Goal: Task Accomplishment & Management: Complete application form

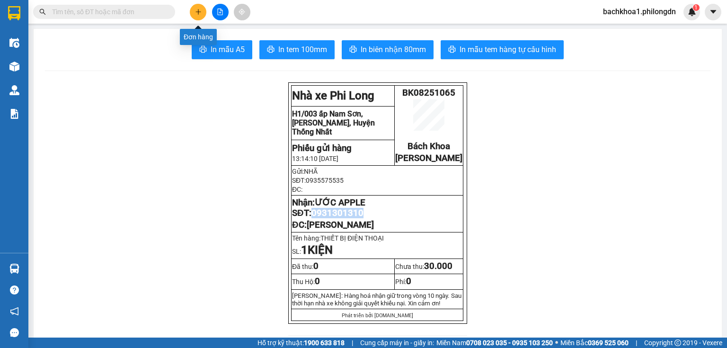
click at [197, 10] on icon "plus" at bounding box center [198, 12] width 7 height 7
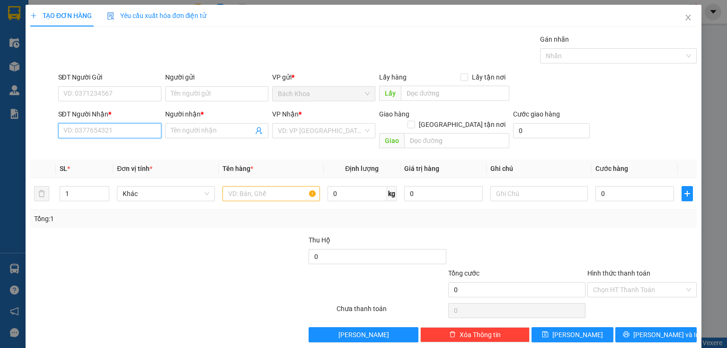
click at [119, 133] on input "SĐT Người Nhận *" at bounding box center [109, 130] width 103 height 15
click at [99, 149] on div "0832454469 - NGÔ" at bounding box center [108, 149] width 91 height 10
type input "0832454469"
type input "NGÔ"
type input "GIA YÊN"
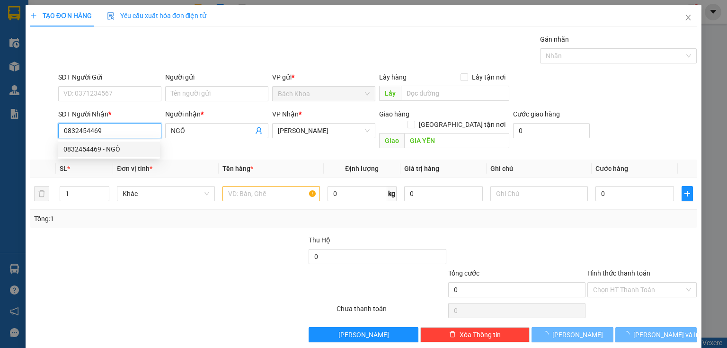
type input "30.000"
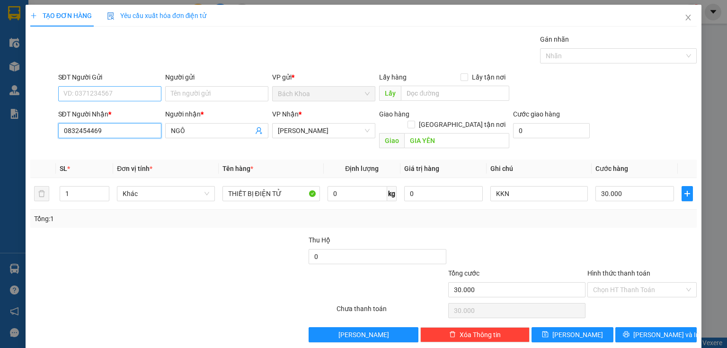
type input "0832454469"
click at [117, 90] on input "SĐT Người Gửi" at bounding box center [109, 93] width 103 height 15
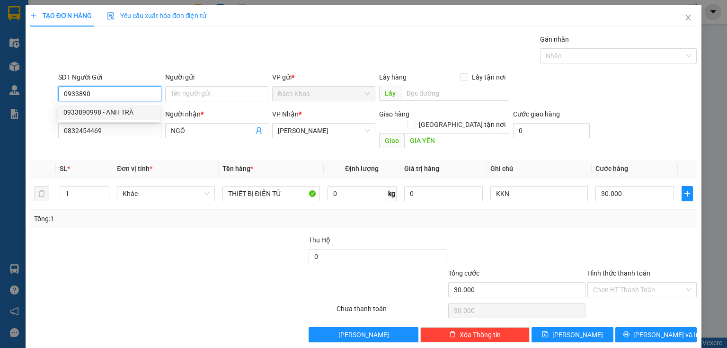
click at [130, 108] on div "0933890998 - ANH TRÀ" at bounding box center [108, 112] width 91 height 10
type input "0933890998"
type input "ANH TRÀ"
type input "40.000"
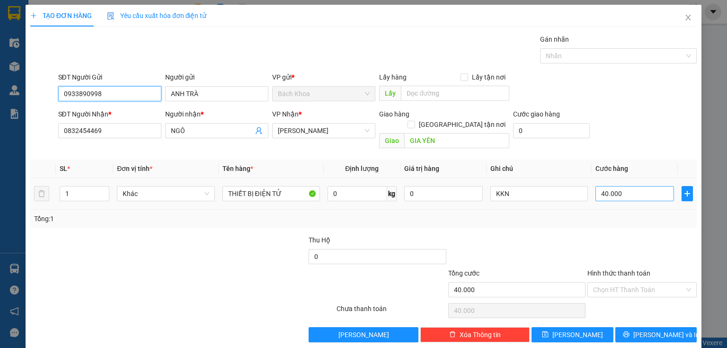
type input "0933890998"
click at [632, 186] on input "40.000" at bounding box center [634, 193] width 79 height 15
type input "3"
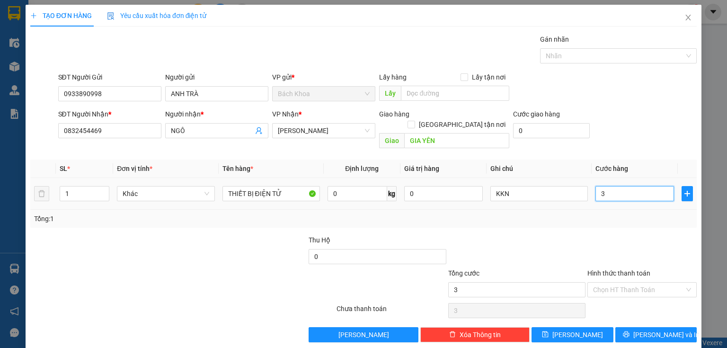
type input "30"
type input "300"
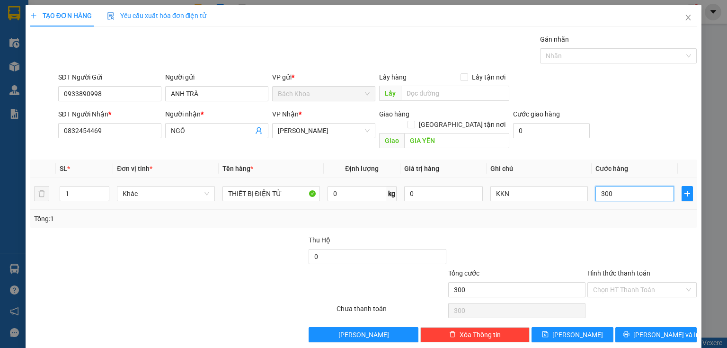
type input "3.000"
type input "30.000"
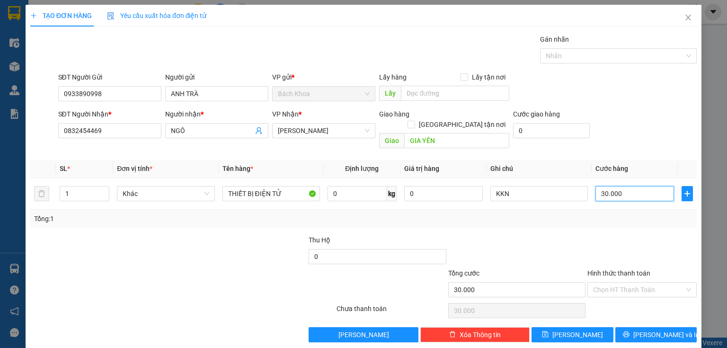
type input "30.000"
click at [661, 329] on span "[PERSON_NAME] và In" at bounding box center [666, 334] width 66 height 10
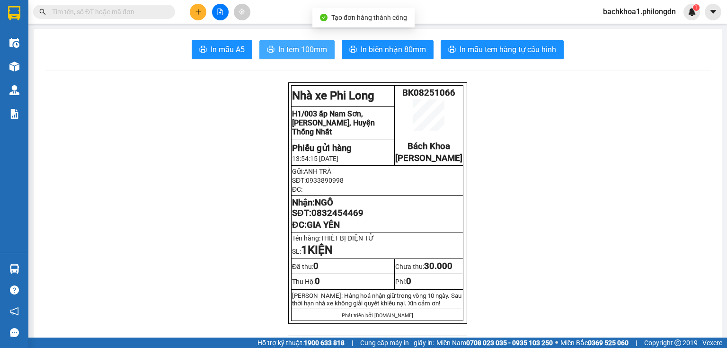
click at [306, 44] on span "In tem 100mm" at bounding box center [302, 50] width 49 height 12
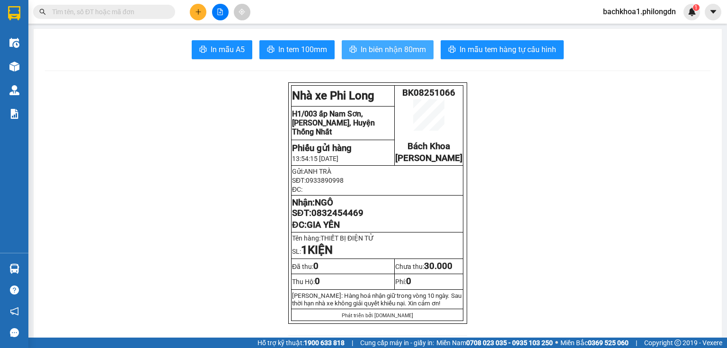
click at [409, 54] on span "In biên nhận 80mm" at bounding box center [393, 50] width 65 height 12
click at [322, 218] on span "0832454469" at bounding box center [337, 213] width 52 height 10
copy span "0832454469"
click at [201, 13] on icon "plus" at bounding box center [198, 12] width 7 height 7
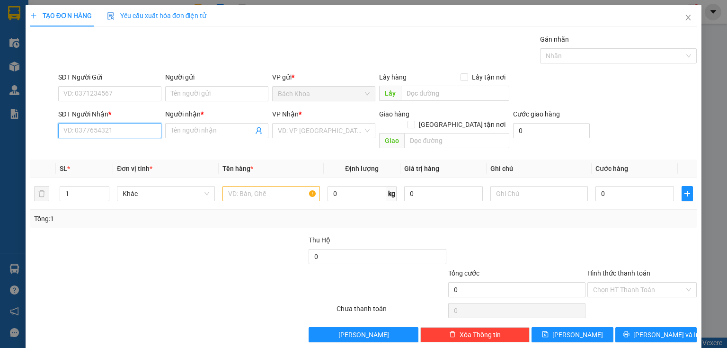
click at [100, 133] on input "SĐT Người Nhận *" at bounding box center [109, 130] width 103 height 15
type input "0704579987"
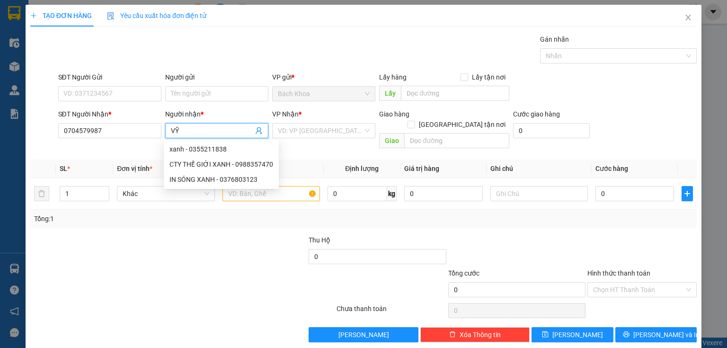
type input "VỸ"
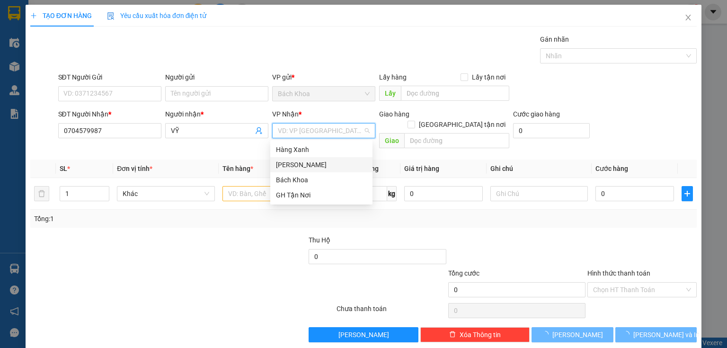
click at [308, 164] on div "[PERSON_NAME]" at bounding box center [321, 165] width 91 height 10
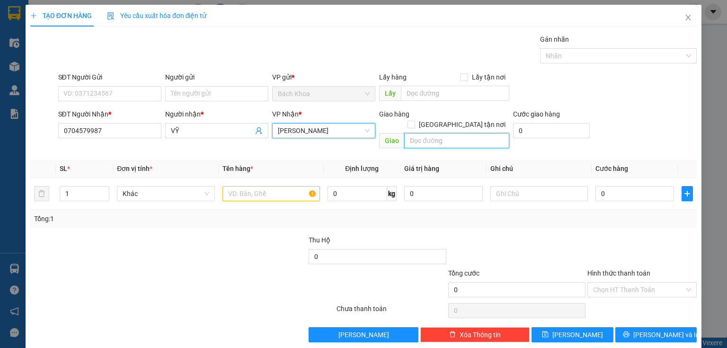
click at [422, 133] on input "text" at bounding box center [456, 140] width 105 height 15
type input "NHÀ XE"
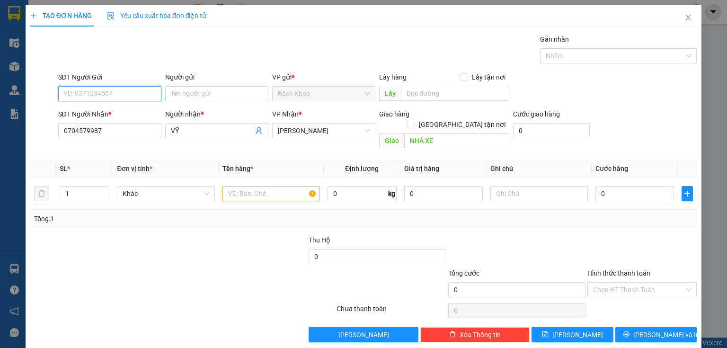
click at [92, 97] on input "SĐT Người Gửi" at bounding box center [109, 93] width 103 height 15
click at [124, 98] on input "SĐT Người Gửi" at bounding box center [109, 93] width 103 height 15
paste input "0374874202"
type input "0374874202"
click at [248, 186] on input "text" at bounding box center [271, 193] width 98 height 15
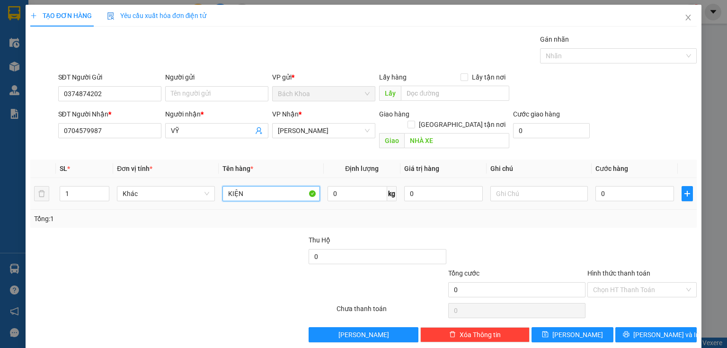
type input "KIỆN"
type input "4"
type input "40"
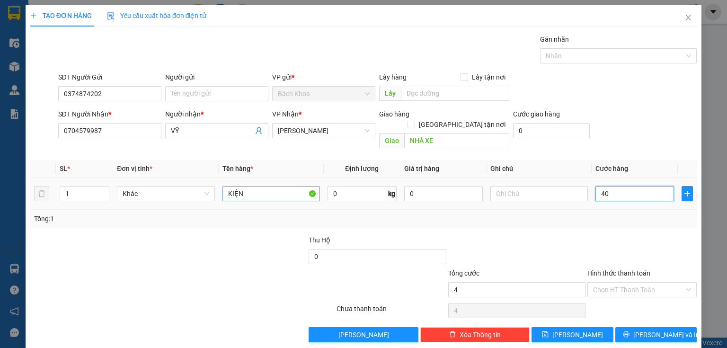
type input "40"
type input "400"
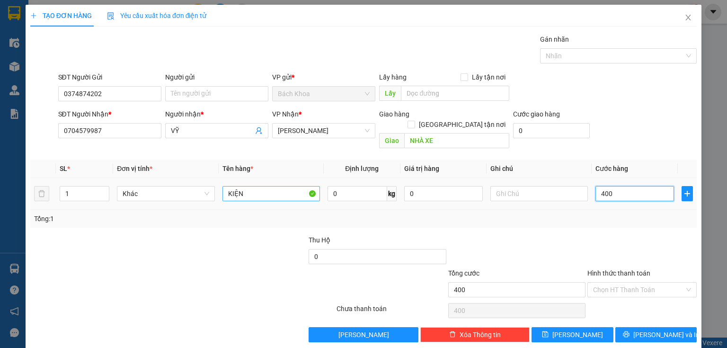
type input "4.000"
type input "40.000"
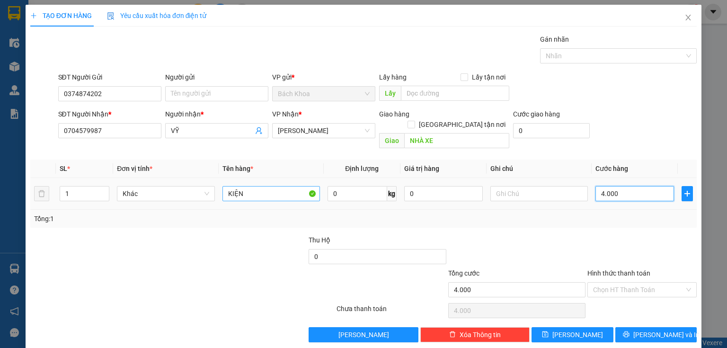
type input "40.000"
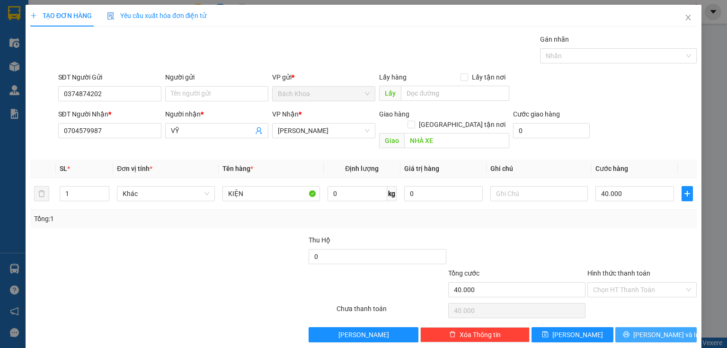
click at [648, 329] on span "[PERSON_NAME] và In" at bounding box center [666, 334] width 66 height 10
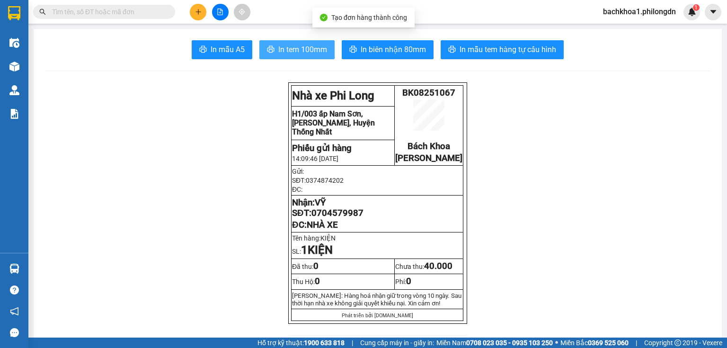
click at [281, 56] on button "In tem 100mm" at bounding box center [296, 49] width 75 height 19
click at [326, 218] on span "0704579987" at bounding box center [337, 213] width 52 height 10
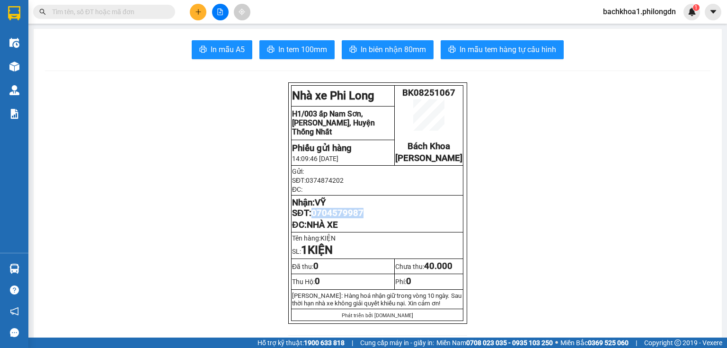
click at [326, 218] on span "0704579987" at bounding box center [337, 213] width 52 height 10
copy span "0704579987"
click at [196, 11] on icon "plus" at bounding box center [198, 12] width 7 height 7
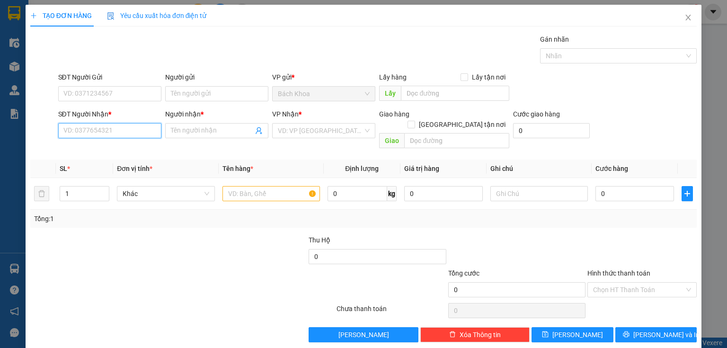
click at [82, 134] on input "SĐT Người Nhận *" at bounding box center [109, 130] width 103 height 15
click at [106, 160] on div "0366900422 - VĂN TÚ" at bounding box center [108, 164] width 91 height 10
type input "0366900422"
type input "VĂN TÚ"
type input "DỐC MƠ 2"
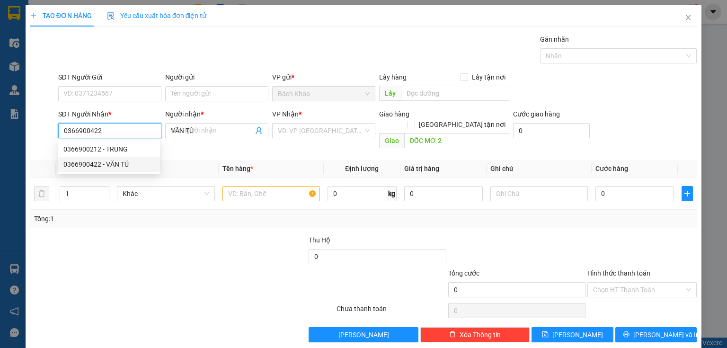
type input "120.000"
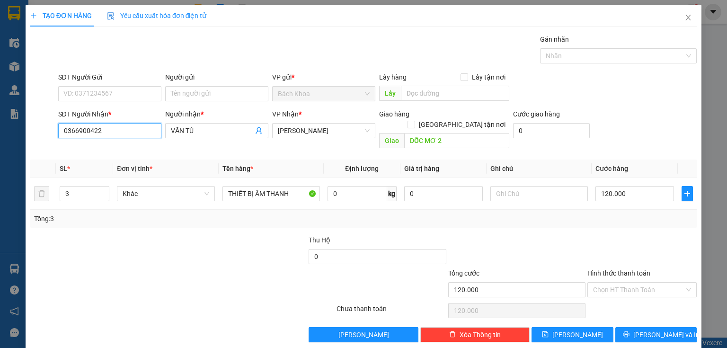
type input "0366900422"
click at [116, 85] on div "SĐT Người Gửi" at bounding box center [109, 79] width 103 height 14
click at [119, 97] on input "SĐT Người Gửi" at bounding box center [109, 93] width 103 height 15
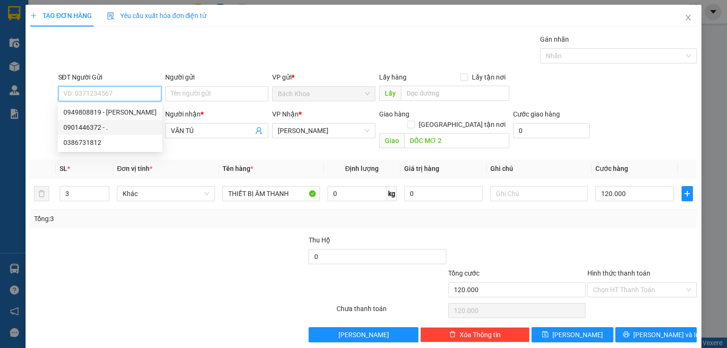
click at [109, 127] on div "0901446372 - ." at bounding box center [109, 127] width 93 height 10
type input "0901446372"
type input "."
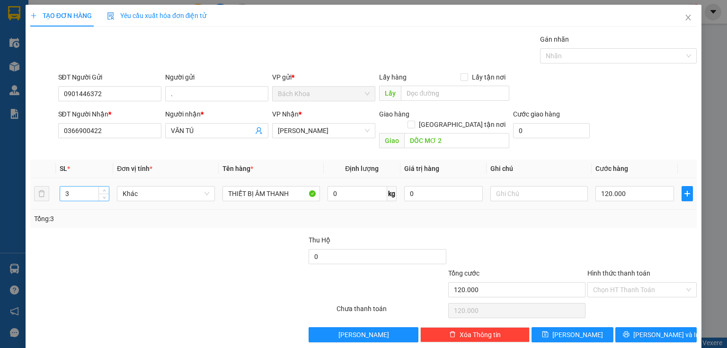
click at [75, 186] on input "3" at bounding box center [84, 193] width 49 height 14
type input "1"
click at [636, 186] on input "120.000" at bounding box center [634, 193] width 79 height 15
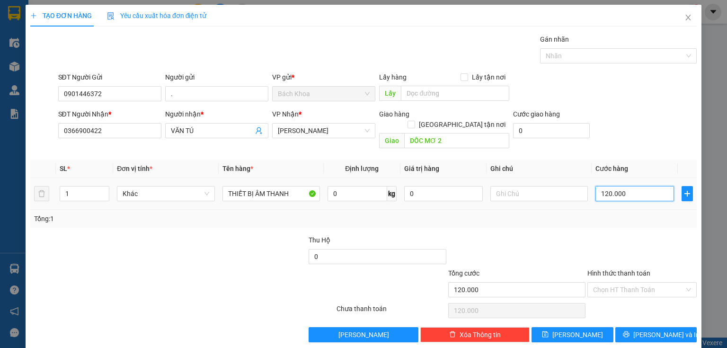
type input "4"
type input "40"
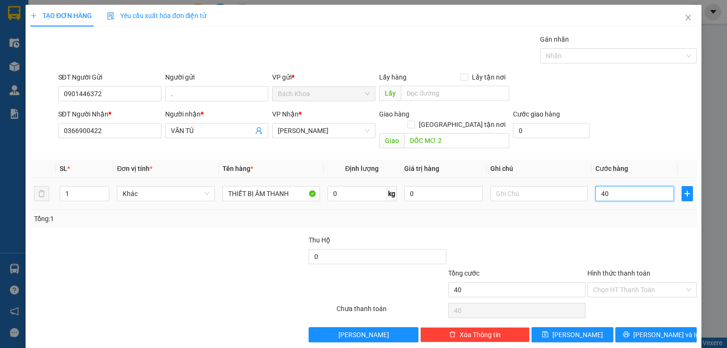
type input "400"
type input "4.000"
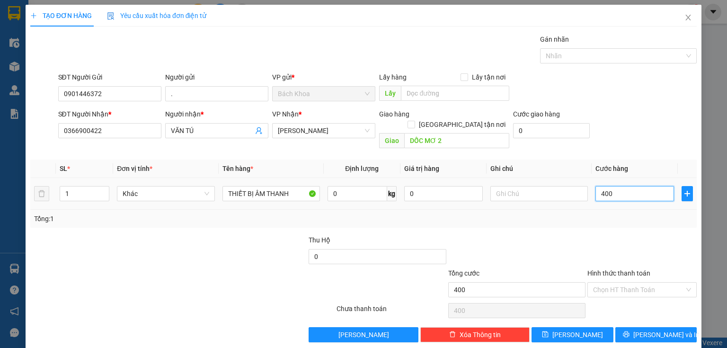
type input "4.000"
type input "40.000"
click at [641, 327] on button "[PERSON_NAME] và In" at bounding box center [656, 334] width 82 height 15
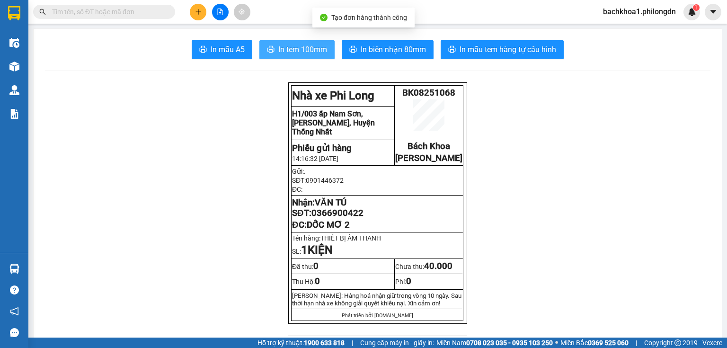
click at [327, 57] on button "In tem 100mm" at bounding box center [296, 49] width 75 height 19
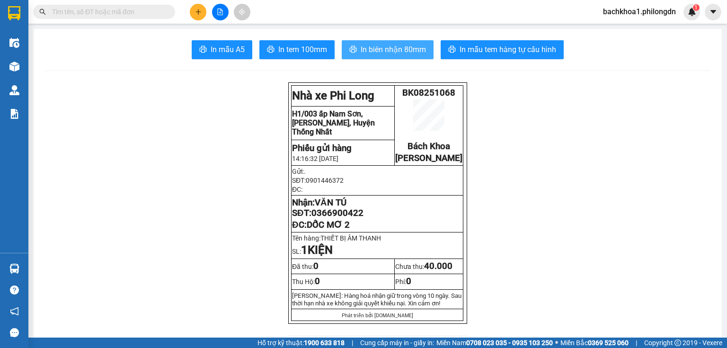
click at [396, 45] on span "In biên nhận 80mm" at bounding box center [393, 50] width 65 height 12
click at [337, 218] on span "0366900422" at bounding box center [337, 213] width 52 height 10
copy span "0366900422"
click at [194, 12] on button at bounding box center [198, 12] width 17 height 17
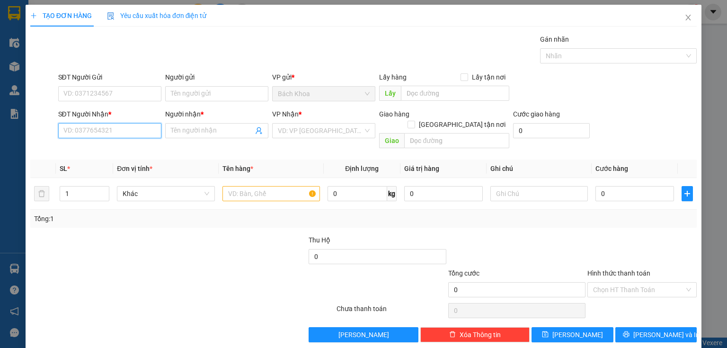
click at [119, 127] on input "SĐT Người Nhận *" at bounding box center [109, 130] width 103 height 15
click at [115, 149] on div "0339124295 - CHỊ DUNG" at bounding box center [116, 149] width 106 height 10
type input "0339124295"
type input "CHỊ DUNG"
type input "NT BẠCH LÂM"
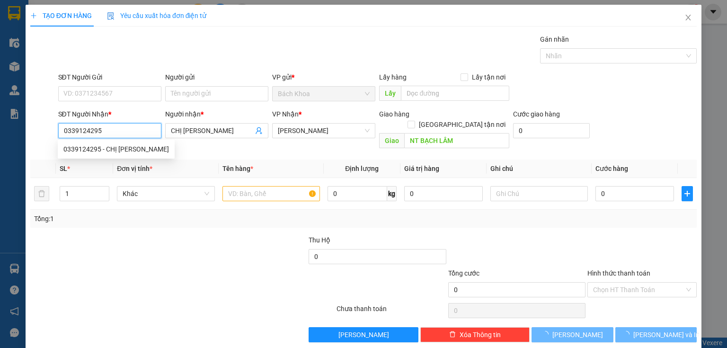
type input "30.000"
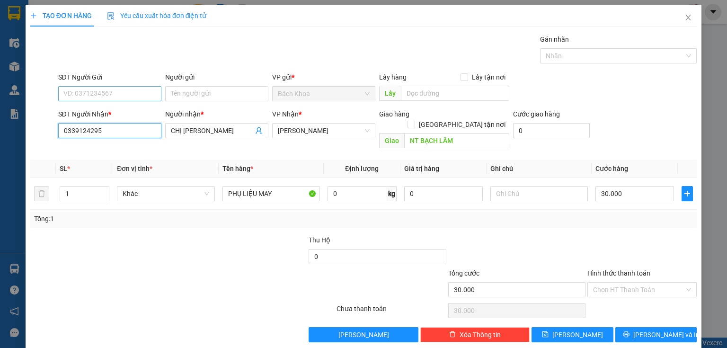
type input "0339124295"
click at [104, 95] on input "SĐT Người Gửi" at bounding box center [109, 93] width 103 height 15
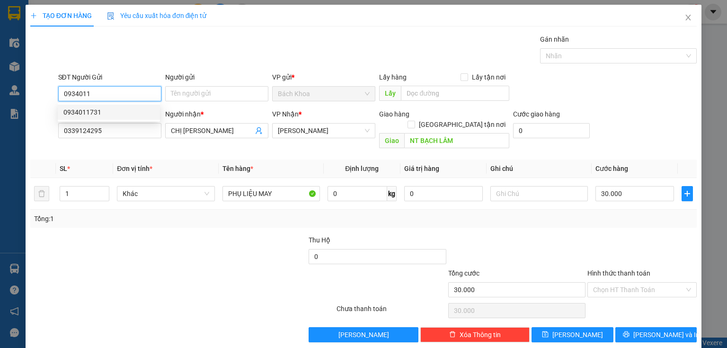
click at [114, 110] on div "0934011731" at bounding box center [108, 112] width 91 height 10
type input "0934011731"
type input "50.000"
type input "0934011731"
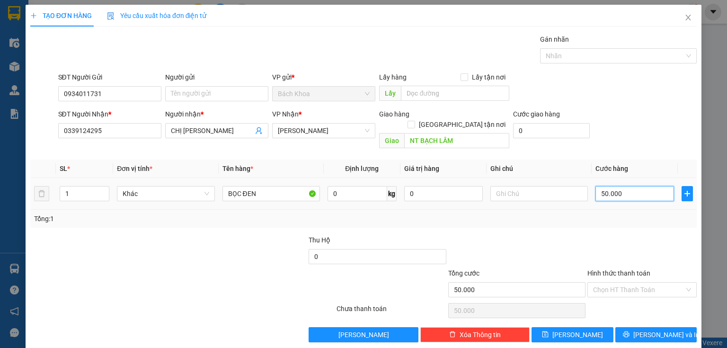
click at [636, 186] on input "50.000" at bounding box center [634, 193] width 79 height 15
type input "4"
type input "40"
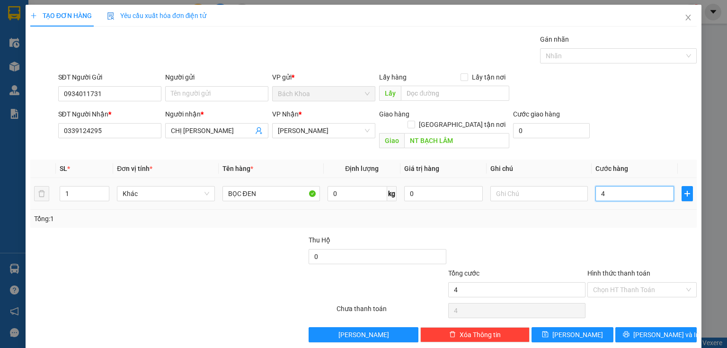
type input "40"
type input "400"
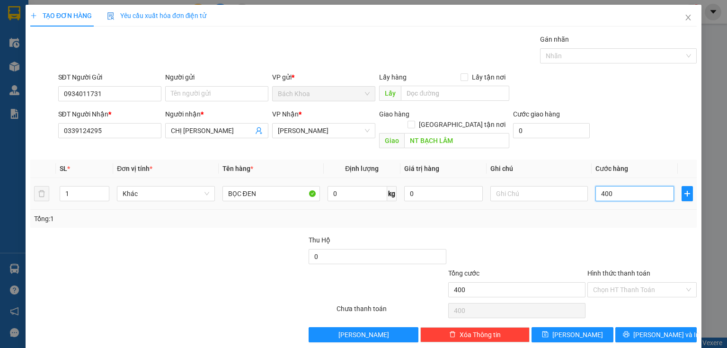
type input "4.000"
type input "40.000"
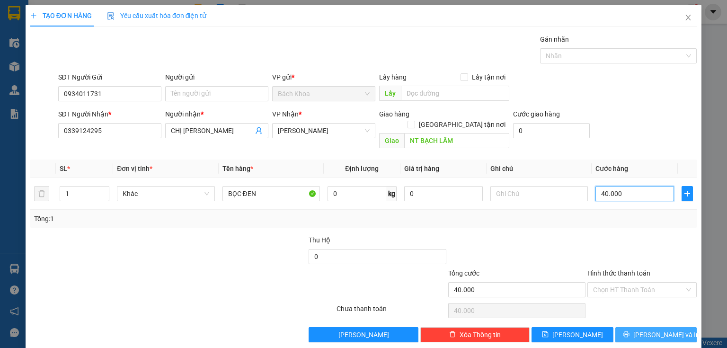
type input "40.000"
click at [649, 329] on span "[PERSON_NAME] và In" at bounding box center [666, 334] width 66 height 10
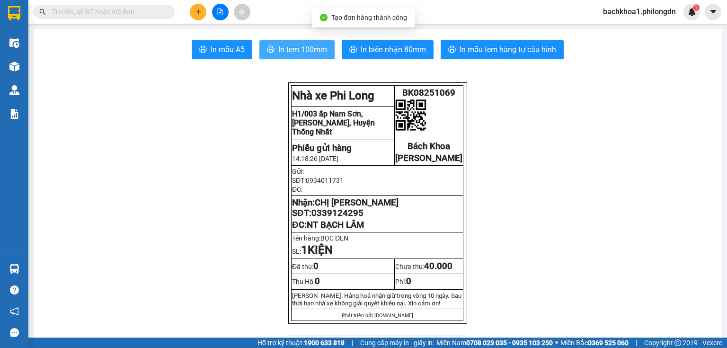
click at [308, 51] on span "In tem 100mm" at bounding box center [302, 50] width 49 height 12
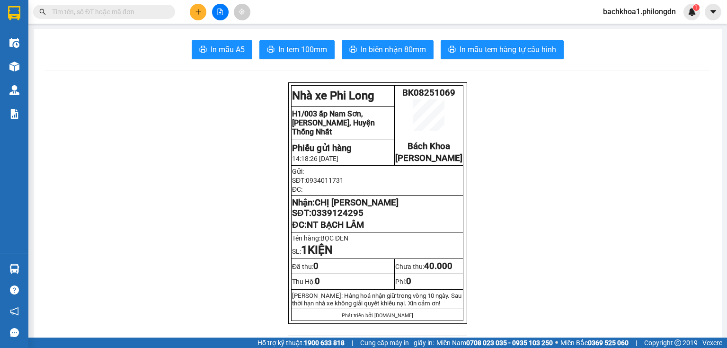
click at [388, 48] on span "In biên nhận 80mm" at bounding box center [393, 50] width 65 height 12
click at [330, 218] on span "0339124295" at bounding box center [337, 213] width 52 height 10
click at [329, 218] on span "0339124295" at bounding box center [337, 213] width 52 height 10
drag, startPoint x: 329, startPoint y: 226, endPoint x: 320, endPoint y: 221, distance: 10.6
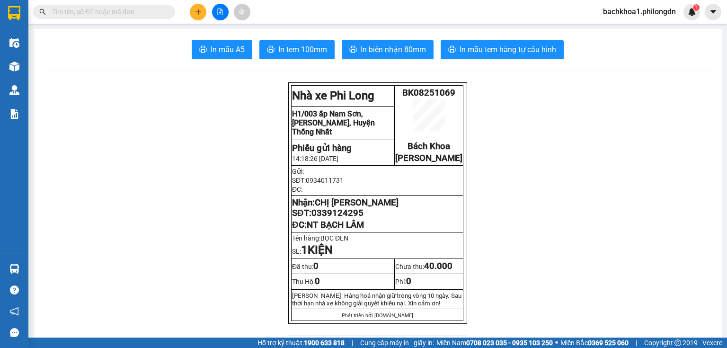
click at [320, 218] on span "0339124295" at bounding box center [337, 213] width 52 height 10
copy span "0339124295"
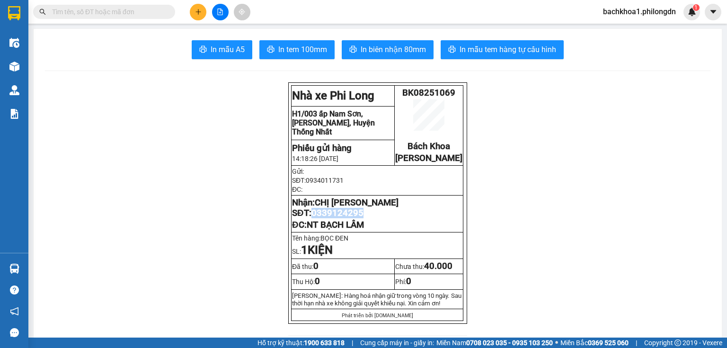
click at [193, 10] on button at bounding box center [198, 12] width 17 height 17
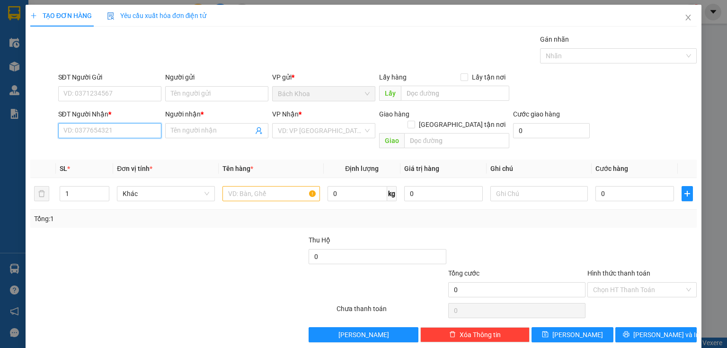
click at [94, 126] on input "SĐT Người Nhận *" at bounding box center [109, 130] width 103 height 15
type input "0"
click at [105, 151] on div "0933745547 - HUY" at bounding box center [108, 149] width 91 height 10
type input "0933745547"
type input "HUY"
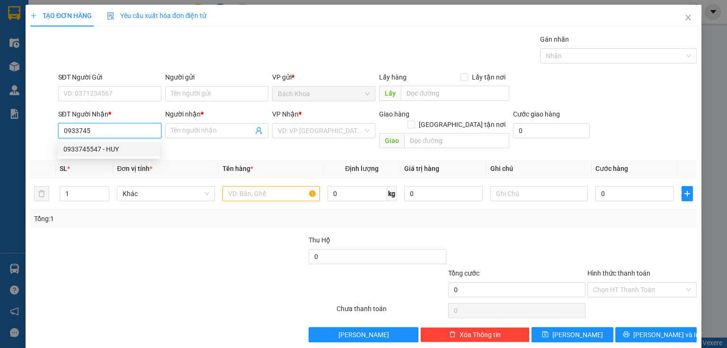
type input "SUỐI NHO"
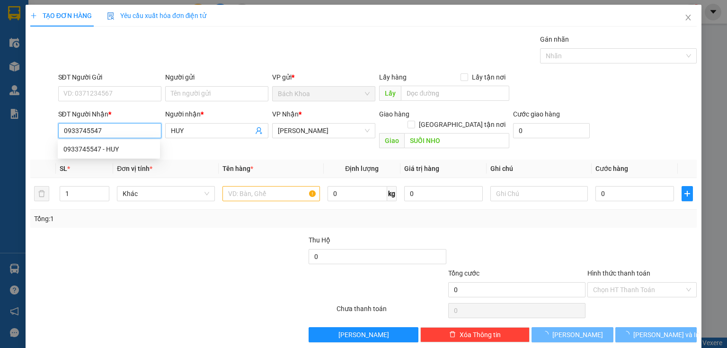
type input "40.000"
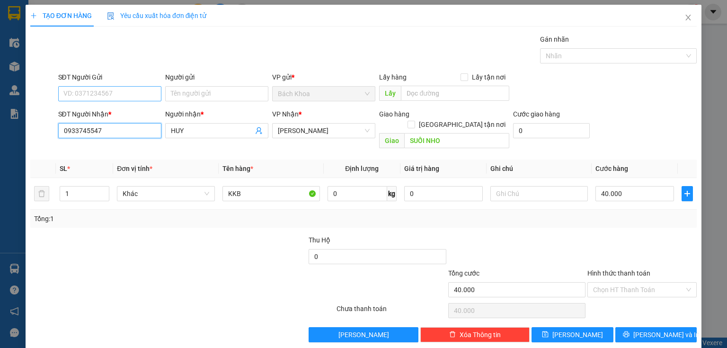
type input "0933745547"
click at [124, 92] on input "SĐT Người Gửi" at bounding box center [109, 93] width 103 height 15
click at [107, 117] on div "0707654625" at bounding box center [109, 112] width 102 height 15
type input "0707654625"
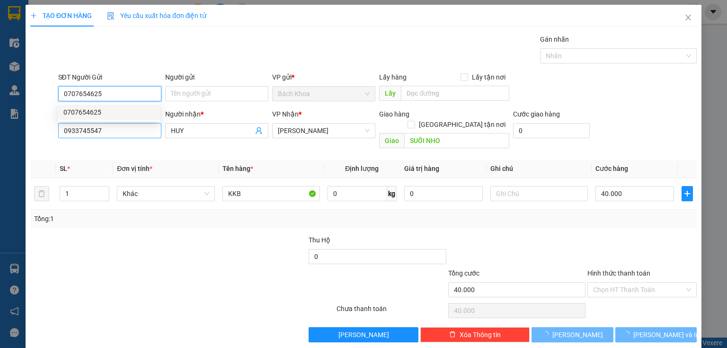
type input "30.000"
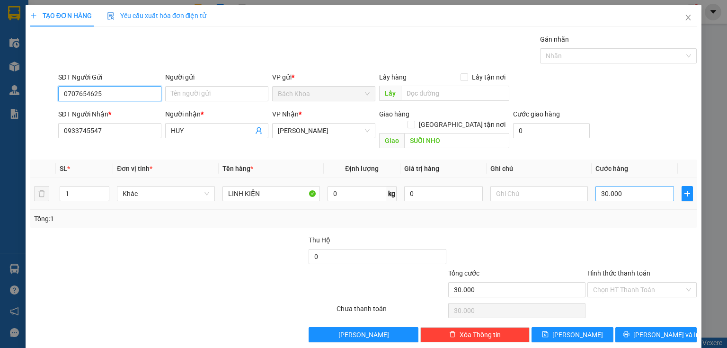
type input "0707654625"
click at [623, 186] on input "30.000" at bounding box center [634, 193] width 79 height 15
type input "4"
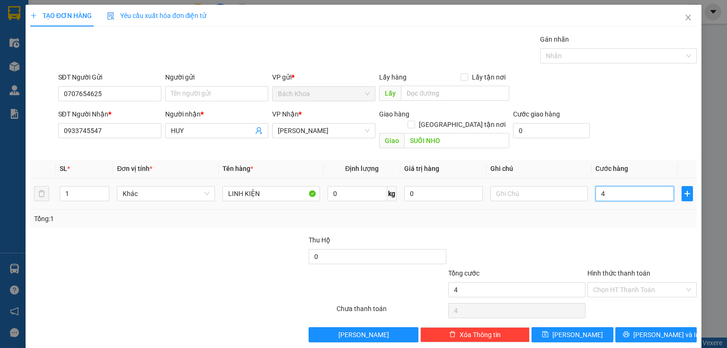
type input "40"
type input "400"
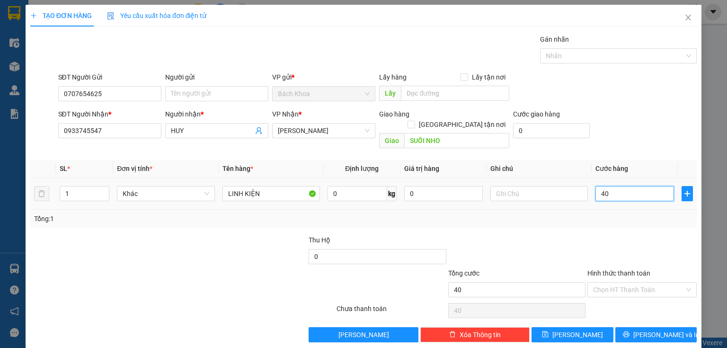
type input "400"
type input "4.000"
type input "40.000"
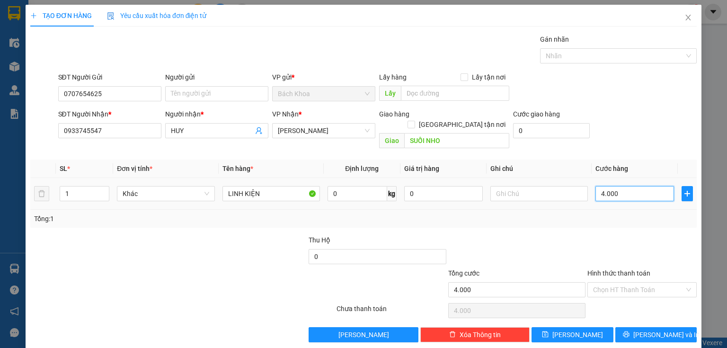
type input "40.000"
click at [647, 329] on span "[PERSON_NAME] và In" at bounding box center [666, 334] width 66 height 10
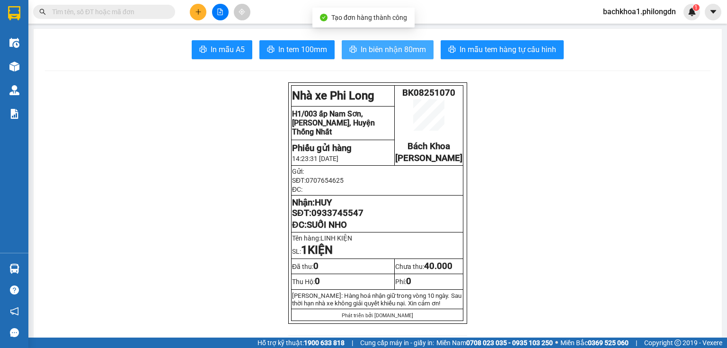
click at [364, 52] on span "In biên nhận 80mm" at bounding box center [393, 50] width 65 height 12
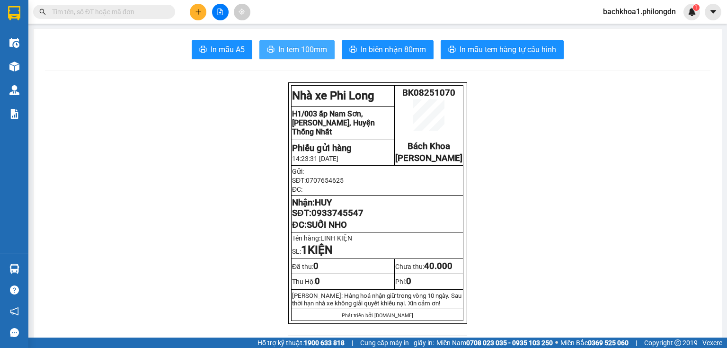
click at [317, 47] on span "In tem 100mm" at bounding box center [302, 50] width 49 height 12
click at [337, 218] on span "0933745547" at bounding box center [337, 213] width 52 height 10
copy span "0933745547"
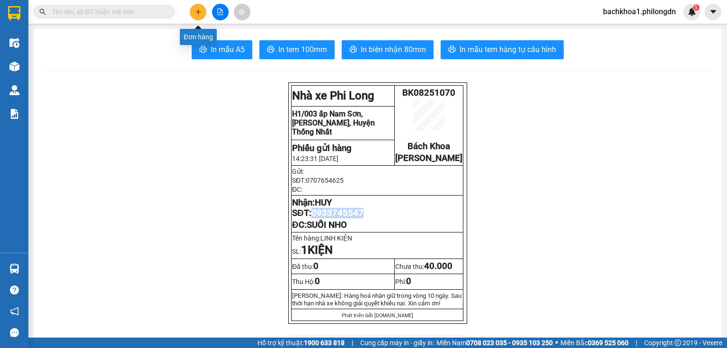
click at [196, 17] on button at bounding box center [198, 12] width 17 height 17
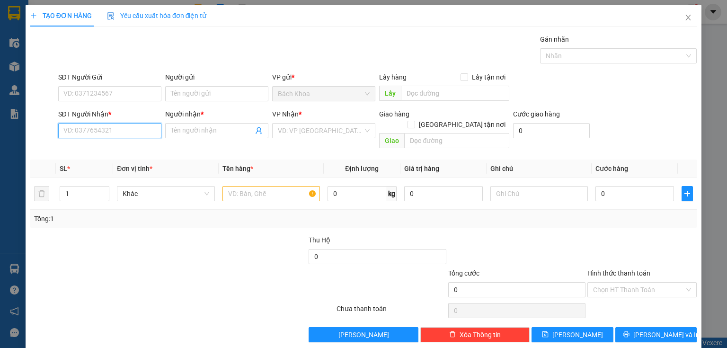
click at [92, 129] on input "SĐT Người Nhận *" at bounding box center [109, 130] width 103 height 15
click at [113, 148] on div "0927883113 - CÔNG" at bounding box center [108, 149] width 91 height 10
type input "0927883113"
type input "CÔNG"
type input "NHÀ XE"
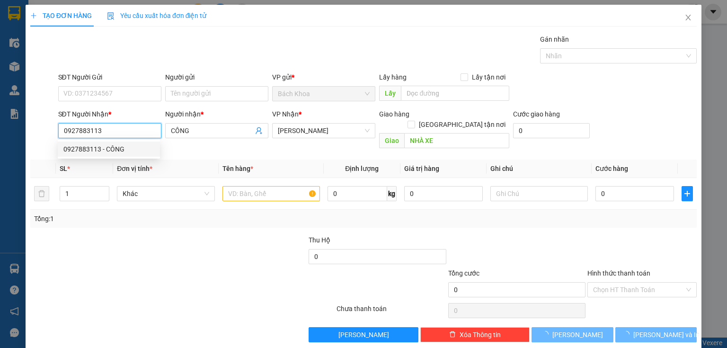
type input "50.000"
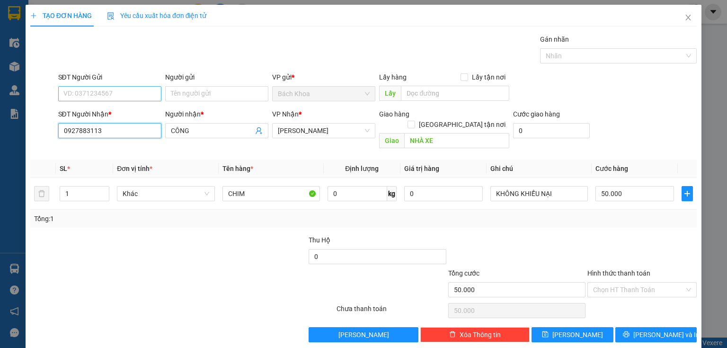
type input "0927883113"
click at [117, 95] on input "SĐT Người Gửi" at bounding box center [109, 93] width 103 height 15
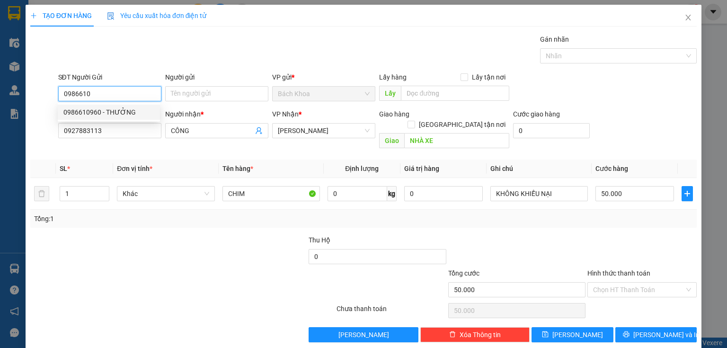
click at [123, 112] on div "0986610960 - THƯỞNG" at bounding box center [108, 112] width 91 height 10
type input "0986610960"
type input "THƯỞNG"
type input "0986610960"
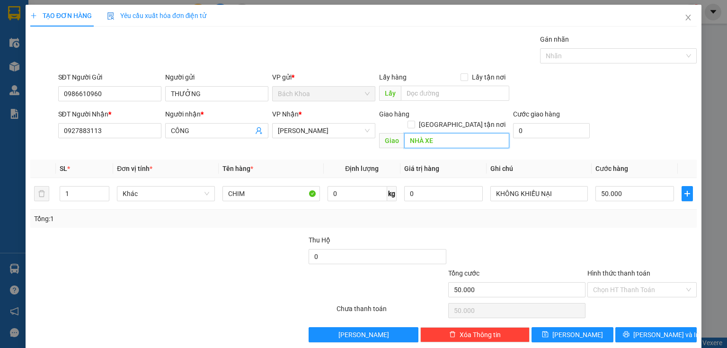
click at [437, 133] on input "NHÀ XE" at bounding box center [456, 140] width 105 height 15
type input "THANH SƠN"
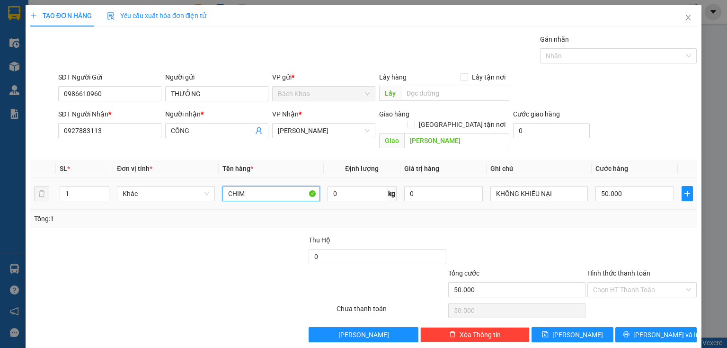
click at [263, 186] on input "CHIM" at bounding box center [271, 193] width 98 height 15
type input "PHỤ TÙNG XE"
type input "6"
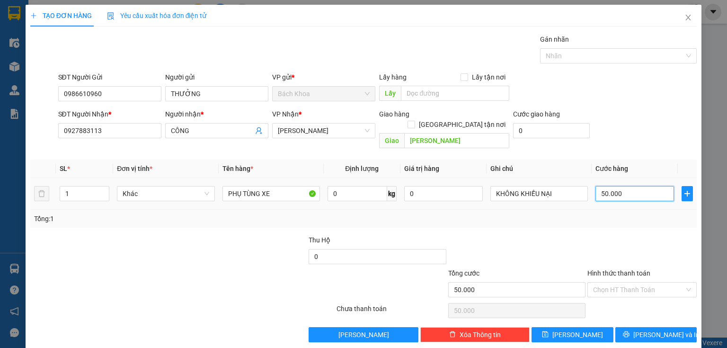
type input "6"
type input "60"
type input "600"
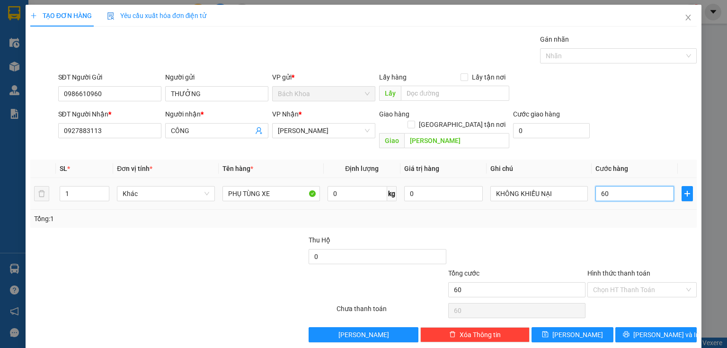
type input "600"
type input "6.000"
type input "60.000"
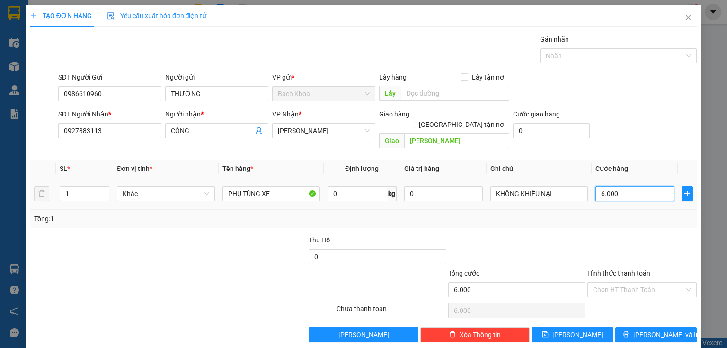
type input "60.000"
click at [647, 329] on span "[PERSON_NAME] và In" at bounding box center [666, 334] width 66 height 10
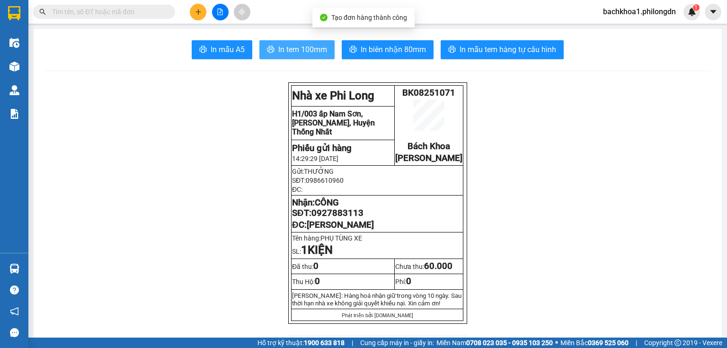
click at [297, 48] on span "In tem 100mm" at bounding box center [302, 50] width 49 height 12
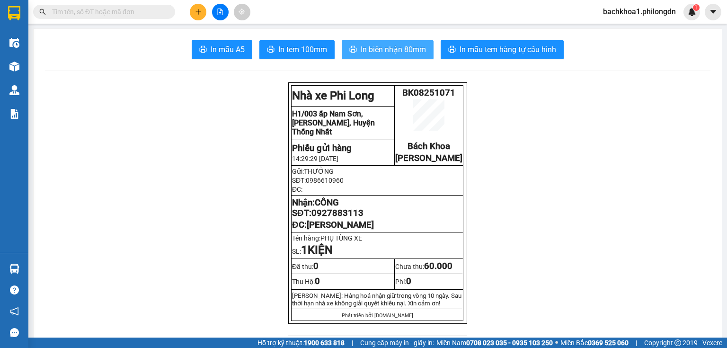
click at [386, 51] on span "In biên nhận 80mm" at bounding box center [393, 50] width 65 height 12
click at [392, 51] on span "In biên nhận 80mm" at bounding box center [393, 50] width 65 height 12
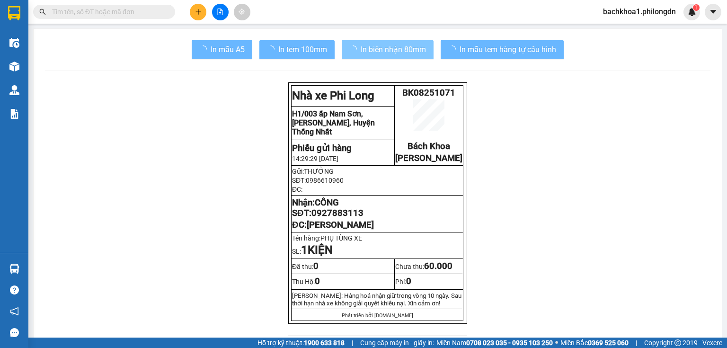
click at [343, 218] on span "0927883113" at bounding box center [337, 213] width 52 height 10
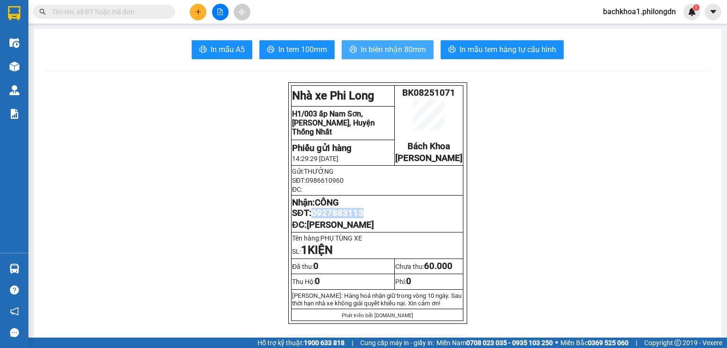
click at [343, 218] on span "0927883113" at bounding box center [337, 213] width 52 height 10
copy span "0927883113"
click at [195, 12] on icon "plus" at bounding box center [198, 12] width 7 height 7
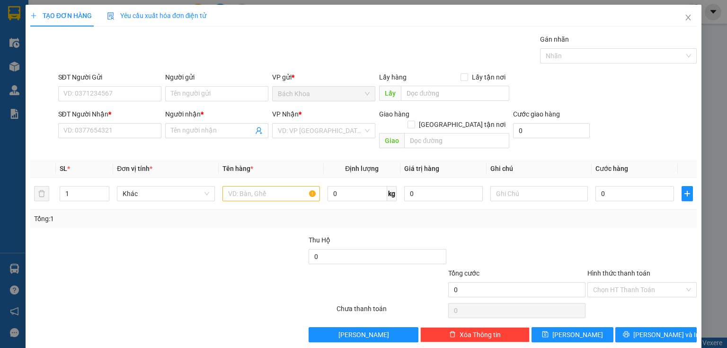
click at [87, 121] on div "SĐT Người Nhận *" at bounding box center [109, 116] width 103 height 14
click at [89, 125] on input "SĐT Người Nhận *" at bounding box center [109, 130] width 103 height 15
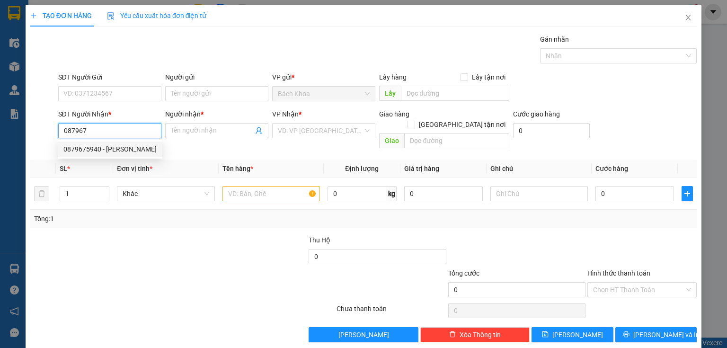
click at [115, 149] on div "0879675940 - ANH HÙNG" at bounding box center [109, 149] width 93 height 10
type input "0879675940"
type input "ANH HÙNG"
type input "NHA NHANG"
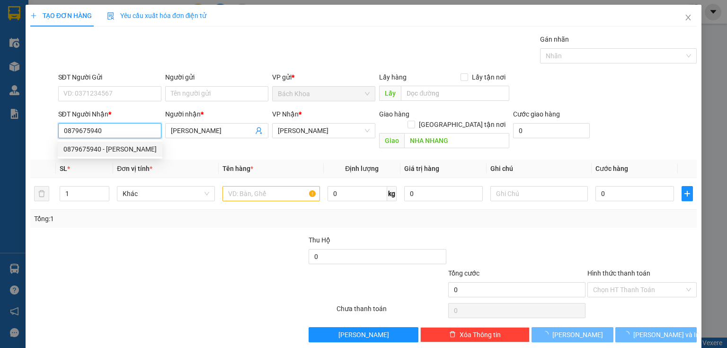
type input "30.000"
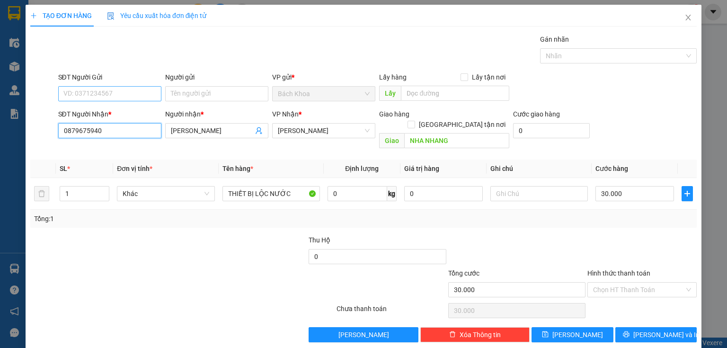
type input "0879675940"
click at [115, 91] on input "SĐT Người Gửi" at bounding box center [109, 93] width 103 height 15
type input "02839508693"
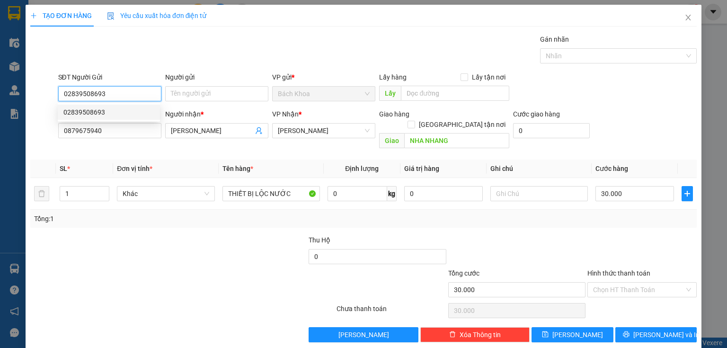
click at [117, 114] on div "02839508693" at bounding box center [108, 112] width 91 height 10
type input "200.000"
type input "02839508693"
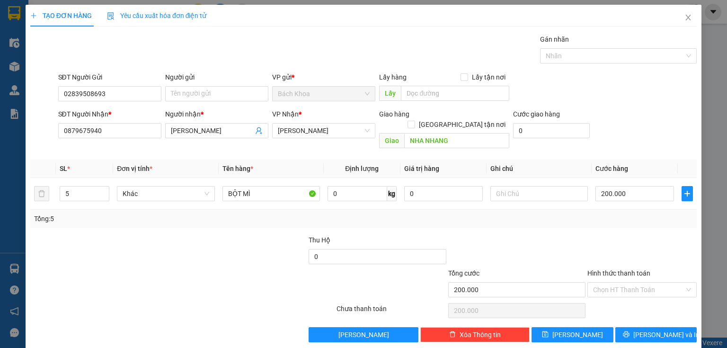
click at [173, 241] on div at bounding box center [238, 251] width 139 height 33
click at [669, 327] on button "[PERSON_NAME] và In" at bounding box center [656, 334] width 82 height 15
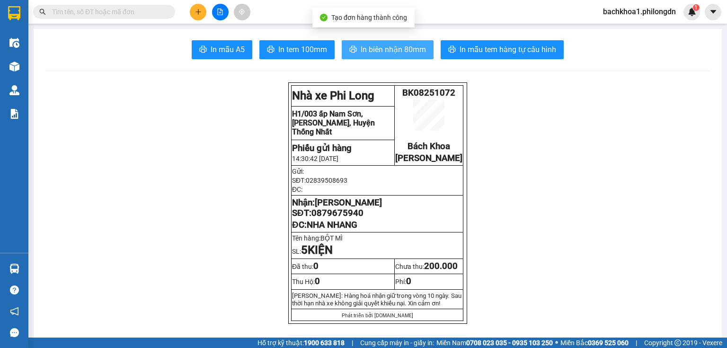
click at [381, 45] on span "In biên nhận 80mm" at bounding box center [393, 50] width 65 height 12
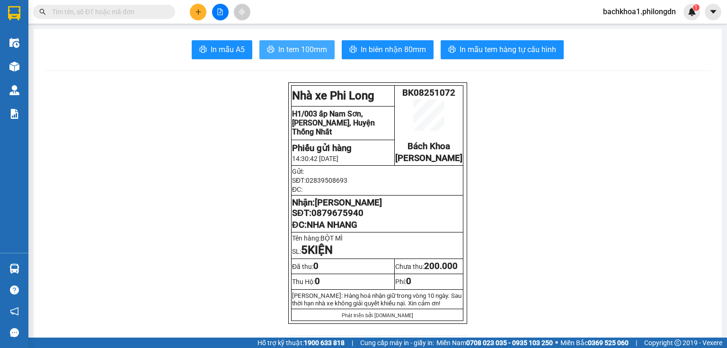
click at [289, 51] on span "In tem 100mm" at bounding box center [302, 50] width 49 height 12
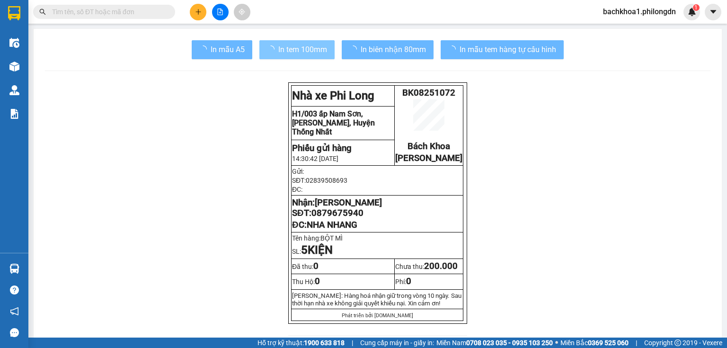
click at [314, 218] on span "0879675940" at bounding box center [337, 213] width 52 height 10
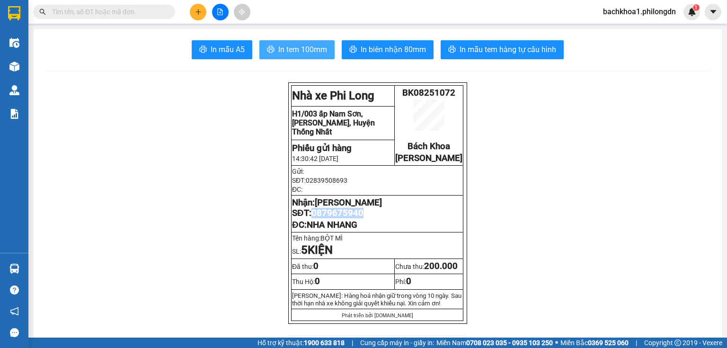
click at [314, 218] on span "0879675940" at bounding box center [337, 213] width 52 height 10
copy span "0879675940"
click at [194, 10] on button at bounding box center [198, 12] width 17 height 17
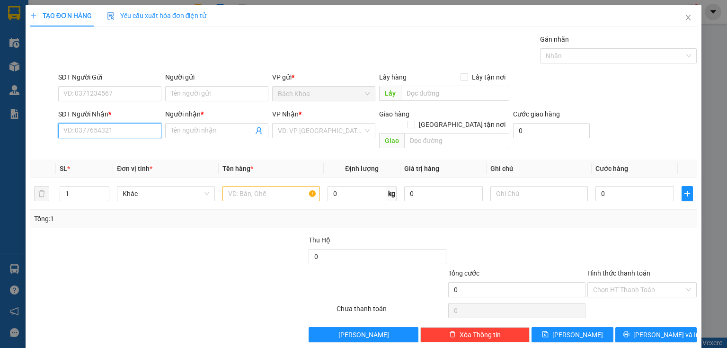
click at [117, 127] on input "SĐT Người Nhận *" at bounding box center [109, 130] width 103 height 15
click at [107, 150] on div "0981678118 - LONG" at bounding box center [108, 149] width 91 height 10
type input "0981678118"
type input "LONG"
type input "PHÚ TÚC"
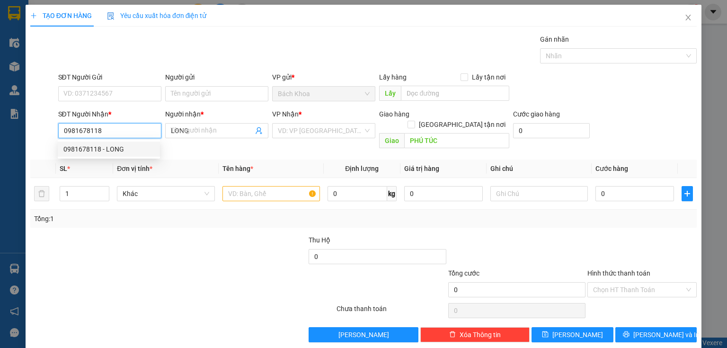
type input "30.000"
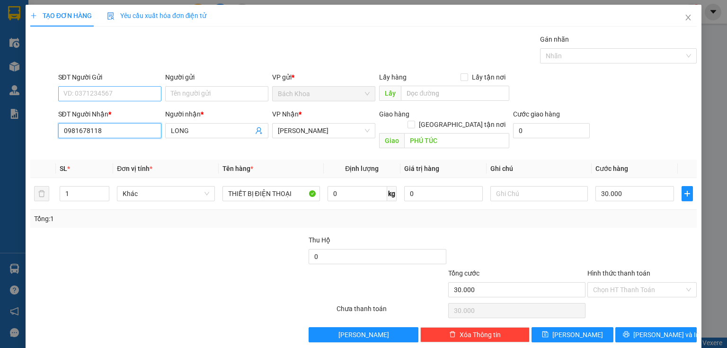
type input "0981678118"
click at [137, 93] on input "SĐT Người Gửi" at bounding box center [109, 93] width 103 height 15
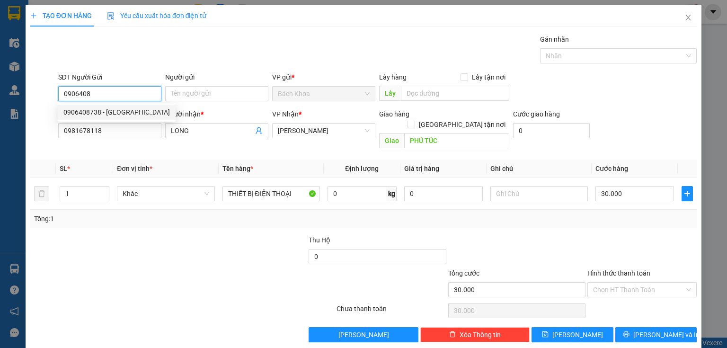
click at [111, 112] on div "0906408738 - NAM VIỆT" at bounding box center [116, 112] width 107 height 10
type input "0906408738"
type input "NAM VIỆT"
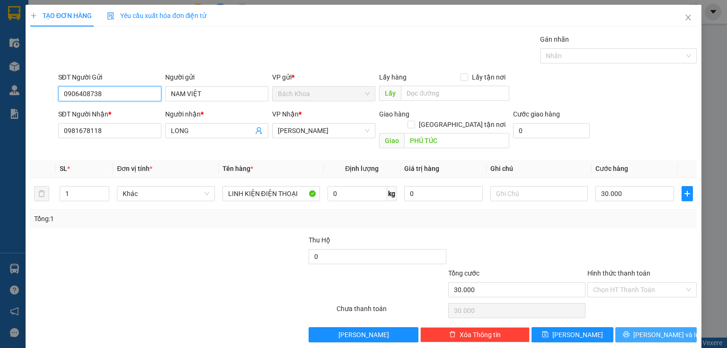
type input "0906408738"
click at [666, 329] on span "[PERSON_NAME] và In" at bounding box center [666, 334] width 66 height 10
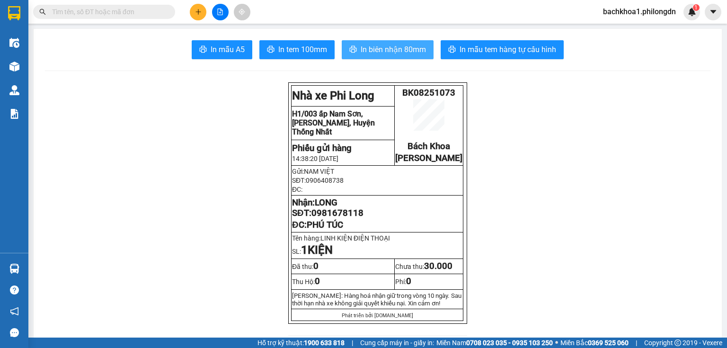
click at [396, 51] on span "In biên nhận 80mm" at bounding box center [393, 50] width 65 height 12
click at [406, 53] on span "In biên nhận 80mm" at bounding box center [393, 50] width 65 height 12
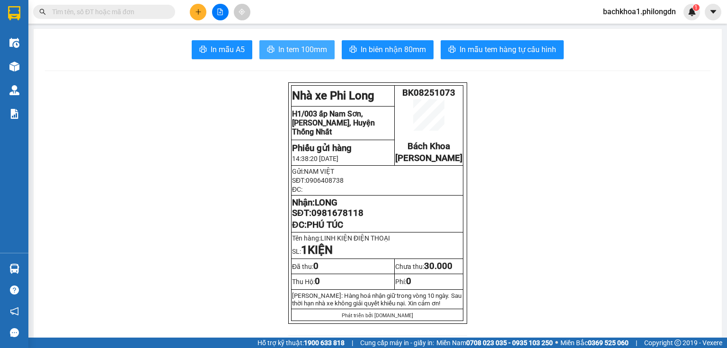
click at [305, 57] on button "In tem 100mm" at bounding box center [296, 49] width 75 height 19
click at [198, 8] on button at bounding box center [198, 12] width 17 height 17
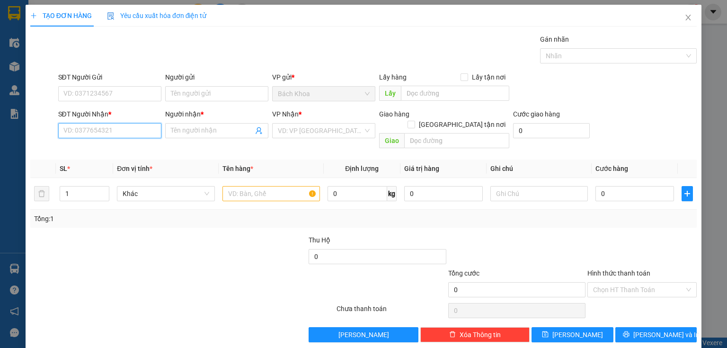
click at [99, 131] on input "SĐT Người Nhận *" at bounding box center [109, 130] width 103 height 15
click at [119, 131] on input "SĐT Người Nhận *" at bounding box center [109, 130] width 103 height 15
paste input "0937733114"
type input "0937733114"
click at [100, 147] on div "0937733114 - TÂM ANH" at bounding box center [108, 149] width 91 height 10
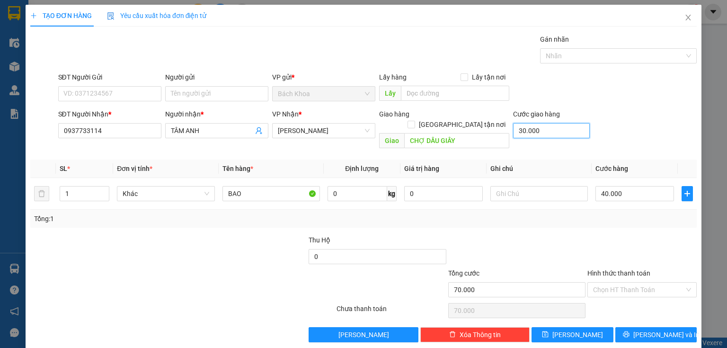
click at [568, 124] on input "30.000" at bounding box center [551, 130] width 77 height 15
click at [630, 331] on icon "printer" at bounding box center [626, 334] width 7 height 7
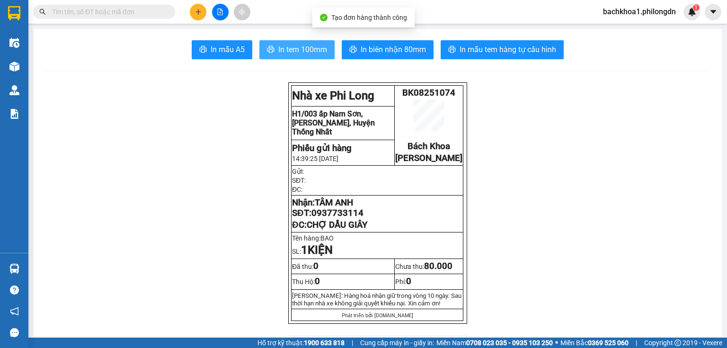
click at [285, 46] on span "In tem 100mm" at bounding box center [302, 50] width 49 height 12
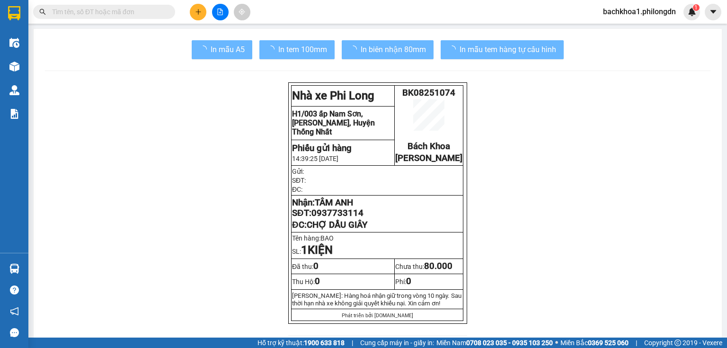
click at [342, 218] on span "0937733114" at bounding box center [337, 213] width 52 height 10
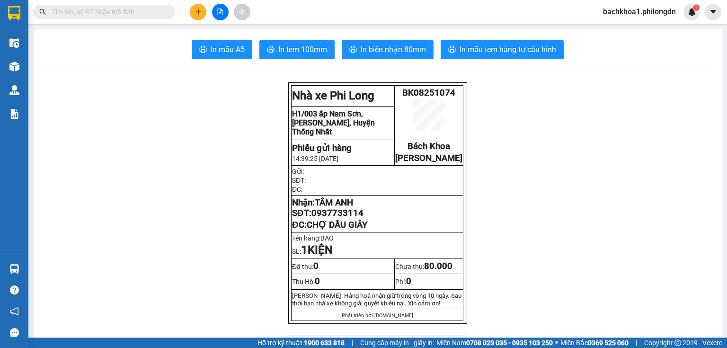
click at [342, 218] on span "0937733114" at bounding box center [337, 213] width 52 height 10
drag, startPoint x: 342, startPoint y: 225, endPoint x: 408, endPoint y: 210, distance: 67.4
click at [408, 210] on p "Nhận: TÂM ANH SĐT: 0937733114" at bounding box center [377, 207] width 170 height 21
click at [355, 218] on span "0937733114" at bounding box center [337, 213] width 52 height 10
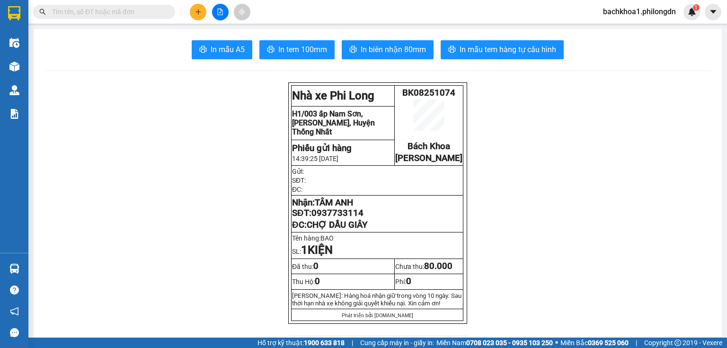
click at [355, 218] on span "0937733114" at bounding box center [337, 213] width 52 height 10
click at [197, 6] on button at bounding box center [198, 12] width 17 height 17
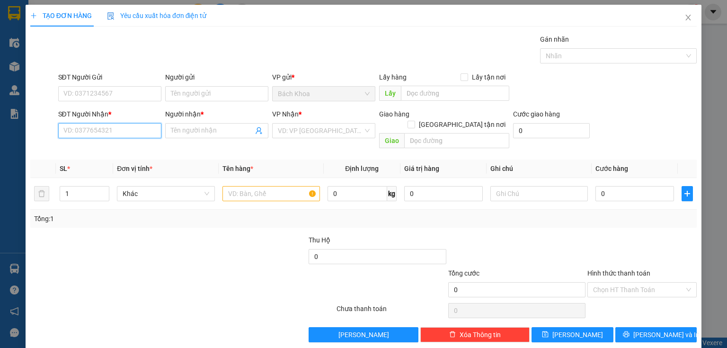
click at [138, 134] on input "SĐT Người Nhận *" at bounding box center [109, 130] width 103 height 15
type input "0938757040"
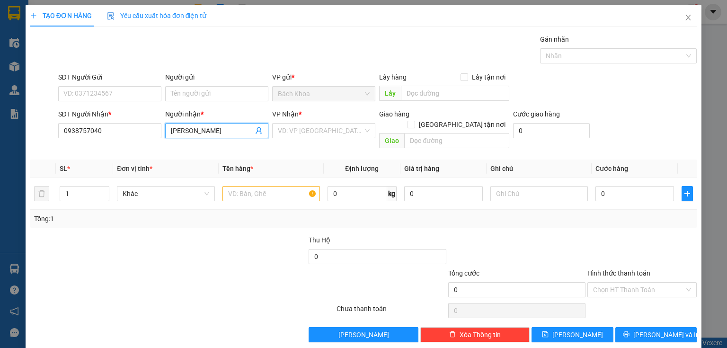
type input "KIM NHUNG"
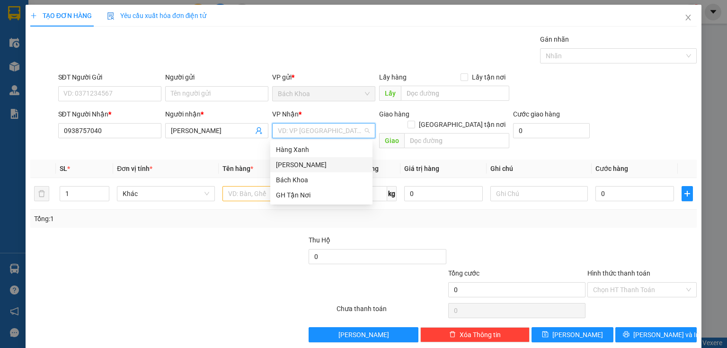
click at [294, 167] on div "[PERSON_NAME]" at bounding box center [321, 165] width 91 height 10
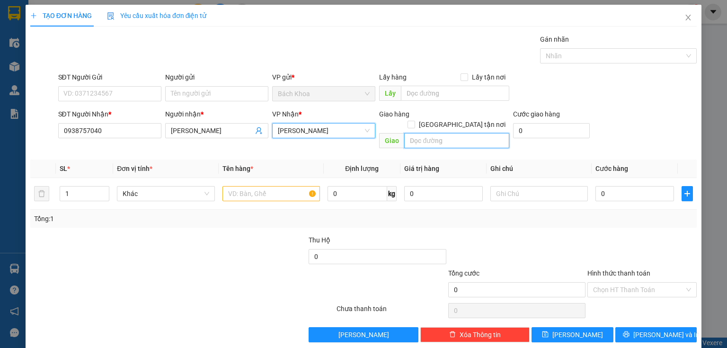
click at [479, 133] on input "text" at bounding box center [456, 140] width 105 height 15
type input "XUÂN BẮC"
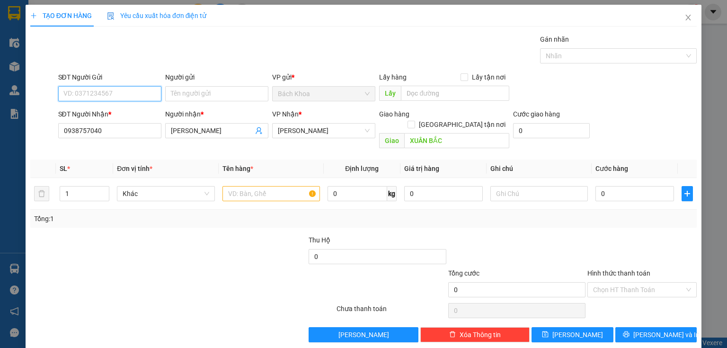
click at [79, 94] on input "SĐT Người Gửi" at bounding box center [109, 93] width 103 height 15
type input "0909677699"
click at [104, 112] on div "0909677699" at bounding box center [108, 112] width 91 height 10
type input "40.000"
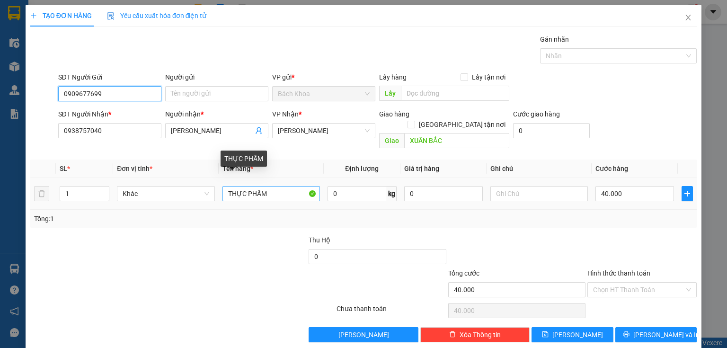
type input "0909677699"
click at [272, 186] on input "THỰC PHẨM" at bounding box center [271, 193] width 98 height 15
type input "QUẦN ÁO"
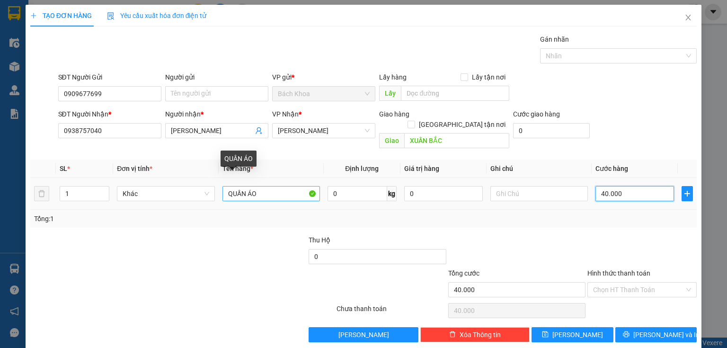
type input "5"
type input "50"
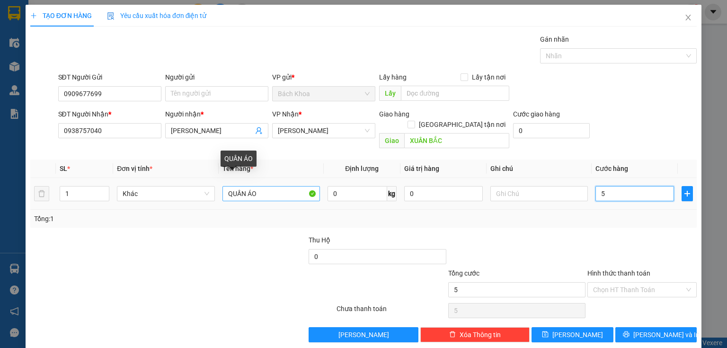
type input "50"
type input "500"
type input "5.000"
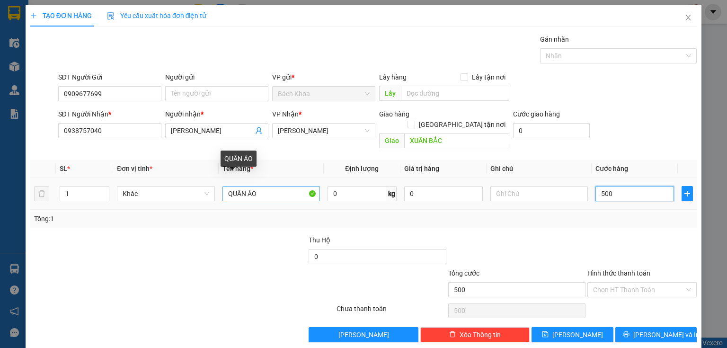
type input "5.000"
type input "50.000"
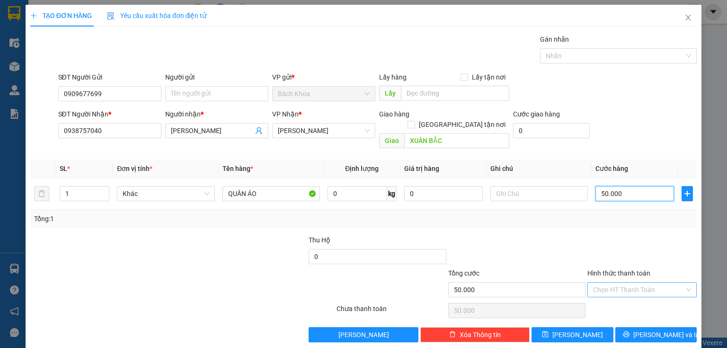
type input "50.000"
click at [644, 283] on input "Hình thức thanh toán" at bounding box center [638, 290] width 91 height 14
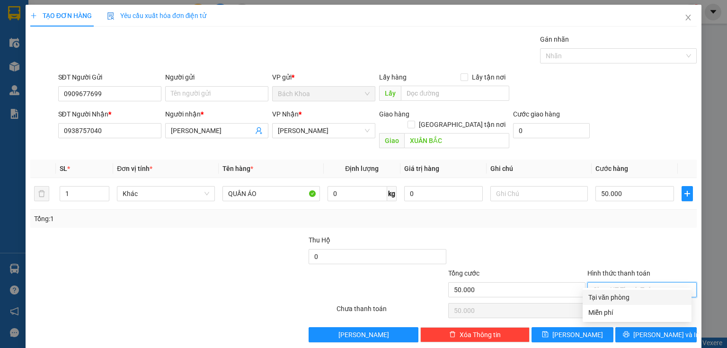
click at [641, 295] on div "Tại văn phòng" at bounding box center [637, 297] width 98 height 10
type input "0"
click at [651, 315] on div "Transit Pickup Surcharge Ids Transit Deliver Surcharge Ids Transit Deliver Surc…" at bounding box center [363, 188] width 666 height 308
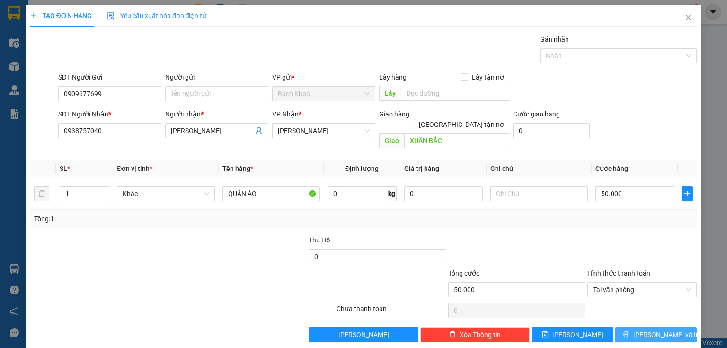
click at [658, 329] on span "[PERSON_NAME] và In" at bounding box center [666, 334] width 66 height 10
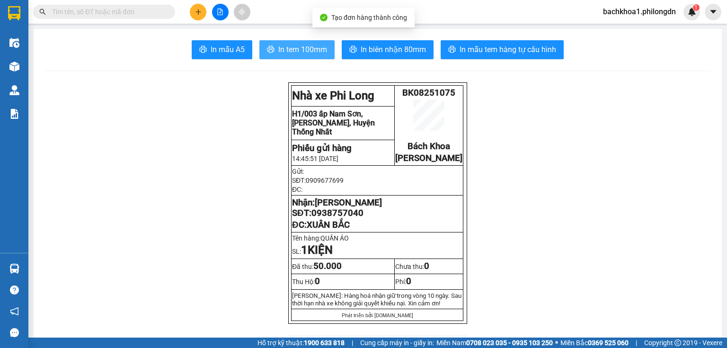
click at [301, 54] on span "In tem 100mm" at bounding box center [302, 50] width 49 height 12
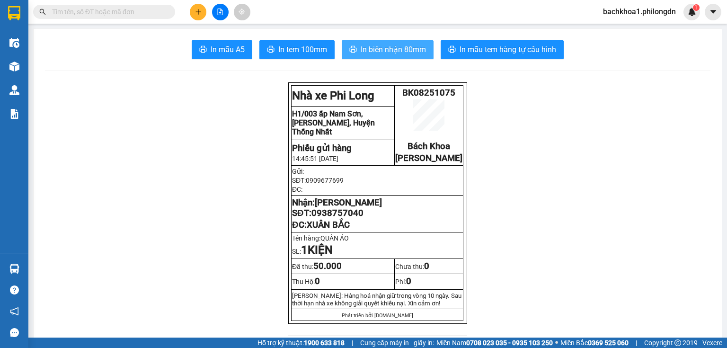
click at [401, 55] on span "In biên nhận 80mm" at bounding box center [393, 50] width 65 height 12
click at [341, 218] on span "0938757040" at bounding box center [337, 213] width 52 height 10
click at [203, 19] on div at bounding box center [220, 12] width 71 height 17
click at [198, 12] on icon "plus" at bounding box center [198, 11] width 0 height 5
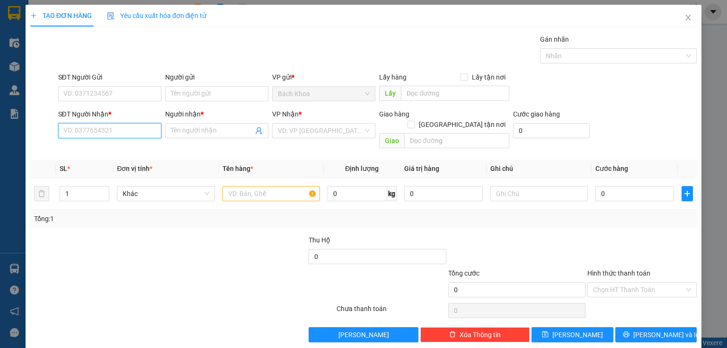
click at [88, 130] on input "SĐT Người Nhận *" at bounding box center [109, 130] width 103 height 15
click at [103, 147] on div "0972022891 - THẢO" at bounding box center [108, 149] width 91 height 10
type input "0972022891"
type input "THẢO"
type input "PHÚC NHẠC"
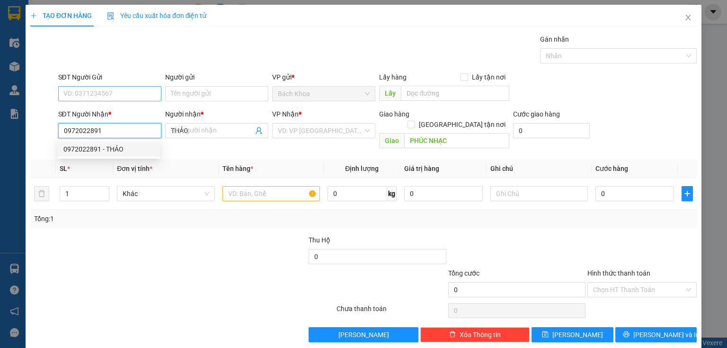
type input "30.000"
type input "0972022891"
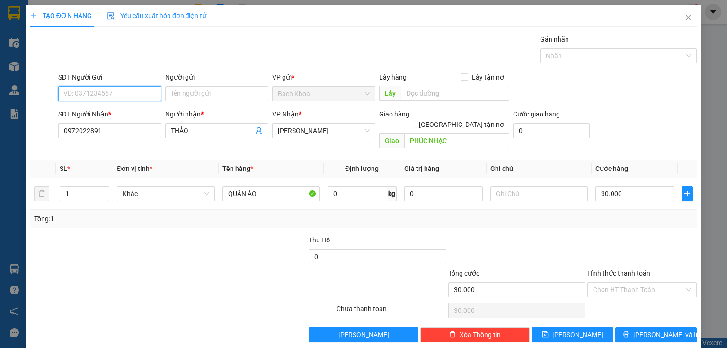
click at [115, 93] on input "SĐT Người Gửi" at bounding box center [109, 93] width 103 height 15
click at [124, 115] on div "0932699510 - GIANG" at bounding box center [108, 112] width 91 height 10
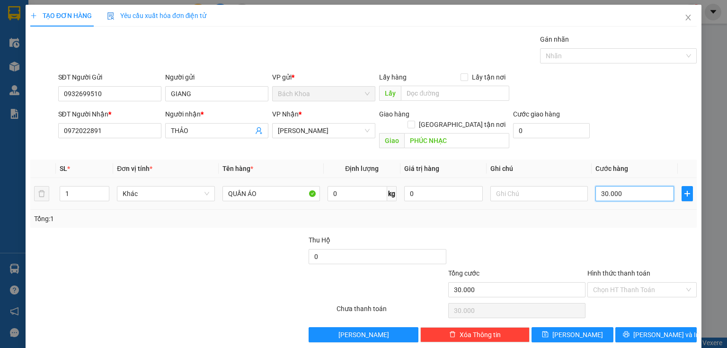
click at [646, 186] on input "30.000" at bounding box center [634, 193] width 79 height 15
click at [653, 329] on span "[PERSON_NAME] và In" at bounding box center [666, 334] width 66 height 10
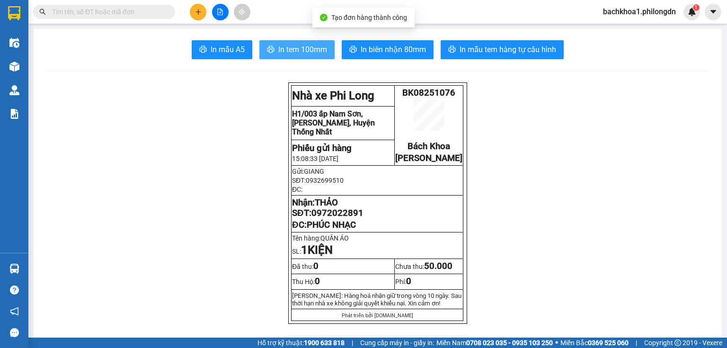
click at [301, 43] on button "In tem 100mm" at bounding box center [296, 49] width 75 height 19
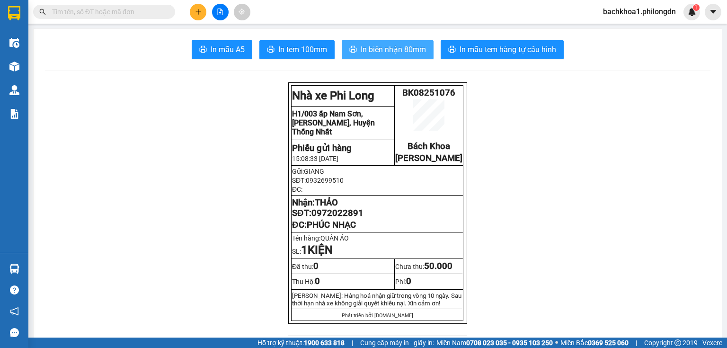
click at [394, 46] on span "In biên nhận 80mm" at bounding box center [393, 50] width 65 height 12
click at [337, 218] on span "0972022891" at bounding box center [337, 213] width 52 height 10
click at [200, 13] on icon "plus" at bounding box center [198, 12] width 7 height 7
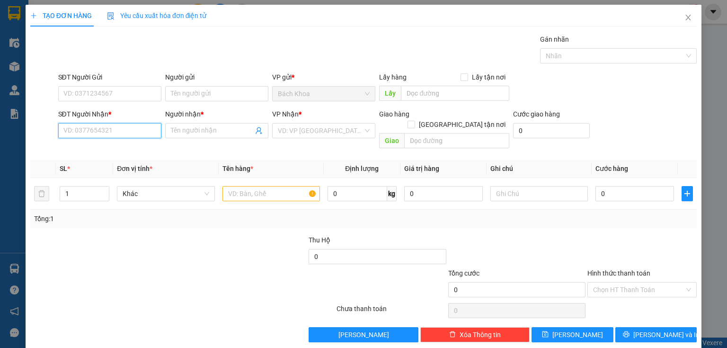
click at [110, 130] on input "SĐT Người Nhận *" at bounding box center [109, 130] width 103 height 15
drag, startPoint x: 112, startPoint y: 153, endPoint x: 116, endPoint y: 152, distance: 4.8
click at [112, 153] on div "0358615534 - ANH TÚ" at bounding box center [108, 149] width 91 height 10
type input "0358615534"
type input "ANH TÚ"
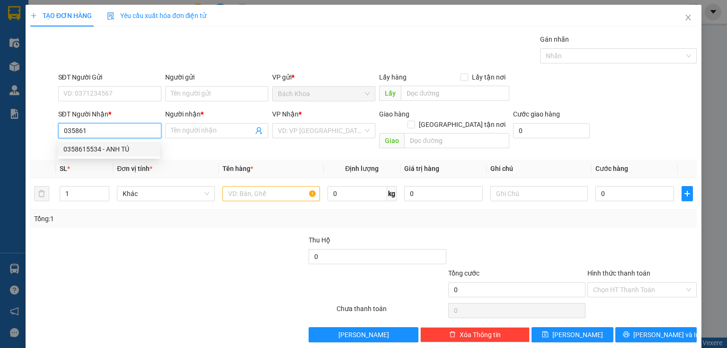
type input "NT THÁNH MẪU"
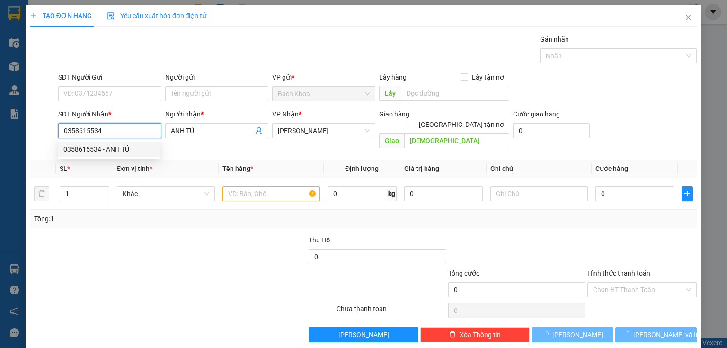
type input "120.000"
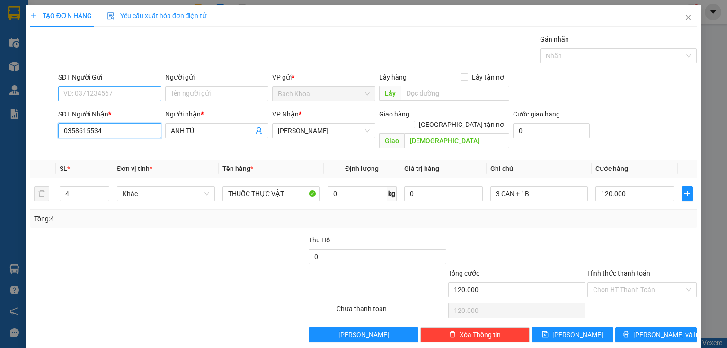
type input "0358615534"
click at [89, 96] on input "SĐT Người Gửi" at bounding box center [109, 93] width 103 height 15
click at [123, 114] on div "0868886019" at bounding box center [108, 112] width 91 height 10
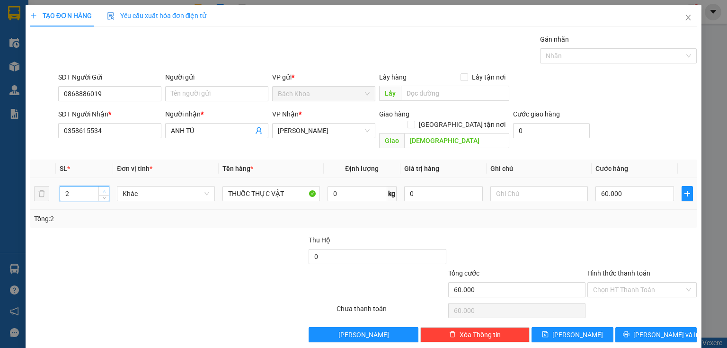
click at [104, 190] on icon "up" at bounding box center [104, 191] width 3 height 3
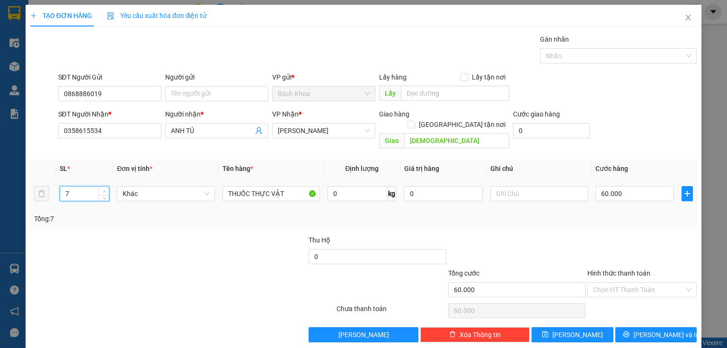
click at [104, 190] on icon "up" at bounding box center [104, 191] width 3 height 3
click at [657, 186] on input "60.000" at bounding box center [634, 193] width 79 height 15
click at [610, 283] on input "Hình thức thanh toán" at bounding box center [638, 290] width 91 height 14
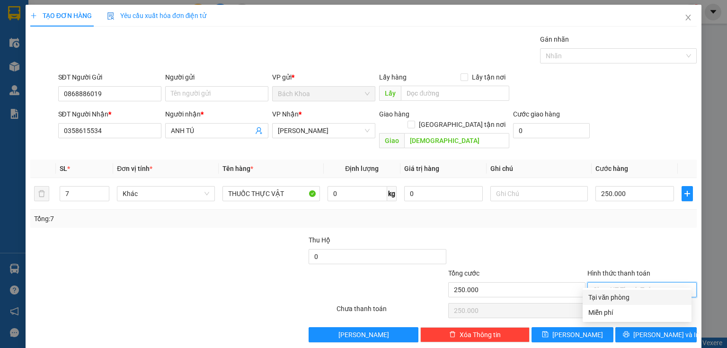
drag, startPoint x: 623, startPoint y: 293, endPoint x: 636, endPoint y: 299, distance: 14.8
click at [624, 294] on div "Tại văn phòng" at bounding box center [637, 297] width 109 height 15
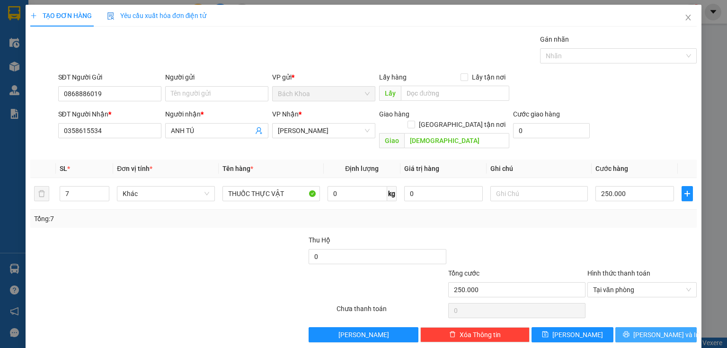
click at [668, 329] on span "[PERSON_NAME] và In" at bounding box center [666, 334] width 66 height 10
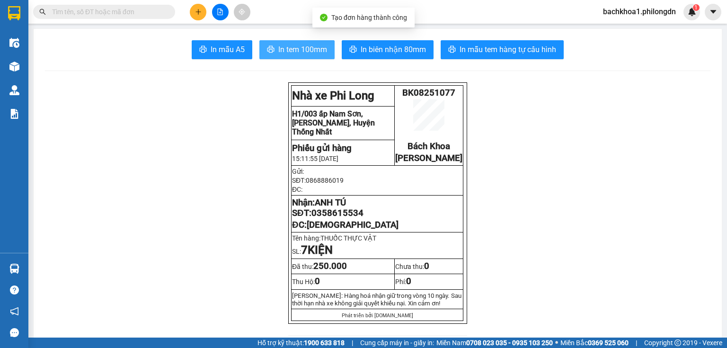
click at [286, 53] on span "In tem 100mm" at bounding box center [302, 50] width 49 height 12
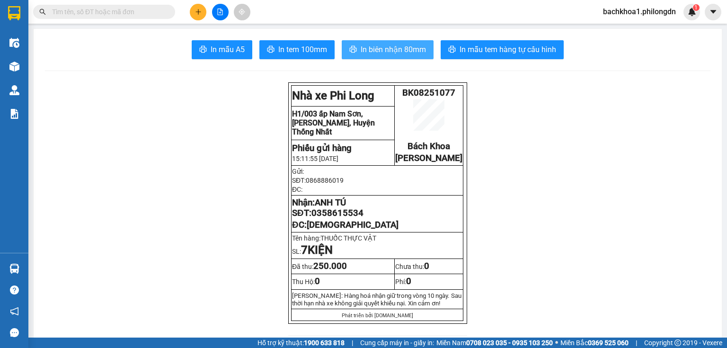
click at [365, 44] on span "In biên nhận 80mm" at bounding box center [393, 50] width 65 height 12
click at [410, 48] on span "In biên nhận 80mm" at bounding box center [393, 50] width 65 height 12
click at [348, 218] on span "0358615534" at bounding box center [337, 213] width 52 height 10
click at [195, 8] on button at bounding box center [198, 12] width 17 height 17
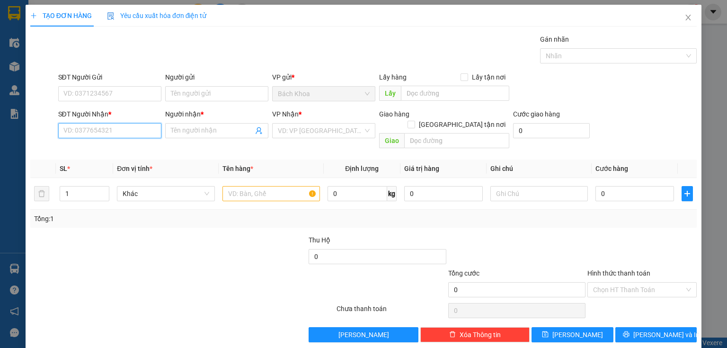
click at [106, 124] on input "SĐT Người Nhận *" at bounding box center [109, 130] width 103 height 15
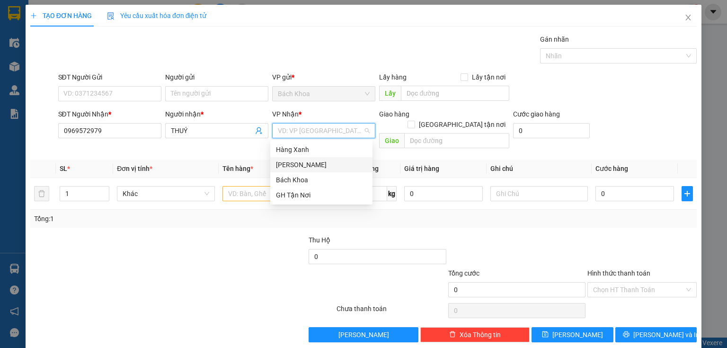
click at [298, 165] on div "[PERSON_NAME]" at bounding box center [321, 165] width 91 height 10
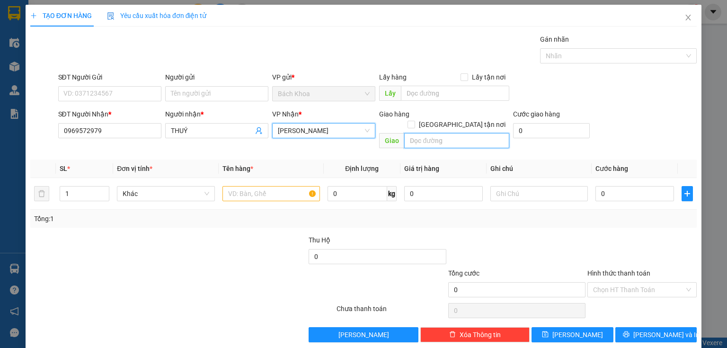
click at [436, 133] on input "text" at bounding box center [456, 140] width 105 height 15
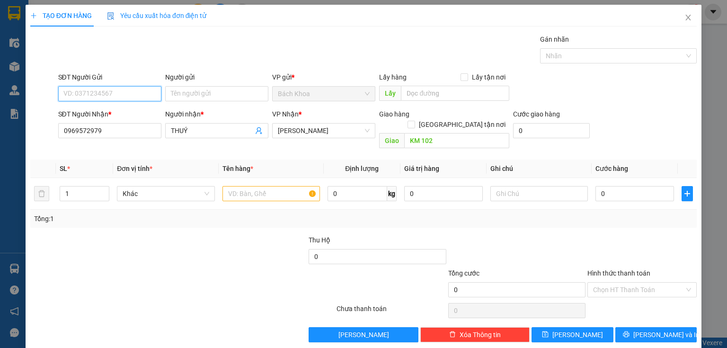
click at [106, 97] on input "SĐT Người Gửi" at bounding box center [109, 93] width 103 height 15
click at [189, 97] on input "Người gửi" at bounding box center [216, 93] width 103 height 15
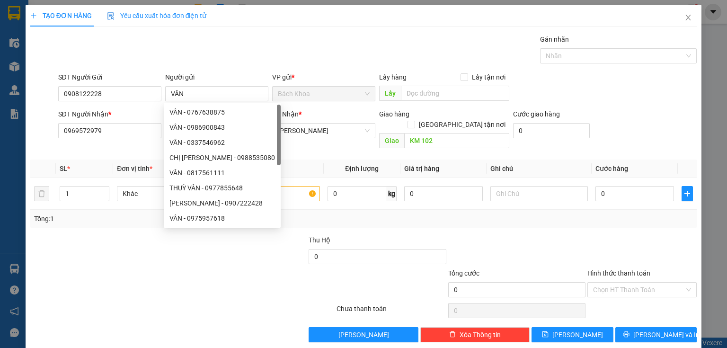
click at [311, 45] on div "Gán nhãn Nhãn" at bounding box center [377, 50] width 643 height 33
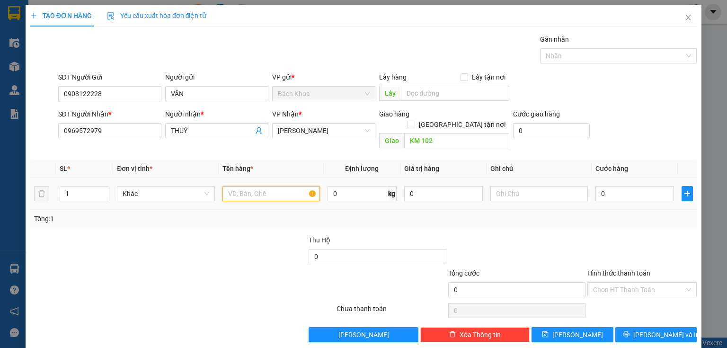
click at [283, 186] on input "text" at bounding box center [271, 193] width 98 height 15
click at [615, 283] on input "Hình thức thanh toán" at bounding box center [638, 290] width 91 height 14
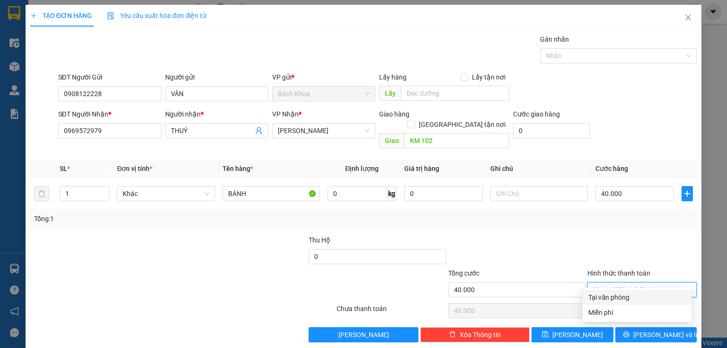
drag, startPoint x: 629, startPoint y: 297, endPoint x: 642, endPoint y: 308, distance: 16.9
click at [633, 302] on div "Tại văn phòng" at bounding box center [637, 297] width 98 height 10
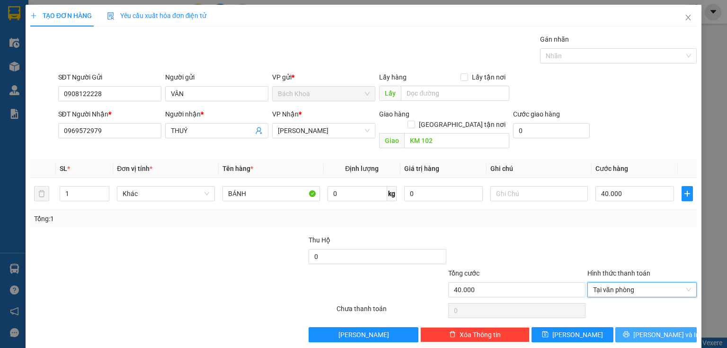
click at [652, 329] on span "[PERSON_NAME] và In" at bounding box center [666, 334] width 66 height 10
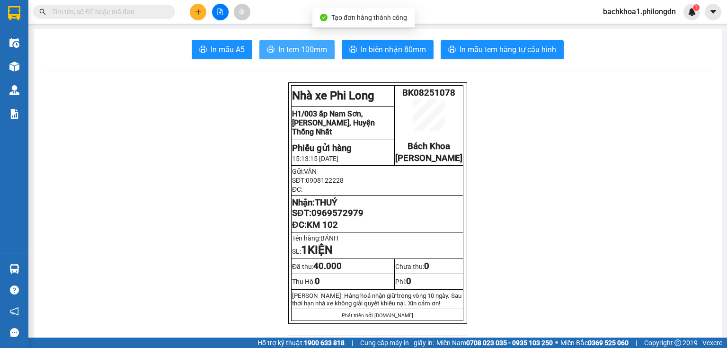
click at [269, 41] on button "In tem 100mm" at bounding box center [296, 49] width 75 height 19
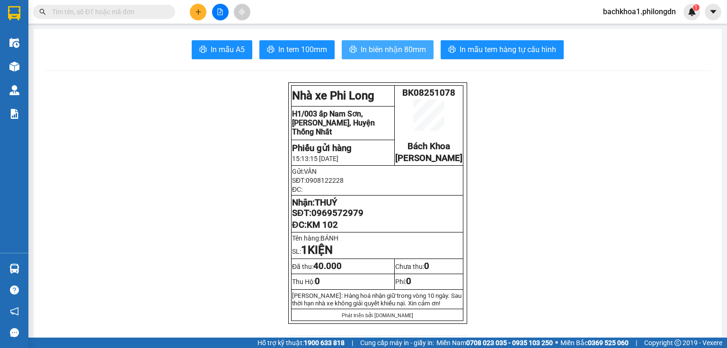
click at [386, 42] on button "In biên nhận 80mm" at bounding box center [388, 49] width 92 height 19
click at [382, 40] on button "In biên nhận 80mm" at bounding box center [388, 49] width 92 height 19
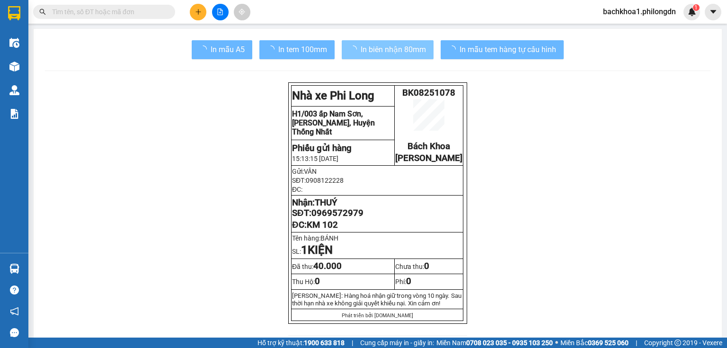
click at [324, 218] on span "0969572979" at bounding box center [337, 213] width 52 height 10
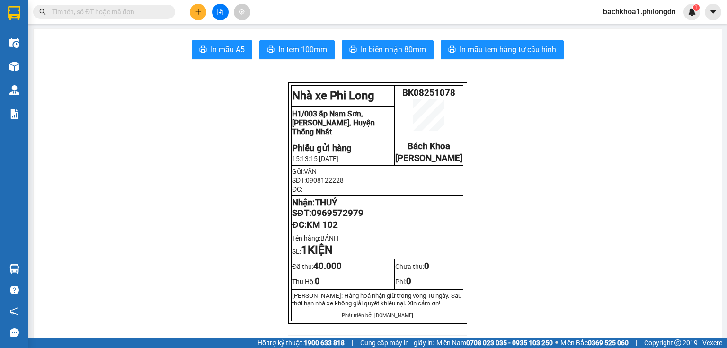
click at [203, 8] on button at bounding box center [198, 12] width 17 height 17
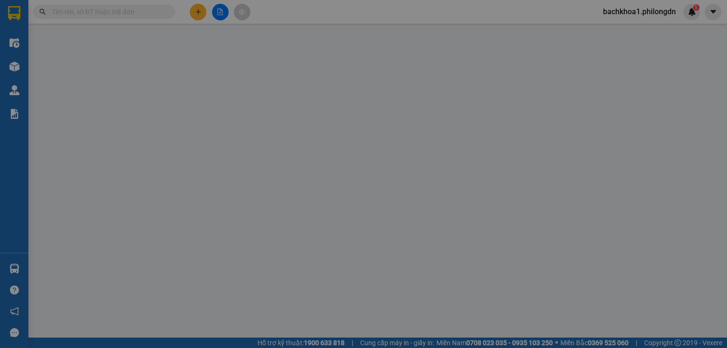
click at [198, 10] on div "Yêu cầu xuất hóa đơn điện tử" at bounding box center [157, 15] width 100 height 10
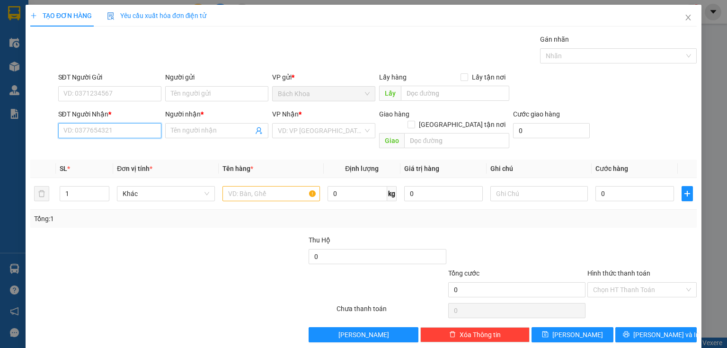
click at [123, 128] on input "SĐT Người Nhận *" at bounding box center [109, 130] width 103 height 15
click at [104, 146] on div "0346866153 - HÀ" at bounding box center [108, 149] width 91 height 10
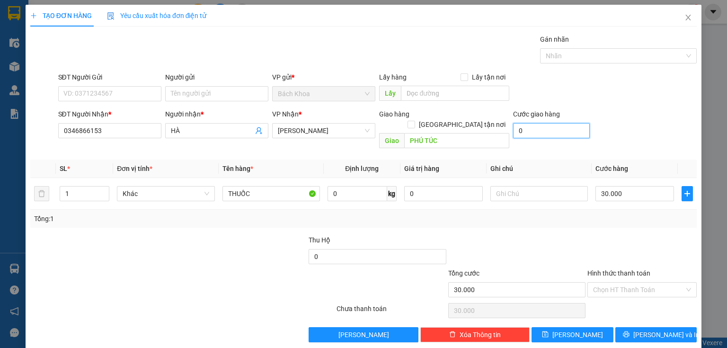
click at [529, 125] on input "0" at bounding box center [551, 130] width 77 height 15
click at [640, 328] on button "[PERSON_NAME] và In" at bounding box center [656, 334] width 82 height 15
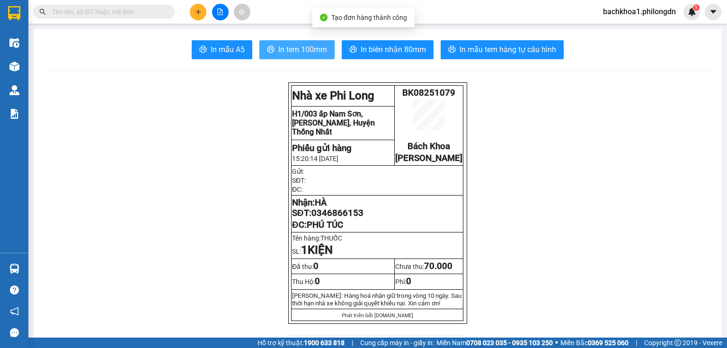
click at [290, 47] on span "In tem 100mm" at bounding box center [302, 50] width 49 height 12
click at [346, 218] on span "0346866153" at bounding box center [337, 213] width 52 height 10
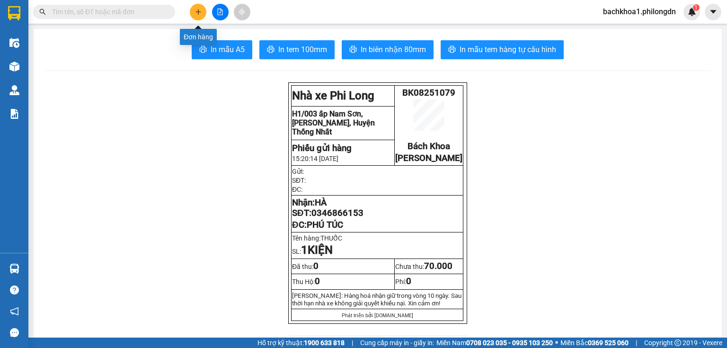
click at [202, 9] on button at bounding box center [198, 12] width 17 height 17
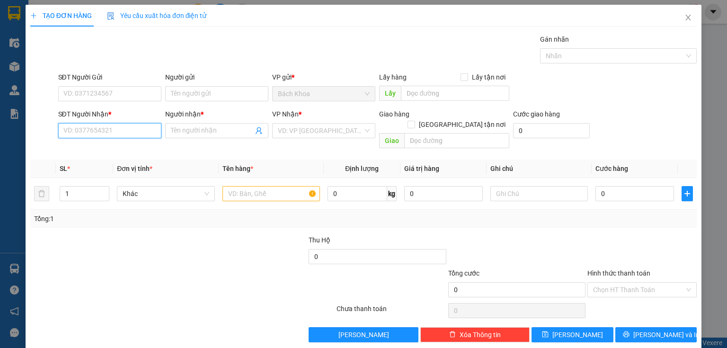
click at [77, 129] on input "SĐT Người Nhận *" at bounding box center [109, 130] width 103 height 15
click at [129, 148] on div "0984050706 - ĐẠI CÁT" at bounding box center [108, 149] width 91 height 10
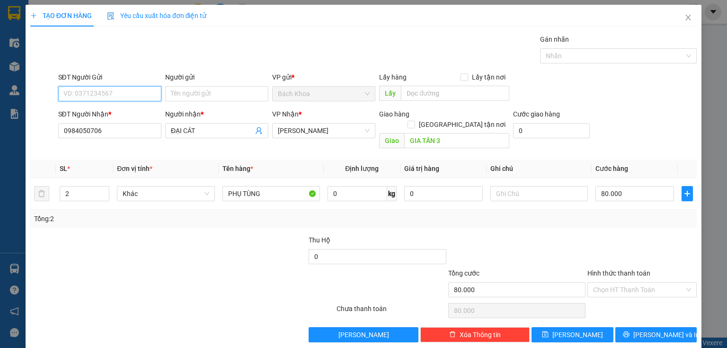
click at [141, 93] on input "SĐT Người Gửi" at bounding box center [109, 93] width 103 height 15
click at [123, 113] on div "0822849600 - HUY" at bounding box center [108, 112] width 91 height 10
click at [60, 186] on input "2" at bounding box center [84, 193] width 49 height 14
click at [61, 186] on input "2" at bounding box center [84, 193] width 49 height 14
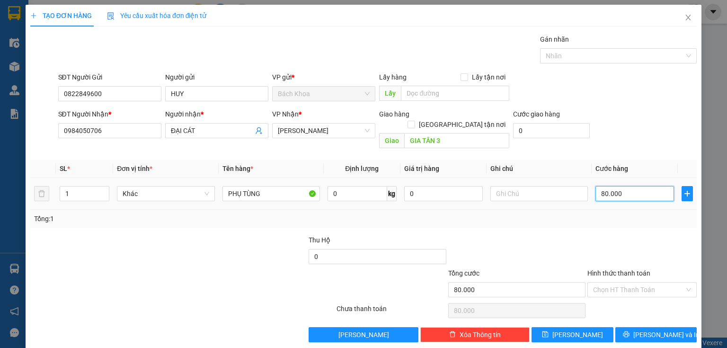
click at [619, 186] on input "80.000" at bounding box center [634, 193] width 79 height 15
click at [648, 329] on span "[PERSON_NAME] và In" at bounding box center [666, 334] width 66 height 10
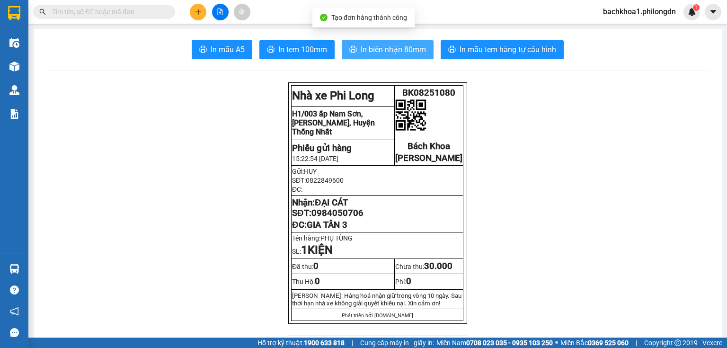
click at [372, 54] on span "In biên nhận 80mm" at bounding box center [393, 50] width 65 height 12
click at [369, 48] on span "In biên nhận 80mm" at bounding box center [393, 50] width 65 height 12
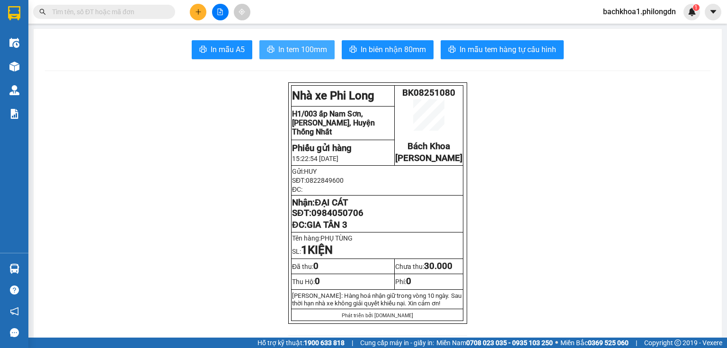
click at [319, 53] on span "In tem 100mm" at bounding box center [302, 50] width 49 height 12
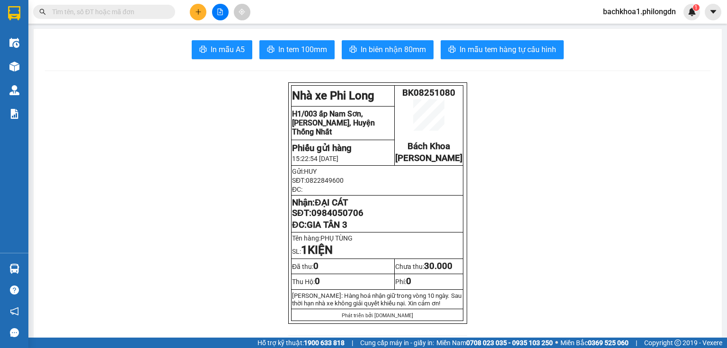
click at [330, 218] on span "0984050706" at bounding box center [337, 213] width 52 height 10
click at [199, 11] on icon "plus" at bounding box center [198, 12] width 7 height 7
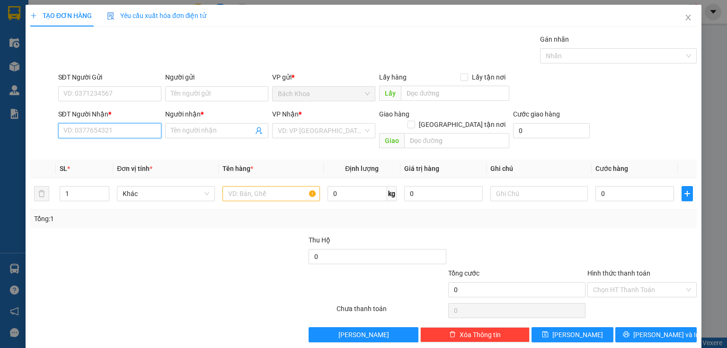
click at [148, 133] on input "SĐT Người Nhận *" at bounding box center [109, 130] width 103 height 15
click at [111, 148] on div "0385538487 - THU" at bounding box center [108, 149] width 91 height 10
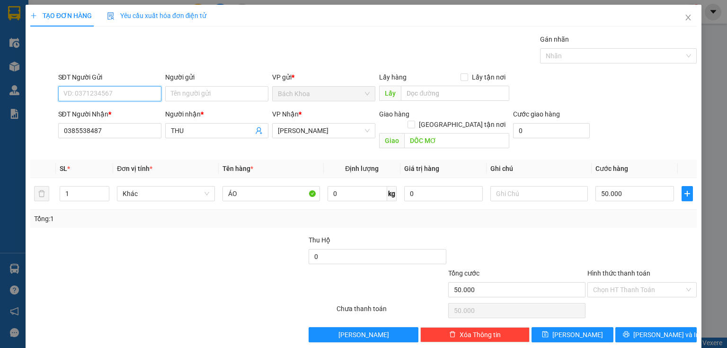
click at [122, 95] on input "SĐT Người Gửi" at bounding box center [109, 93] width 103 height 15
click at [128, 110] on div "0387896096" at bounding box center [108, 112] width 91 height 10
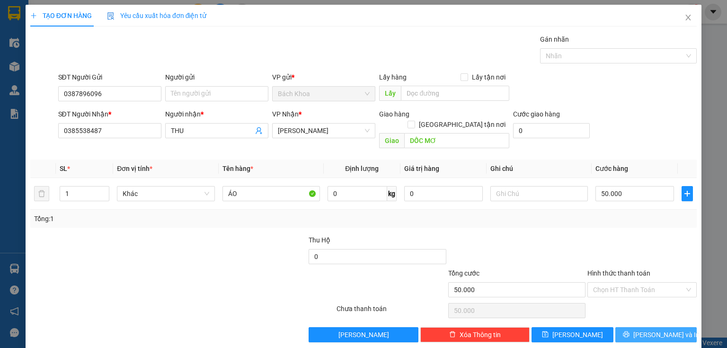
drag, startPoint x: 638, startPoint y: 320, endPoint x: 639, endPoint y: 312, distance: 7.7
click at [639, 327] on button "[PERSON_NAME] và In" at bounding box center [656, 334] width 82 height 15
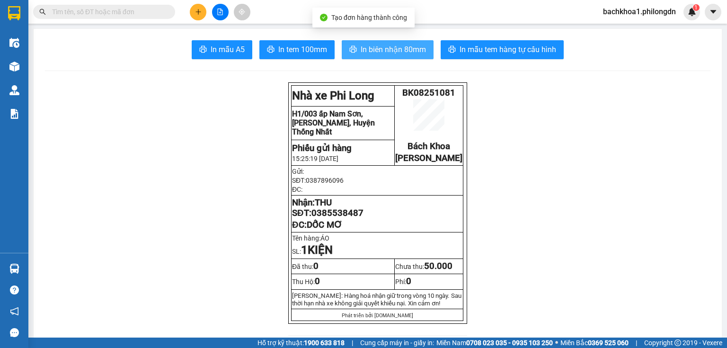
click at [407, 49] on span "In biên nhận 80mm" at bounding box center [393, 50] width 65 height 12
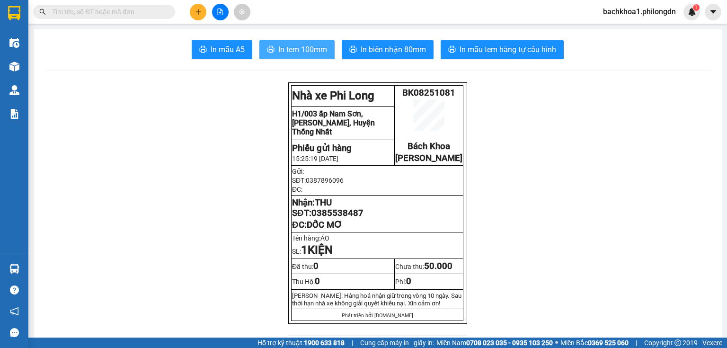
click at [274, 47] on button "In tem 100mm" at bounding box center [296, 49] width 75 height 19
click at [324, 218] on span "0385538487" at bounding box center [337, 213] width 52 height 10
click at [197, 16] on button at bounding box center [198, 12] width 17 height 17
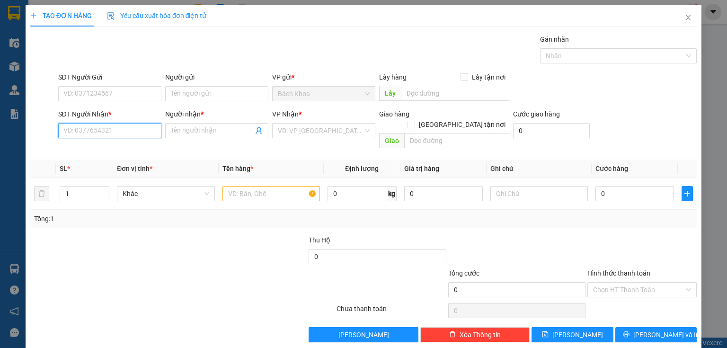
click at [149, 129] on input "SĐT Người Nhận *" at bounding box center [109, 130] width 103 height 15
click at [89, 153] on div "0933755315 - CHỊ [PERSON_NAME]" at bounding box center [116, 149] width 106 height 10
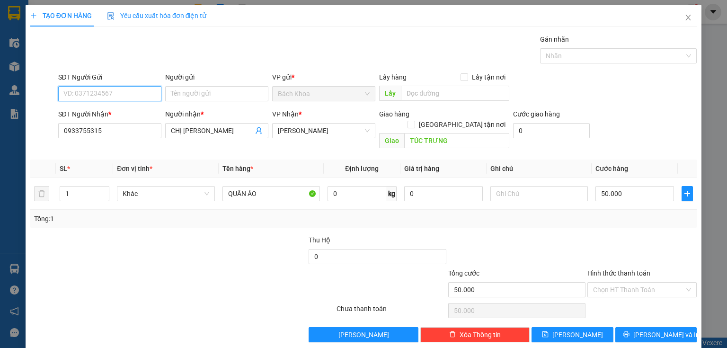
click at [118, 93] on input "SĐT Người Gửi" at bounding box center [109, 93] width 103 height 15
click at [107, 111] on div "0963417871" at bounding box center [108, 112] width 91 height 10
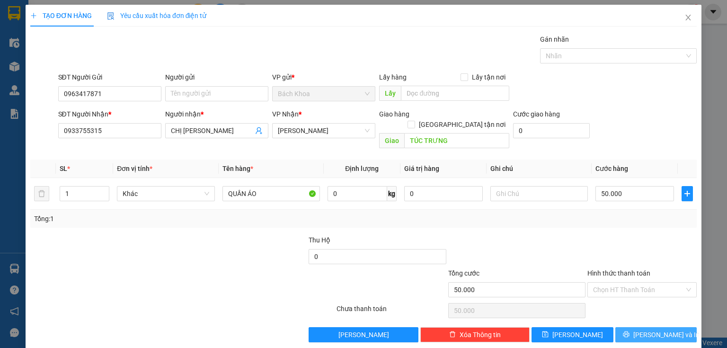
click at [655, 329] on span "[PERSON_NAME] và In" at bounding box center [666, 334] width 66 height 10
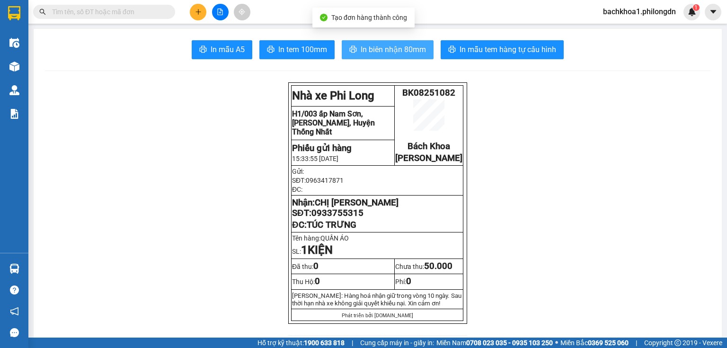
click at [396, 44] on span "In biên nhận 80mm" at bounding box center [393, 50] width 65 height 12
click at [402, 47] on span "In biên nhận 80mm" at bounding box center [393, 50] width 65 height 12
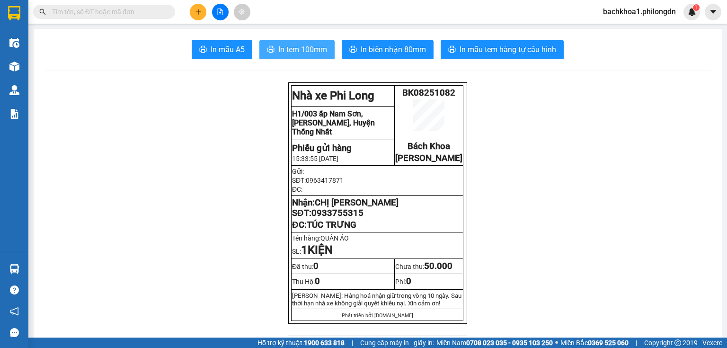
click at [300, 49] on span "In tem 100mm" at bounding box center [302, 50] width 49 height 12
click at [352, 218] on span "0933755315" at bounding box center [337, 213] width 52 height 10
click at [195, 13] on icon "plus" at bounding box center [198, 12] width 7 height 7
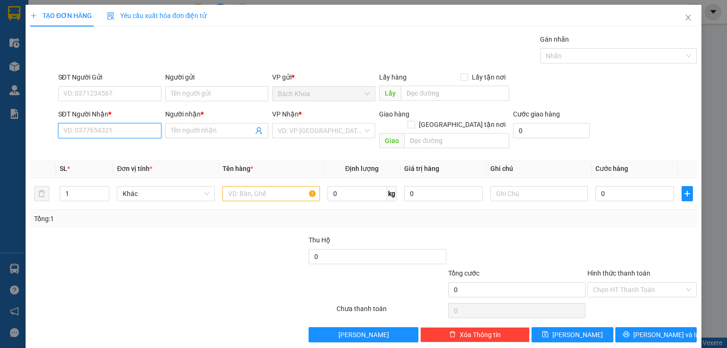
click at [118, 132] on input "SĐT Người Nhận *" at bounding box center [109, 130] width 103 height 15
click at [113, 151] on div "0987905592 - MỸ ANH" at bounding box center [116, 149] width 107 height 10
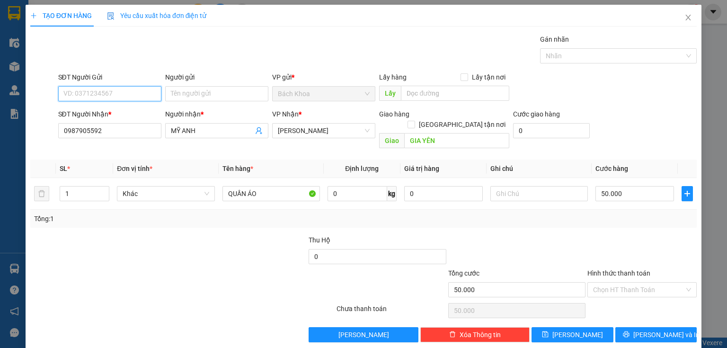
click at [127, 99] on input "SĐT Người Gửi" at bounding box center [109, 93] width 103 height 15
click at [115, 112] on div "0909270403" at bounding box center [108, 112] width 91 height 10
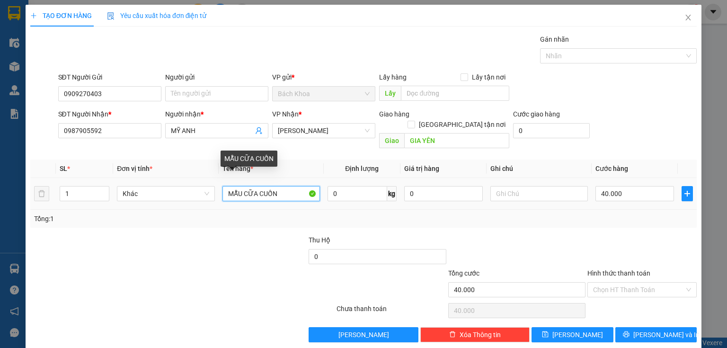
click at [286, 186] on input "MẪU CỮA CUỐN" at bounding box center [271, 193] width 98 height 15
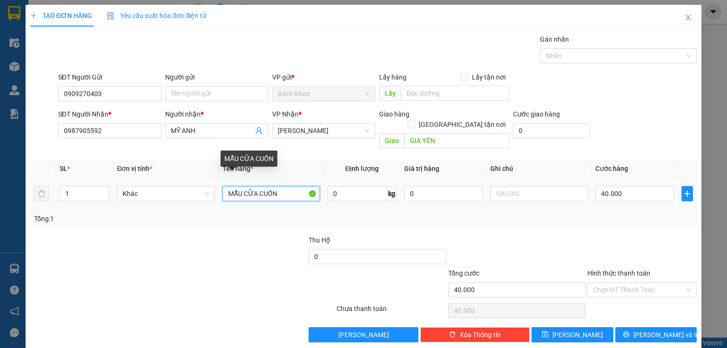
click at [286, 186] on input "MẪU CỮA CUỐN" at bounding box center [271, 193] width 98 height 15
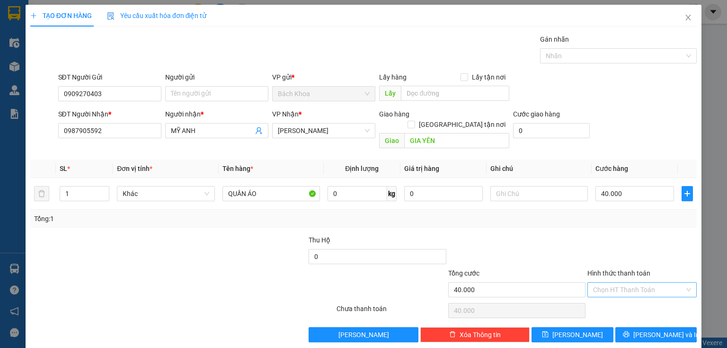
drag, startPoint x: 641, startPoint y: 280, endPoint x: 642, endPoint y: 294, distance: 14.2
click at [641, 283] on input "Hình thức thanh toán" at bounding box center [638, 290] width 91 height 14
click at [641, 295] on div "Tại văn phòng" at bounding box center [637, 297] width 98 height 10
click at [650, 329] on span "[PERSON_NAME] và In" at bounding box center [666, 334] width 66 height 10
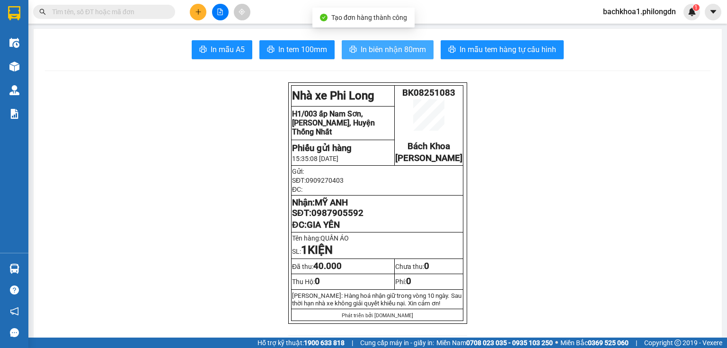
click at [389, 55] on span "In biên nhận 80mm" at bounding box center [393, 50] width 65 height 12
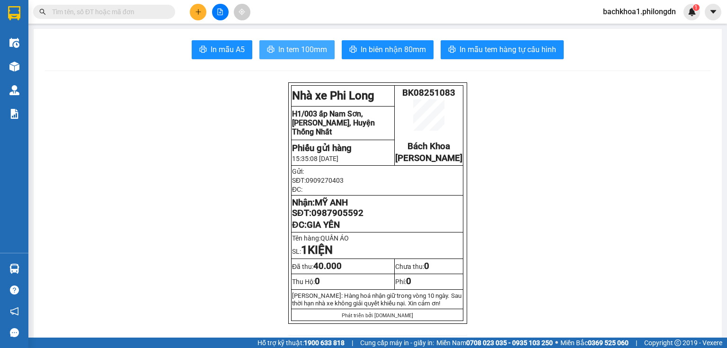
click at [281, 56] on button "In tem 100mm" at bounding box center [296, 49] width 75 height 19
click at [336, 218] on span "0987905592" at bounding box center [337, 213] width 52 height 10
click at [195, 4] on div at bounding box center [220, 12] width 71 height 17
click at [195, 6] on button at bounding box center [198, 12] width 17 height 17
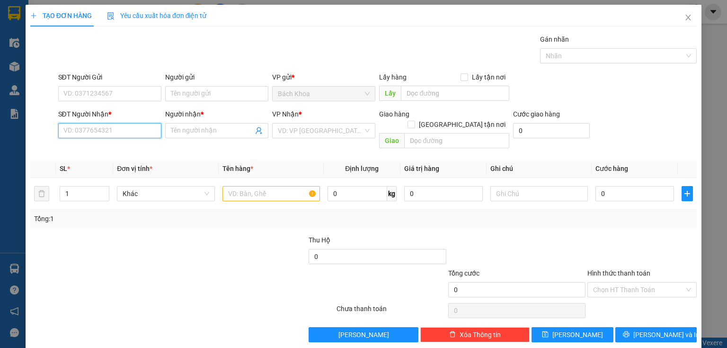
drag, startPoint x: 82, startPoint y: 132, endPoint x: 82, endPoint y: 125, distance: 6.6
click at [82, 129] on input "SĐT Người Nhận *" at bounding box center [109, 130] width 103 height 15
click at [131, 146] on div "0353326503 - NGỌC KIÊN" at bounding box center [109, 149] width 93 height 10
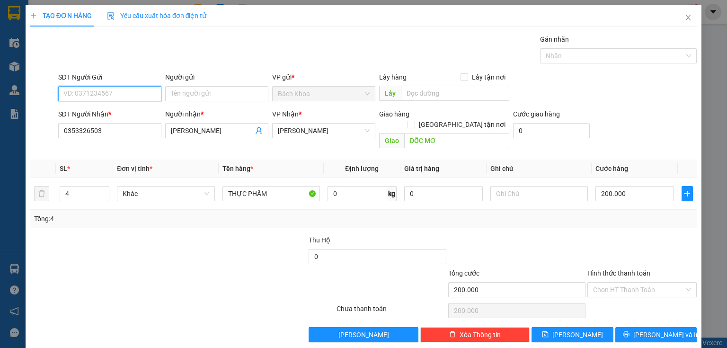
click at [129, 90] on input "SĐT Người Gửi" at bounding box center [109, 93] width 103 height 15
click at [114, 110] on div "0979707413 - ANH TUẤN" at bounding box center [109, 112] width 93 height 10
click at [67, 186] on input "4" at bounding box center [84, 193] width 49 height 14
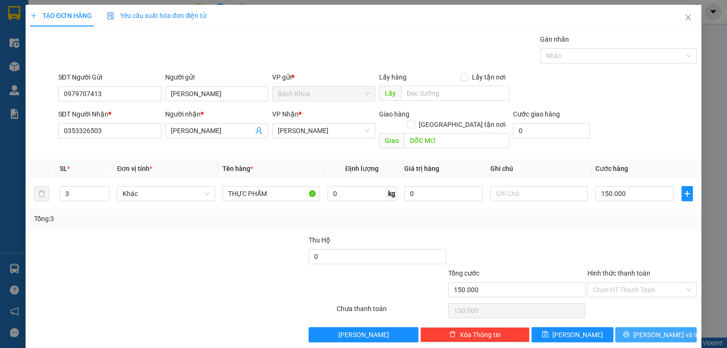
click at [650, 329] on span "[PERSON_NAME] và In" at bounding box center [666, 334] width 66 height 10
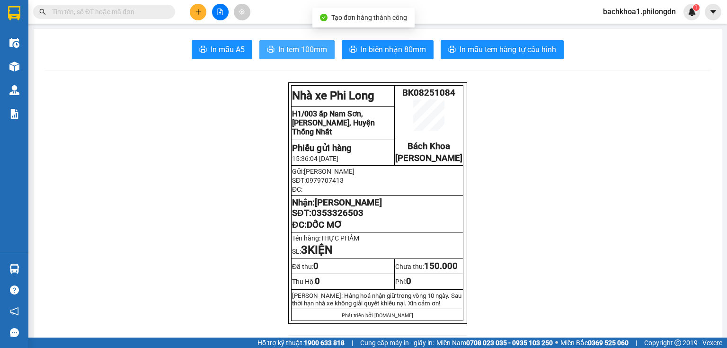
click at [314, 53] on span "In tem 100mm" at bounding box center [302, 50] width 49 height 12
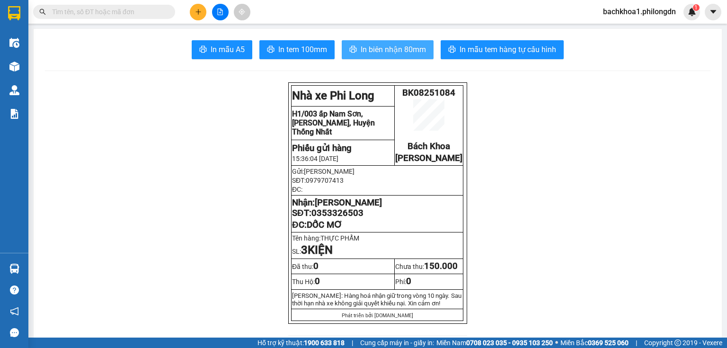
click at [403, 53] on span "In biên nhận 80mm" at bounding box center [393, 50] width 65 height 12
click at [348, 218] on span "0353326503" at bounding box center [337, 213] width 52 height 10
click at [191, 10] on button at bounding box center [198, 12] width 17 height 17
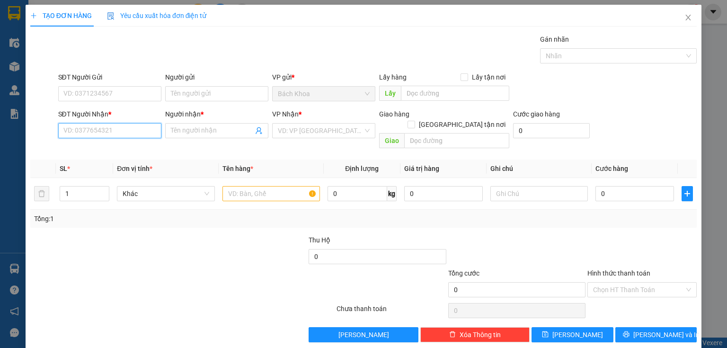
click at [95, 131] on input "SĐT Người Nhận *" at bounding box center [109, 130] width 103 height 15
drag, startPoint x: 67, startPoint y: 152, endPoint x: 68, endPoint y: 136, distance: 16.2
click at [67, 151] on div "0931301310 - ƯỚC APPLE" at bounding box center [108, 149] width 91 height 10
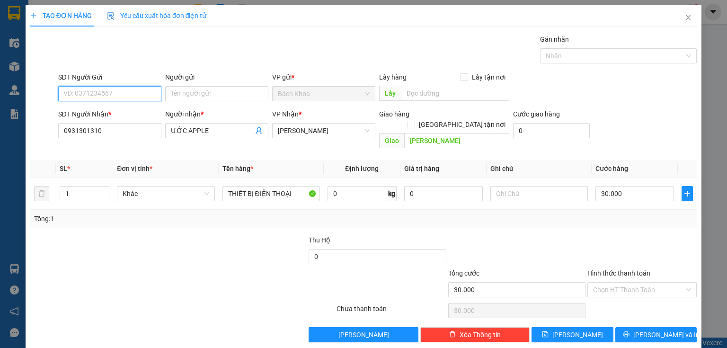
click at [85, 94] on input "SĐT Người Gửi" at bounding box center [109, 93] width 103 height 15
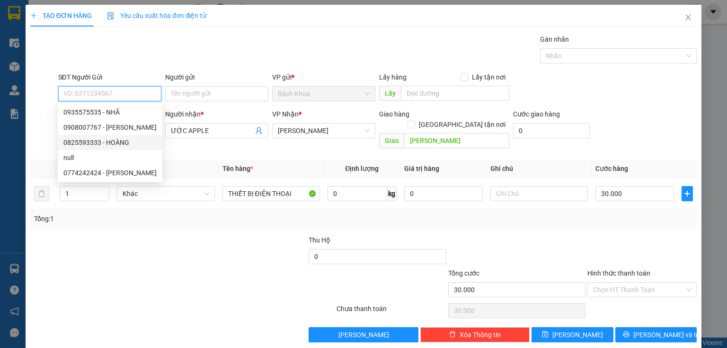
click at [134, 137] on div "0825593333 - HOÀNG" at bounding box center [109, 142] width 93 height 10
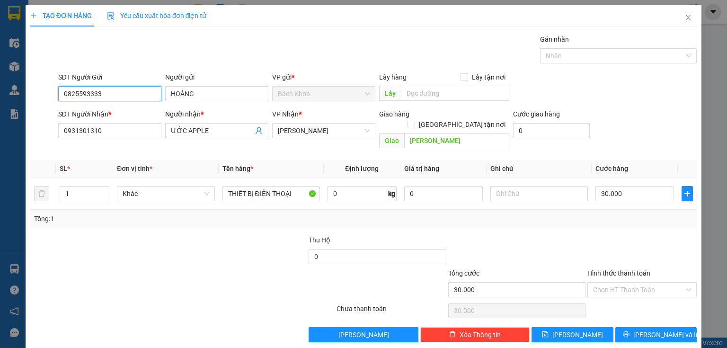
drag, startPoint x: 121, startPoint y: 93, endPoint x: 43, endPoint y: 81, distance: 78.9
click at [43, 87] on div "SĐT Người Gửi 0825593333 Người gửi HOÀNG VP gửi * Bách Khoa Lấy hàng Lấy tận n…" at bounding box center [363, 88] width 668 height 33
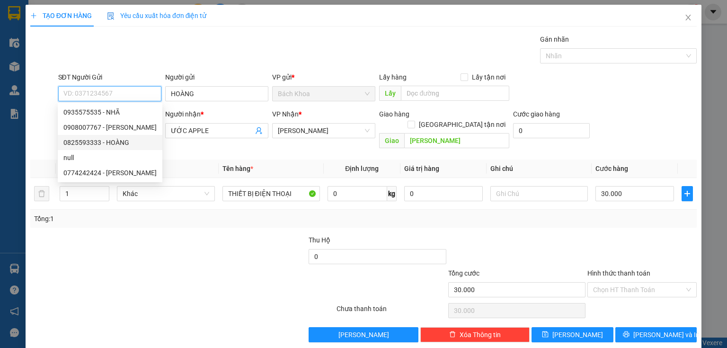
click at [115, 141] on div "0825593333 - HOÀNG" at bounding box center [109, 142] width 93 height 10
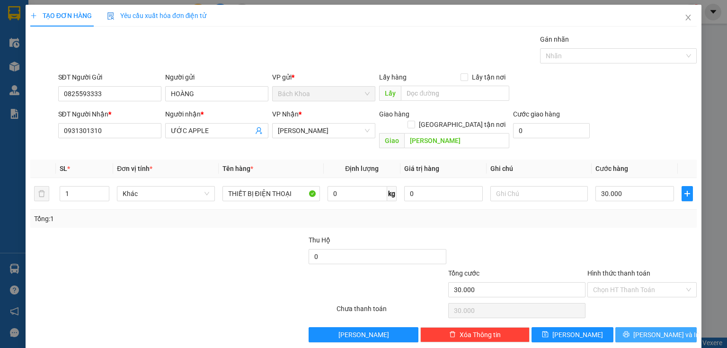
click at [630, 331] on icon "printer" at bounding box center [626, 334] width 7 height 7
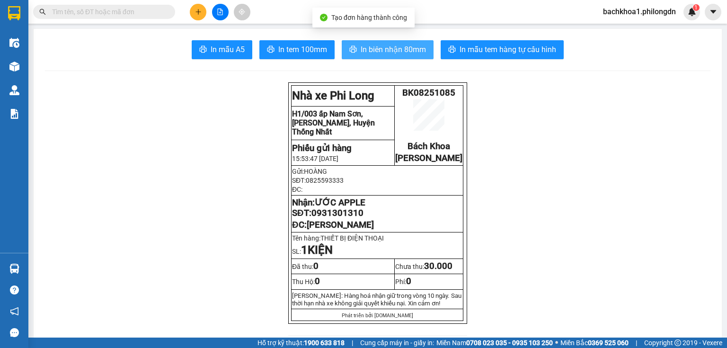
click at [426, 46] on button "In biên nhận 80mm" at bounding box center [388, 49] width 92 height 19
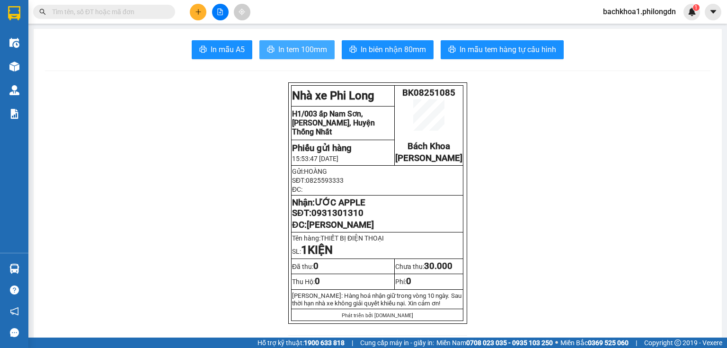
click at [297, 51] on span "In tem 100mm" at bounding box center [302, 50] width 49 height 12
click at [328, 218] on span "0931301310" at bounding box center [337, 213] width 52 height 10
click at [199, 9] on icon "plus" at bounding box center [198, 12] width 7 height 7
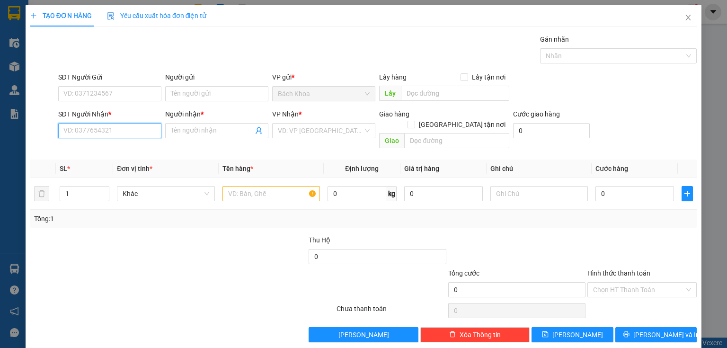
click at [129, 126] on input "SĐT Người Nhận *" at bounding box center [109, 130] width 103 height 15
click at [92, 151] on div "0908187909 - [PERSON_NAME]" at bounding box center [109, 149] width 93 height 10
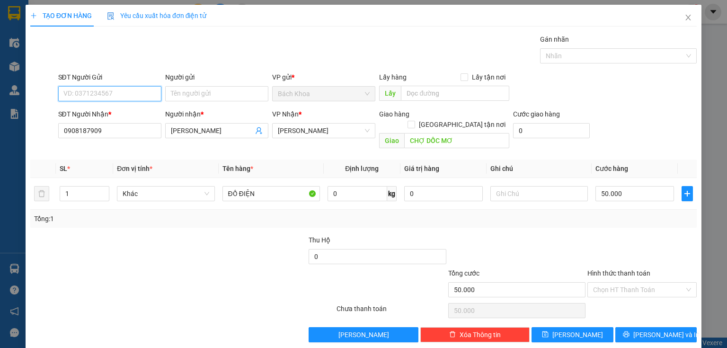
click at [113, 95] on input "SĐT Người Gửi" at bounding box center [109, 93] width 103 height 15
click at [123, 109] on div "0908182702" at bounding box center [108, 112] width 91 height 10
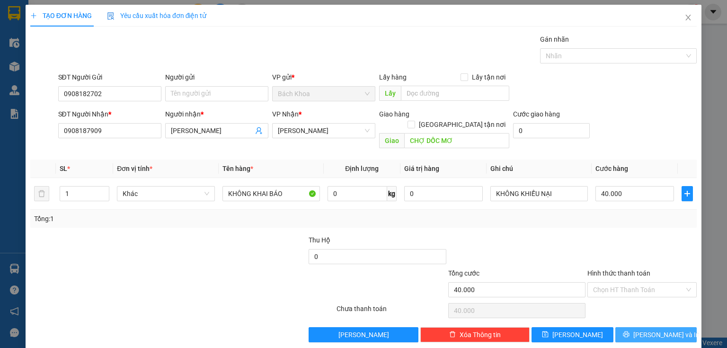
drag, startPoint x: 638, startPoint y: 322, endPoint x: 636, endPoint y: 313, distance: 8.7
click at [630, 331] on icon "printer" at bounding box center [626, 334] width 7 height 7
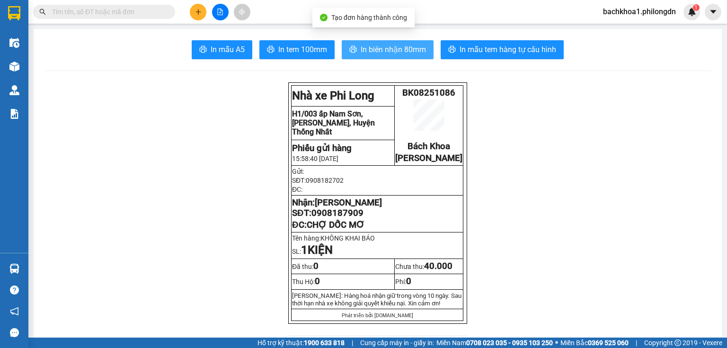
click at [398, 44] on span "In biên nhận 80mm" at bounding box center [393, 50] width 65 height 12
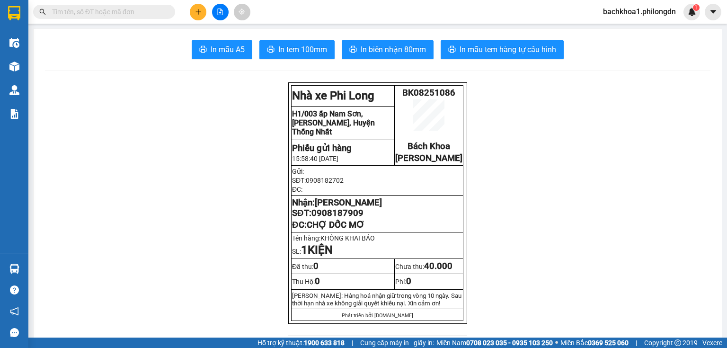
click at [317, 49] on span "In tem 100mm" at bounding box center [302, 50] width 49 height 12
click at [323, 218] on span "0908187909" at bounding box center [337, 213] width 52 height 10
click at [324, 218] on span "0908187909" at bounding box center [337, 213] width 52 height 10
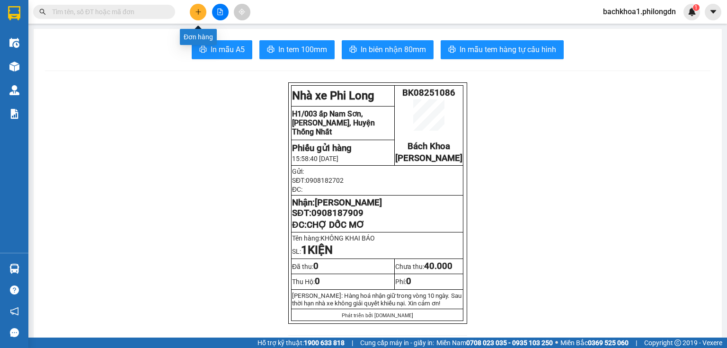
click at [195, 11] on icon "plus" at bounding box center [198, 12] width 7 height 7
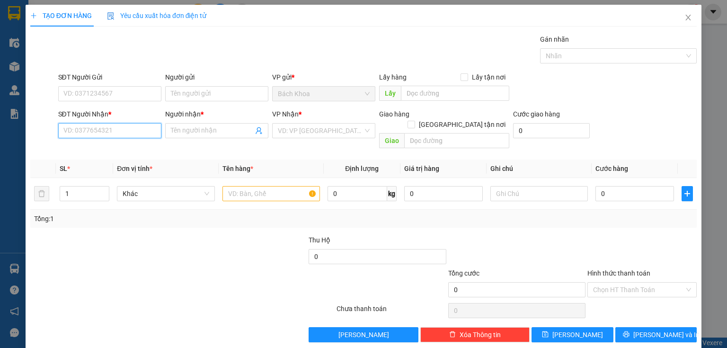
click at [132, 134] on input "SĐT Người Nhận *" at bounding box center [109, 130] width 103 height 15
drag, startPoint x: 107, startPoint y: 131, endPoint x: 18, endPoint y: 138, distance: 89.3
click at [18, 138] on div "TẠO ĐƠN HÀNG Yêu cầu xuất hóa đơn điện tử Transit Pickup Surcharge Ids Transit …" at bounding box center [363, 174] width 727 height 348
click at [114, 131] on input "0855813996" at bounding box center [109, 130] width 103 height 15
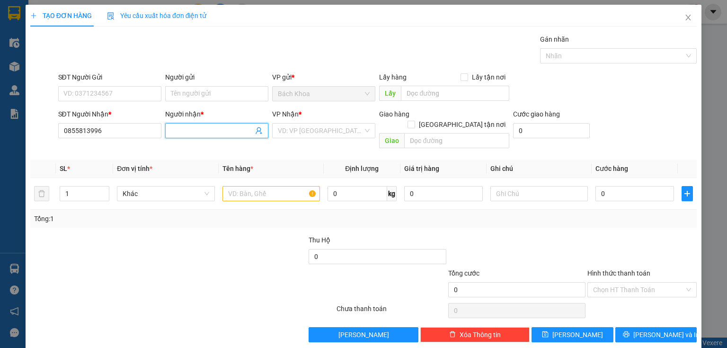
click at [182, 136] on span at bounding box center [216, 130] width 103 height 15
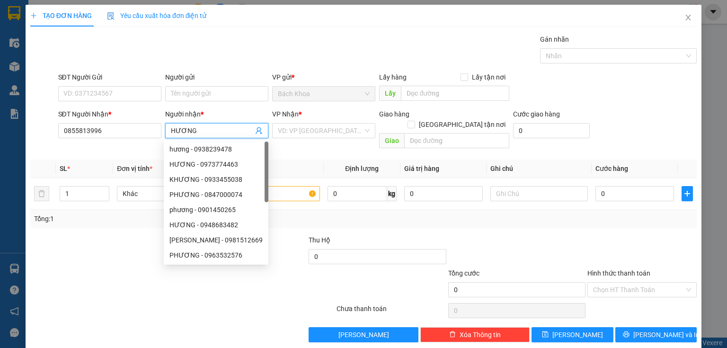
drag, startPoint x: 314, startPoint y: 138, endPoint x: 308, endPoint y: 140, distance: 6.9
click at [314, 138] on div "VD: VP [GEOGRAPHIC_DATA]" at bounding box center [323, 130] width 103 height 15
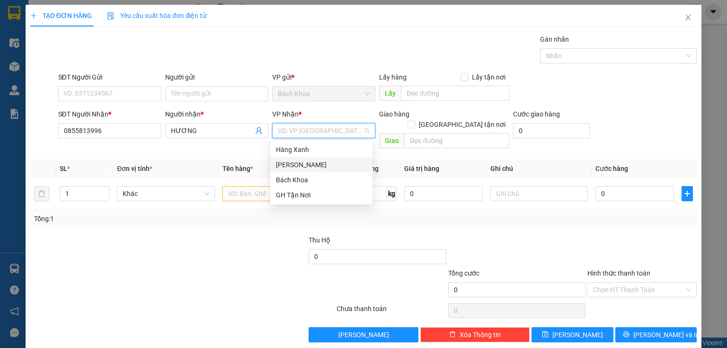
click at [297, 165] on div "[PERSON_NAME]" at bounding box center [321, 165] width 91 height 10
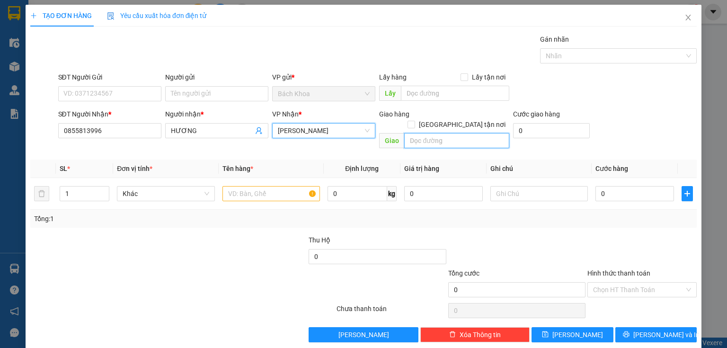
click at [429, 133] on input "text" at bounding box center [456, 140] width 105 height 15
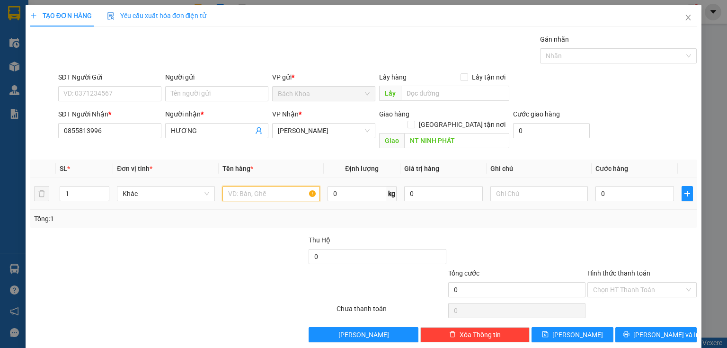
click at [231, 186] on input "text" at bounding box center [271, 193] width 98 height 15
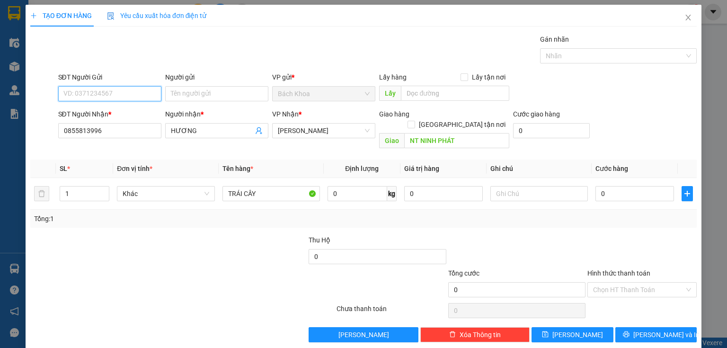
click at [141, 86] on input "SĐT Người Gửi" at bounding box center [109, 93] width 103 height 15
click at [629, 191] on div "0" at bounding box center [634, 193] width 79 height 19
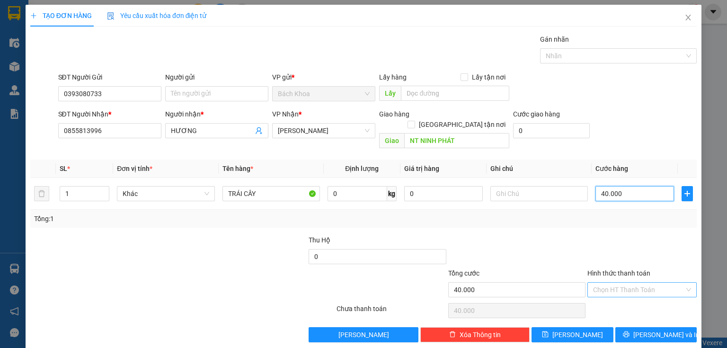
click at [659, 286] on div "Chọn HT Thanh Toán" at bounding box center [641, 289] width 109 height 15
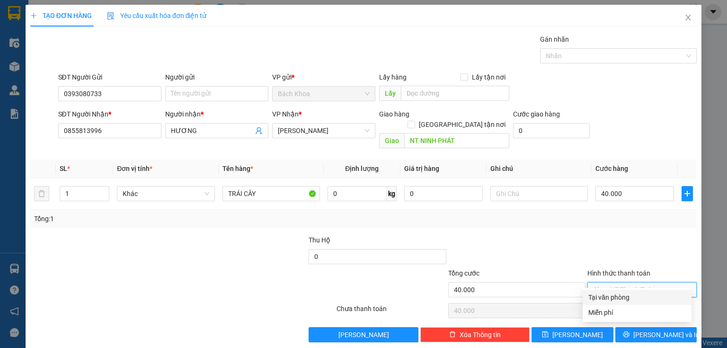
click at [646, 283] on input "Hình thức thanh toán" at bounding box center [638, 290] width 91 height 14
click at [638, 298] on div "Tại văn phòng" at bounding box center [637, 297] width 98 height 10
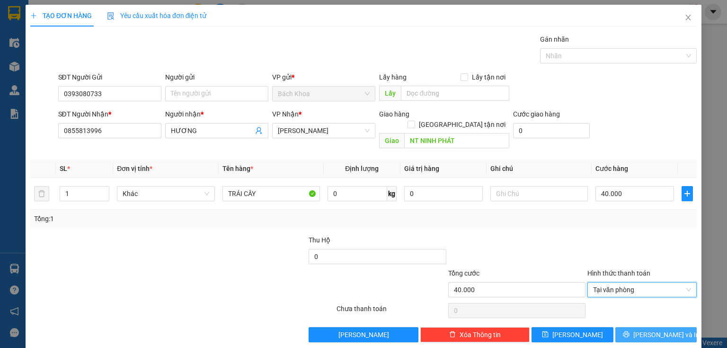
click at [645, 329] on span "[PERSON_NAME] và In" at bounding box center [666, 334] width 66 height 10
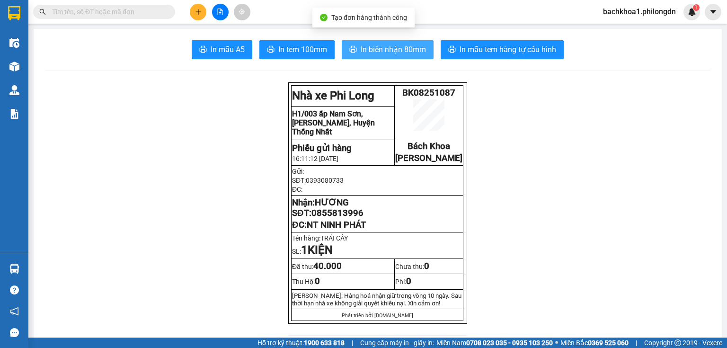
drag, startPoint x: 399, startPoint y: 34, endPoint x: 399, endPoint y: 43, distance: 8.5
click at [399, 43] on button "In biên nhận 80mm" at bounding box center [388, 49] width 92 height 19
click at [388, 52] on span "In biên nhận 80mm" at bounding box center [393, 50] width 65 height 12
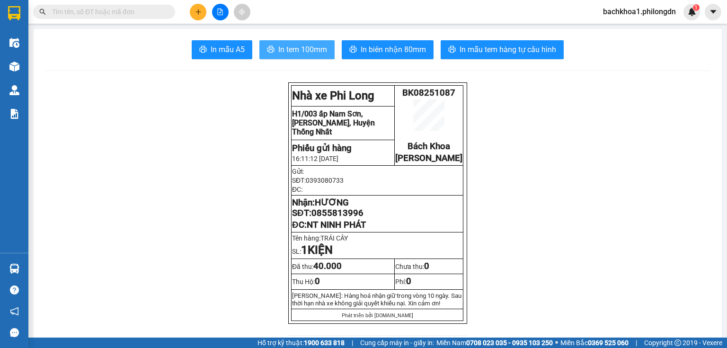
click at [295, 48] on span "In tem 100mm" at bounding box center [302, 50] width 49 height 12
click at [331, 218] on span "0855813996" at bounding box center [337, 213] width 52 height 10
click at [199, 9] on icon "plus" at bounding box center [198, 12] width 7 height 7
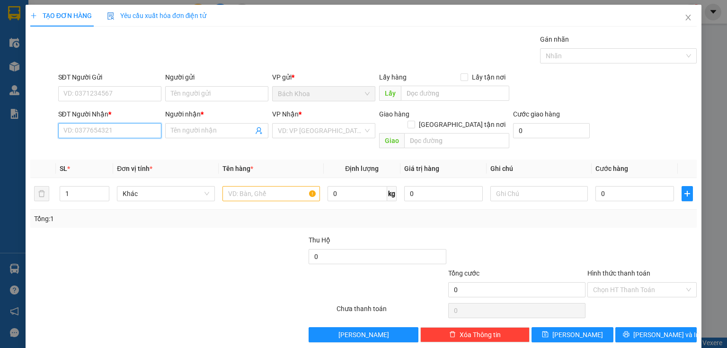
click at [146, 126] on input "SĐT Người Nhận *" at bounding box center [109, 130] width 103 height 15
click at [141, 148] on div "0355303968 - MINH" at bounding box center [108, 149] width 91 height 10
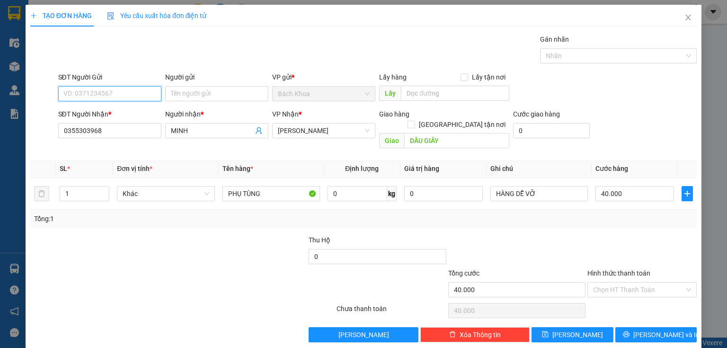
click at [136, 95] on input "SĐT Người Gửi" at bounding box center [109, 93] width 103 height 15
click at [140, 117] on div "0962692698 - A BÁ" at bounding box center [108, 112] width 91 height 10
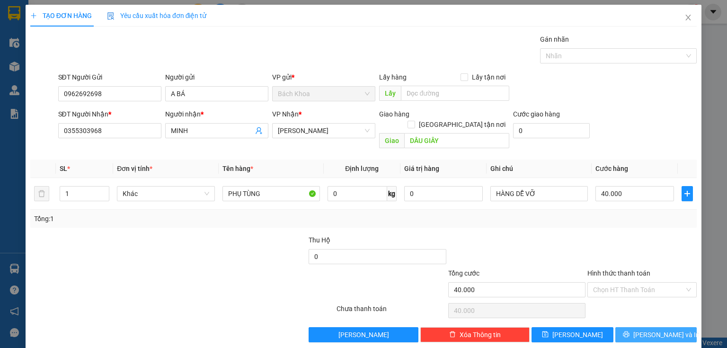
click at [653, 329] on span "[PERSON_NAME] và In" at bounding box center [666, 334] width 66 height 10
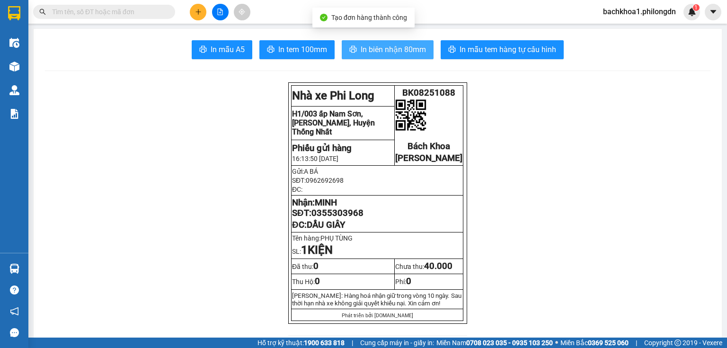
click at [366, 43] on button "In biên nhận 80mm" at bounding box center [388, 49] width 92 height 19
click at [377, 53] on span "In biên nhận 80mm" at bounding box center [393, 50] width 65 height 12
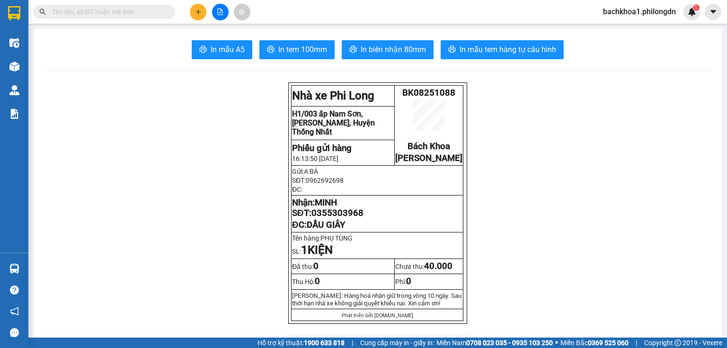
click at [274, 40] on button "In tem 100mm" at bounding box center [296, 49] width 75 height 19
click at [278, 49] on span "In tem 100mm" at bounding box center [302, 50] width 49 height 12
click at [339, 218] on span "0355303968" at bounding box center [337, 213] width 52 height 10
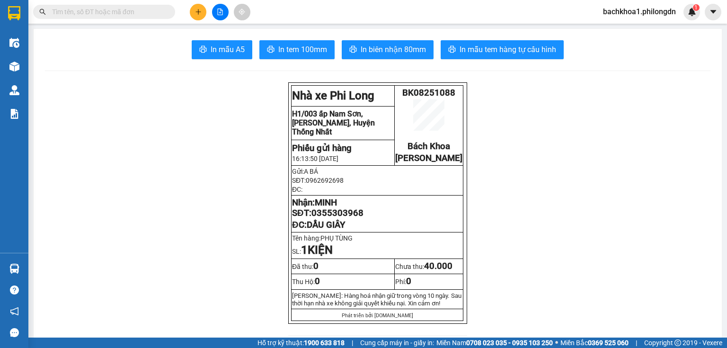
click at [198, 11] on icon "plus" at bounding box center [198, 11] width 0 height 5
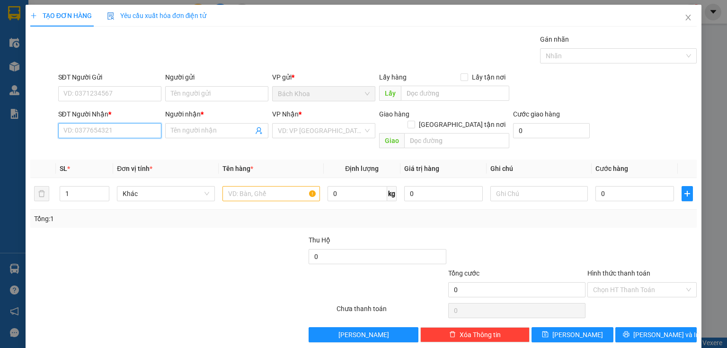
drag, startPoint x: 103, startPoint y: 125, endPoint x: 106, endPoint y: 133, distance: 8.5
click at [106, 133] on input "SĐT Người Nhận *" at bounding box center [109, 130] width 103 height 15
click at [109, 148] on div "0937697339 - KHOA LOAN" at bounding box center [108, 149] width 91 height 10
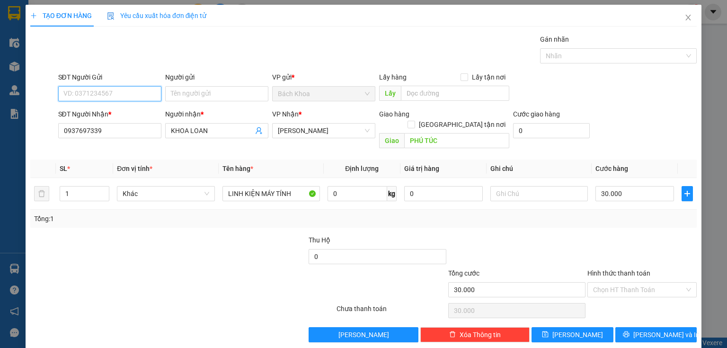
click at [122, 95] on input "SĐT Người Gửi" at bounding box center [109, 93] width 103 height 15
click at [135, 125] on div "0933360052 - CẢM" at bounding box center [108, 127] width 91 height 10
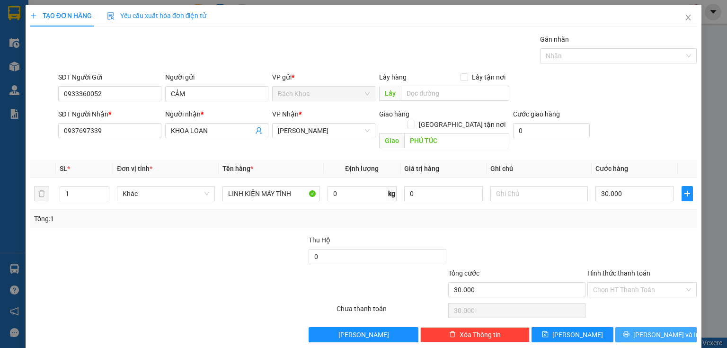
click at [620, 327] on button "[PERSON_NAME] và In" at bounding box center [656, 334] width 82 height 15
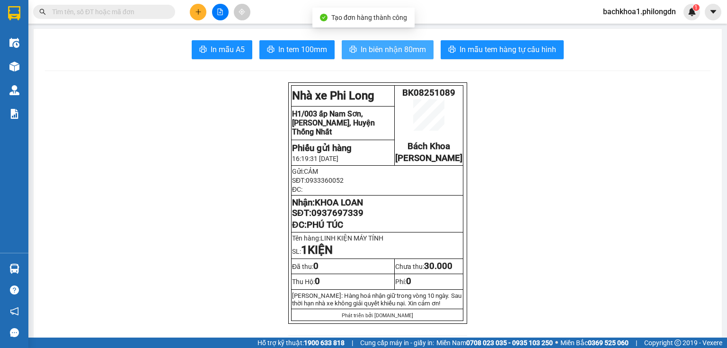
click at [397, 49] on span "In biên nhận 80mm" at bounding box center [393, 50] width 65 height 12
click at [401, 51] on span "In biên nhận 80mm" at bounding box center [393, 50] width 65 height 12
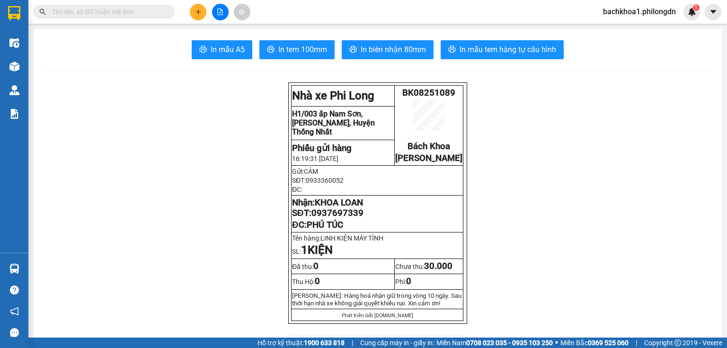
click at [337, 218] on span "0937697339" at bounding box center [337, 213] width 52 height 10
click at [279, 43] on button "In tem 100mm" at bounding box center [296, 49] width 75 height 19
click at [197, 8] on button at bounding box center [198, 12] width 17 height 17
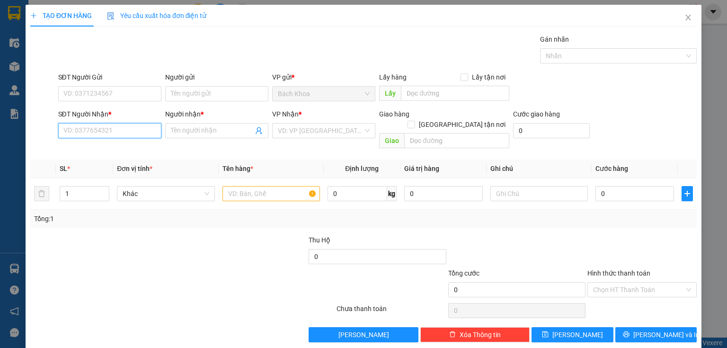
click at [146, 127] on input "SĐT Người Nhận *" at bounding box center [109, 130] width 103 height 15
click at [125, 154] on div "0354446007 - SHOP PHƯƠNG VY" at bounding box center [113, 149] width 101 height 10
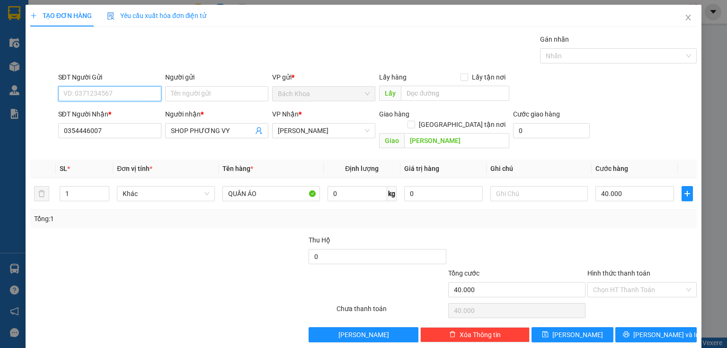
click at [131, 98] on input "SĐT Người Gửi" at bounding box center [109, 93] width 103 height 15
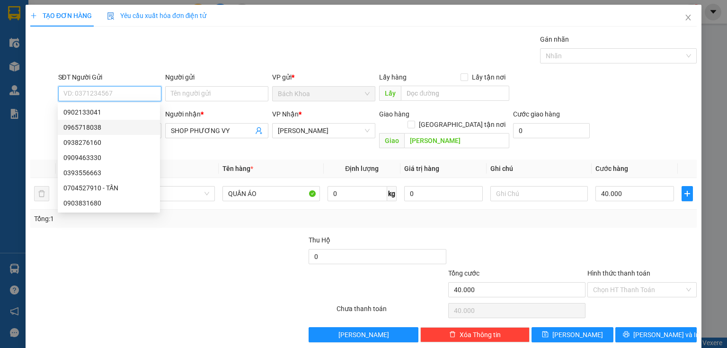
click at [120, 125] on div "0965718038" at bounding box center [108, 127] width 91 height 10
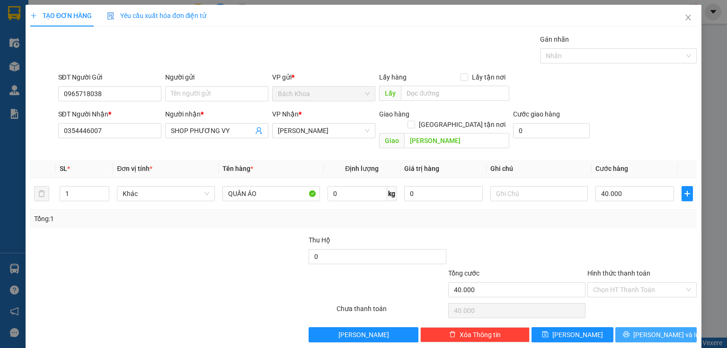
click at [646, 329] on span "[PERSON_NAME] và In" at bounding box center [666, 334] width 66 height 10
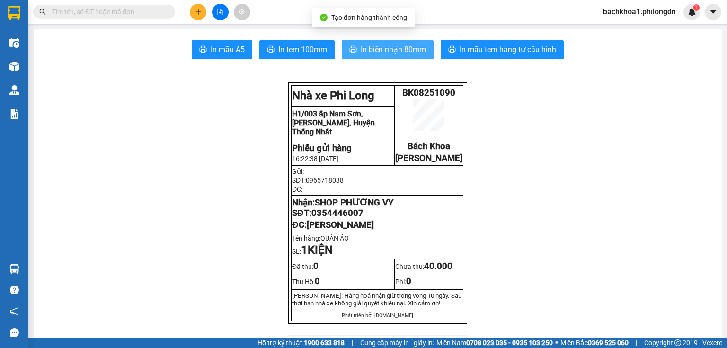
click at [403, 55] on span "In biên nhận 80mm" at bounding box center [393, 50] width 65 height 12
click at [396, 50] on span "In biên nhận 80mm" at bounding box center [393, 50] width 65 height 12
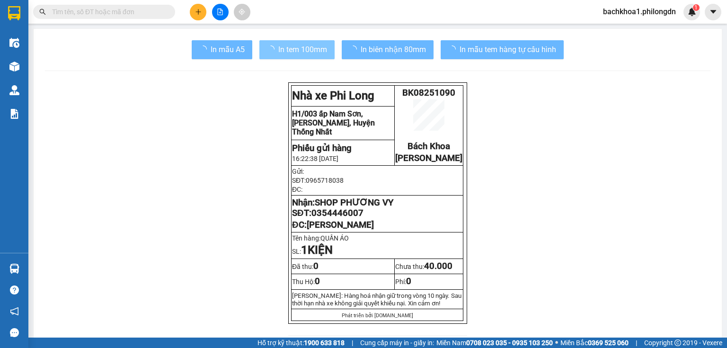
click at [304, 48] on span "In tem 100mm" at bounding box center [302, 50] width 49 height 12
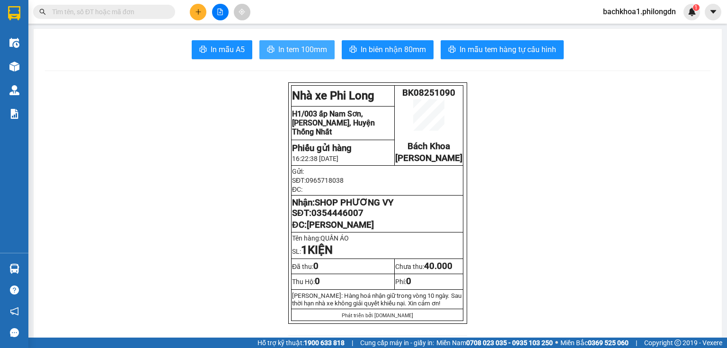
click at [304, 48] on span "In tem 100mm" at bounding box center [302, 50] width 49 height 12
click at [350, 218] on span "0354446007" at bounding box center [337, 213] width 52 height 10
click at [198, 9] on icon "plus" at bounding box center [198, 11] width 0 height 5
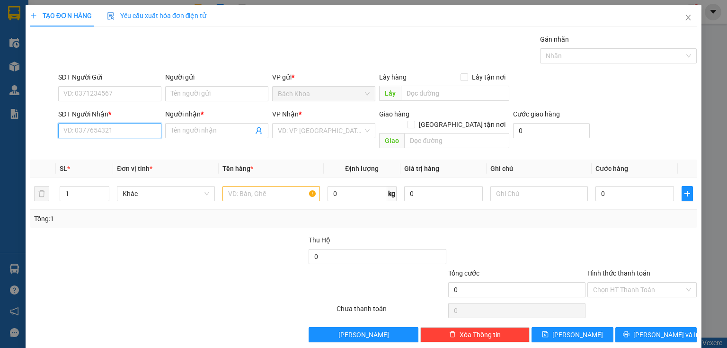
click at [75, 134] on input "SĐT Người Nhận *" at bounding box center [109, 130] width 103 height 15
click at [131, 148] on div "0917001101 - VƯƠNG" at bounding box center [108, 149] width 91 height 10
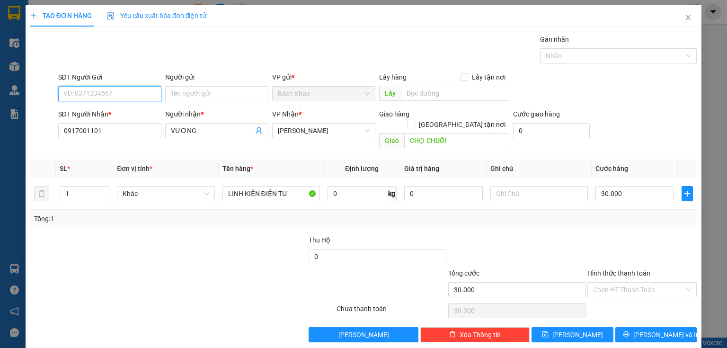
click at [130, 92] on input "SĐT Người Gửi" at bounding box center [109, 93] width 103 height 15
click at [125, 113] on div "0906630477 - CTY LỮ GIA" at bounding box center [109, 112] width 93 height 10
click at [656, 247] on div at bounding box center [641, 251] width 111 height 33
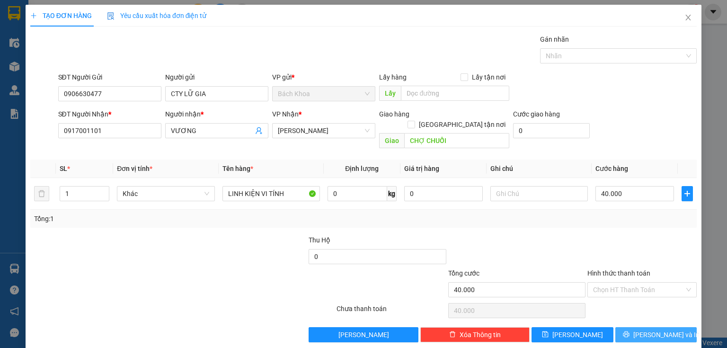
click at [635, 327] on button "[PERSON_NAME] và In" at bounding box center [656, 334] width 82 height 15
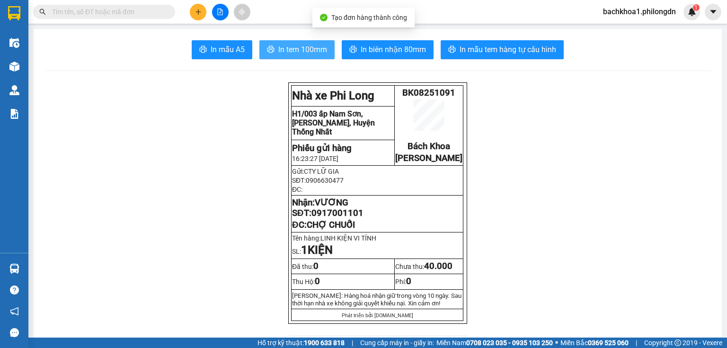
click at [293, 54] on span "In tem 100mm" at bounding box center [302, 50] width 49 height 12
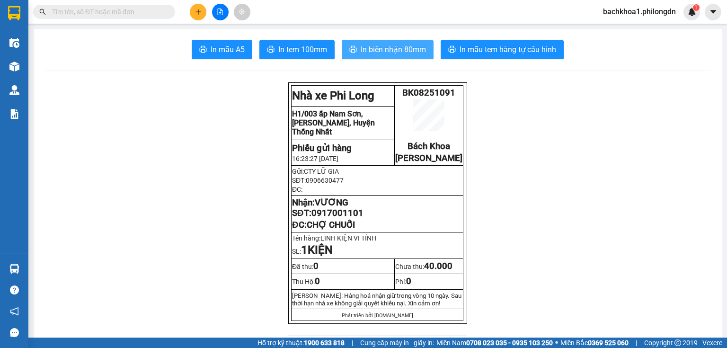
click at [417, 48] on span "In biên nhận 80mm" at bounding box center [393, 50] width 65 height 12
click at [382, 52] on span "In biên nhận 80mm" at bounding box center [393, 50] width 65 height 12
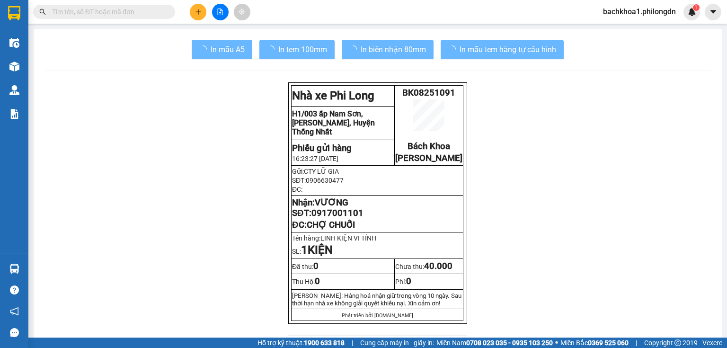
click at [349, 218] on span "0917001101" at bounding box center [337, 213] width 52 height 10
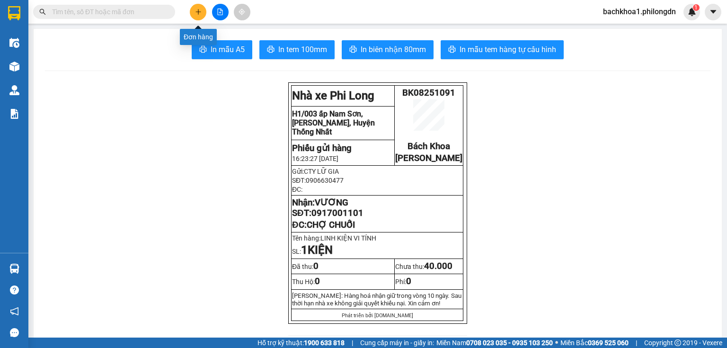
click at [198, 5] on button at bounding box center [198, 12] width 17 height 17
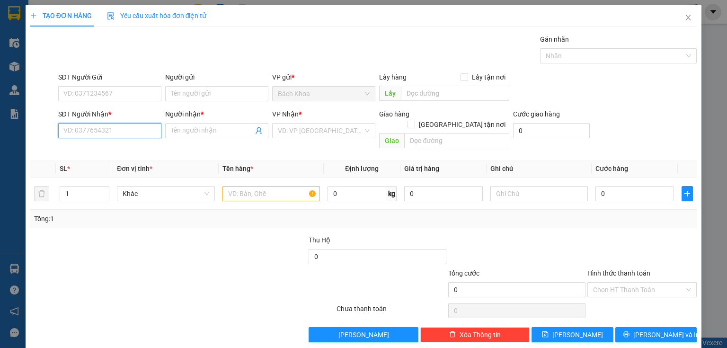
click at [111, 135] on input "SĐT Người Nhận *" at bounding box center [109, 130] width 103 height 15
click at [109, 151] on div "0981375290 - HUY" at bounding box center [108, 149] width 91 height 10
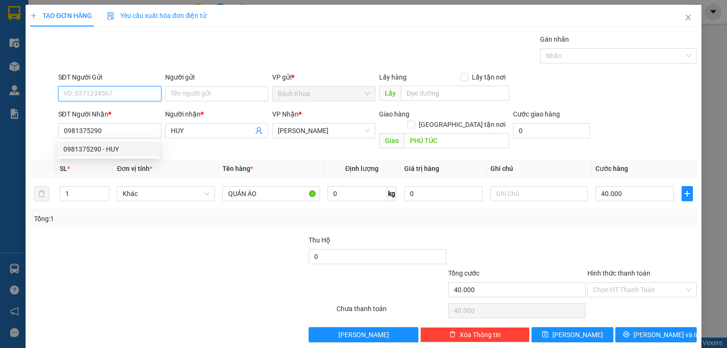
click at [131, 92] on input "SĐT Người Gửi" at bounding box center [109, 93] width 103 height 15
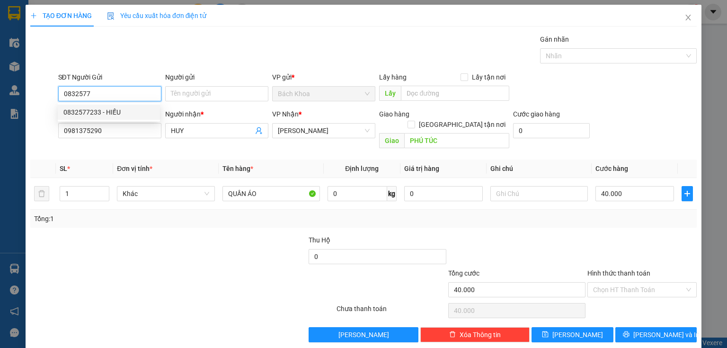
click at [122, 113] on div "0832577233 - HIẾU" at bounding box center [108, 112] width 91 height 10
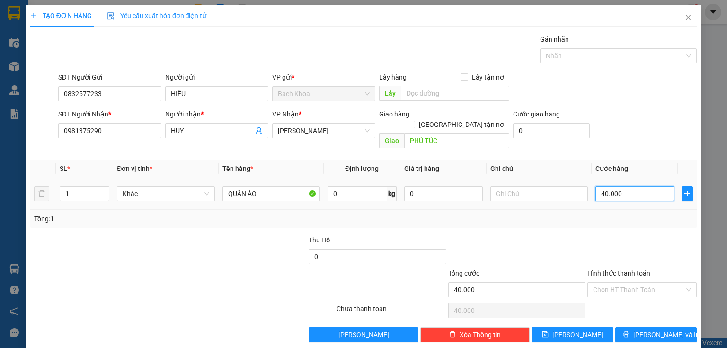
click at [624, 186] on input "40.000" at bounding box center [634, 193] width 79 height 15
click at [632, 328] on button "[PERSON_NAME] và In" at bounding box center [656, 334] width 82 height 15
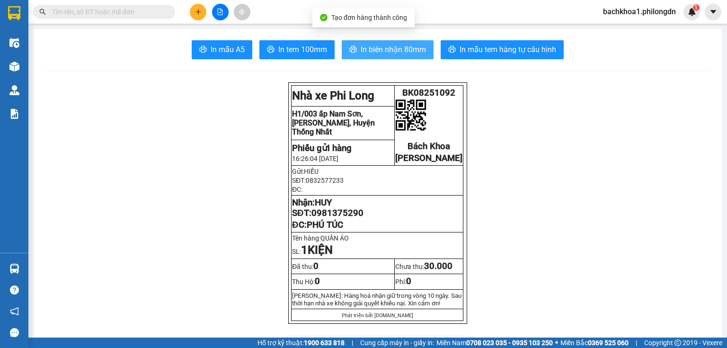
click at [378, 49] on span "In biên nhận 80mm" at bounding box center [393, 50] width 65 height 12
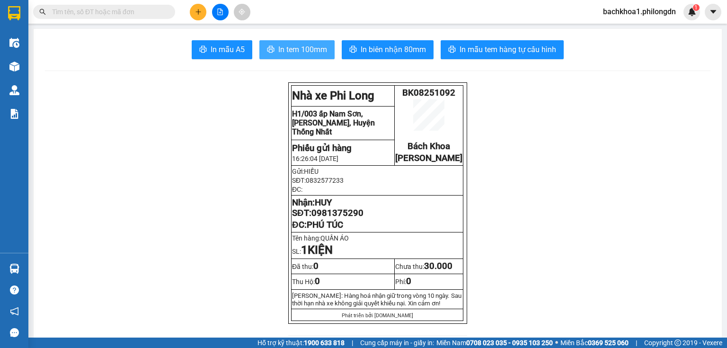
click at [312, 47] on span "In tem 100mm" at bounding box center [302, 50] width 49 height 12
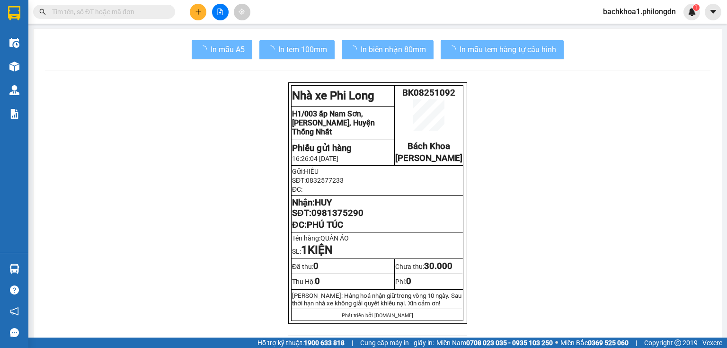
click at [325, 218] on span "0981375290" at bounding box center [337, 213] width 52 height 10
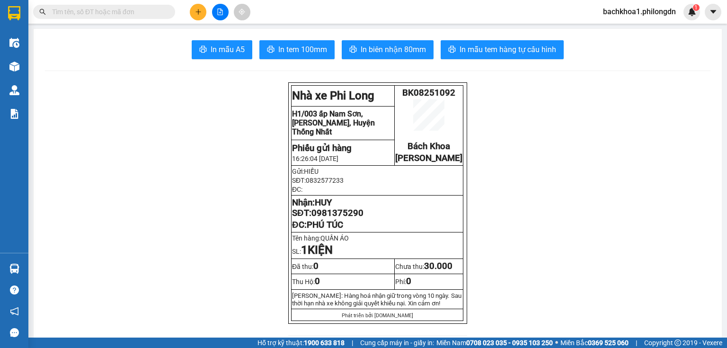
click at [325, 218] on span "0981375290" at bounding box center [337, 213] width 52 height 10
click at [201, 9] on icon "plus" at bounding box center [198, 12] width 7 height 7
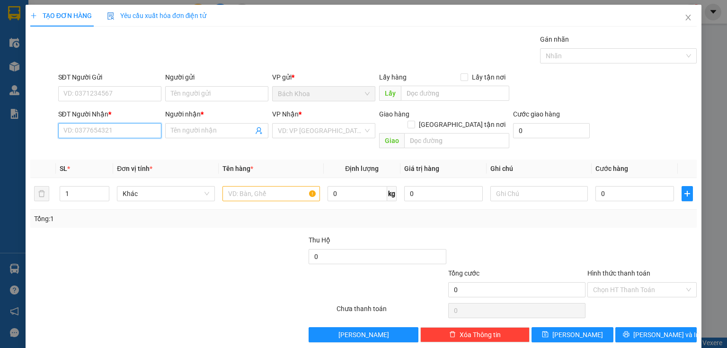
click at [112, 129] on input "SĐT Người Nhận *" at bounding box center [109, 130] width 103 height 15
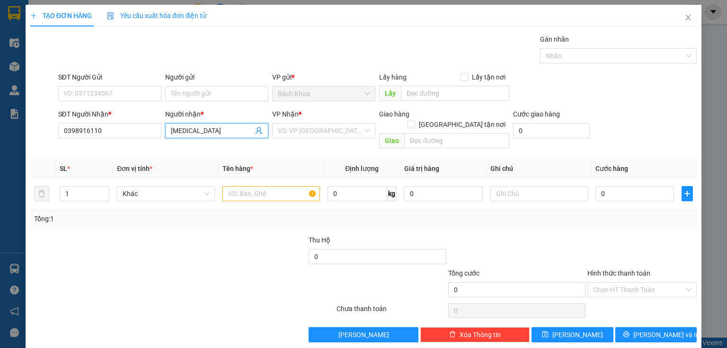
click at [169, 131] on span "INH" at bounding box center [216, 130] width 103 height 15
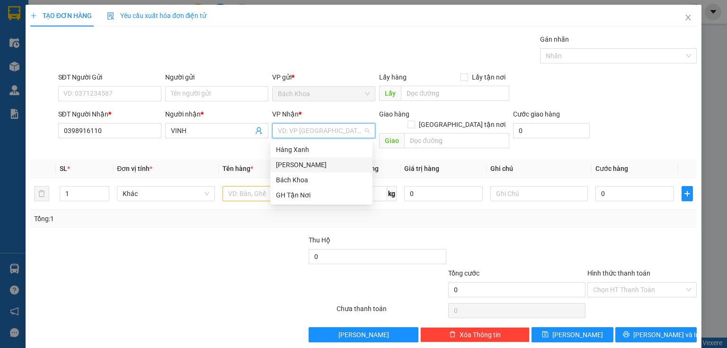
drag, startPoint x: 293, startPoint y: 161, endPoint x: 355, endPoint y: 162, distance: 61.5
click at [294, 162] on div "[PERSON_NAME]" at bounding box center [321, 165] width 91 height 10
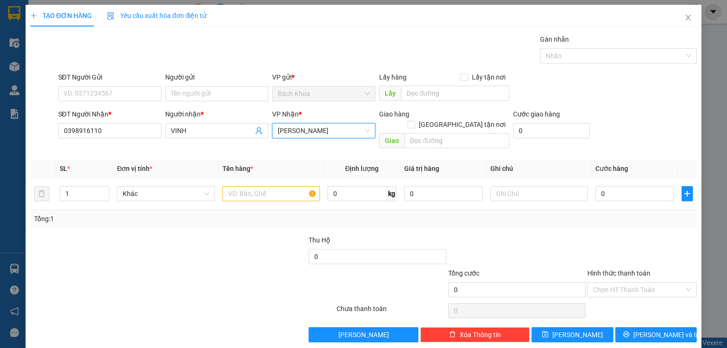
click at [458, 138] on div "Giao hàng Giao tận nơi Giao" at bounding box center [444, 131] width 130 height 44
click at [459, 134] on input "text" at bounding box center [456, 140] width 105 height 15
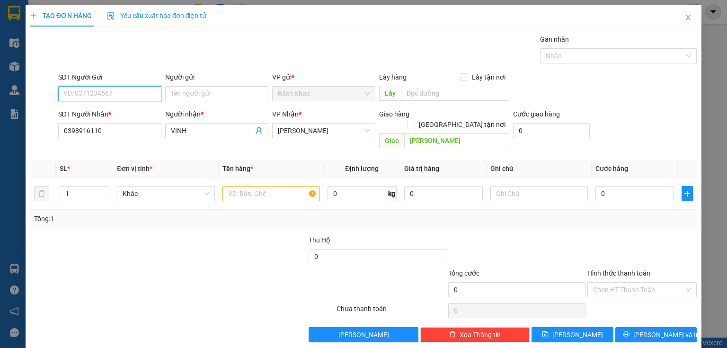
click at [77, 91] on input "SĐT Người Gửi" at bounding box center [109, 93] width 103 height 15
click at [133, 113] on div "0379780794 - DIỄM KIÈU" at bounding box center [108, 112] width 91 height 10
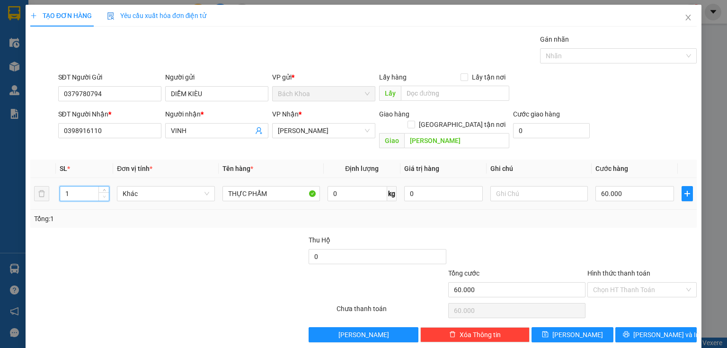
click at [103, 195] on icon "down" at bounding box center [104, 196] width 3 height 3
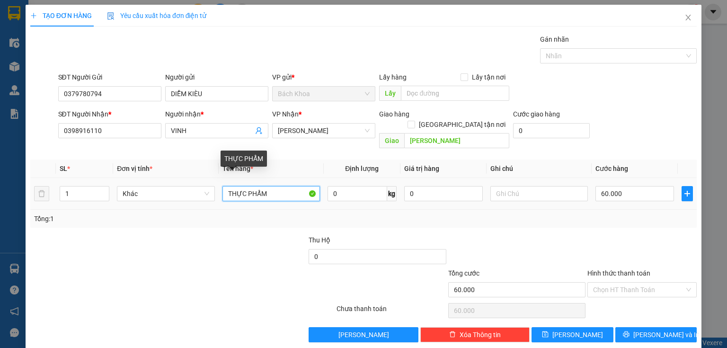
click at [280, 187] on input "THỰC PHẨM" at bounding box center [271, 193] width 98 height 15
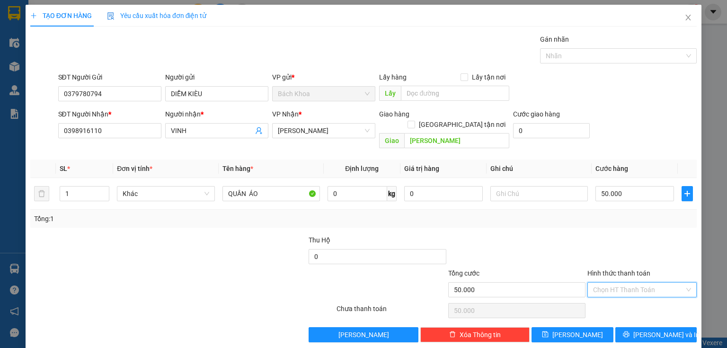
click at [610, 283] on input "Hình thức thanh toán" at bounding box center [638, 290] width 91 height 14
click at [630, 300] on div "Tại văn phòng" at bounding box center [637, 297] width 98 height 10
click at [648, 327] on button "[PERSON_NAME] và In" at bounding box center [656, 334] width 82 height 15
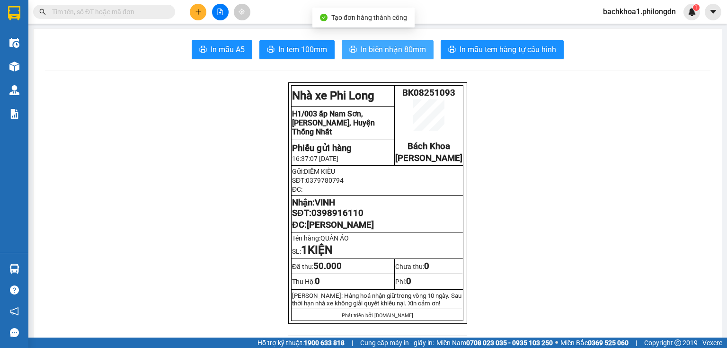
click at [381, 51] on span "In biên nhận 80mm" at bounding box center [393, 50] width 65 height 12
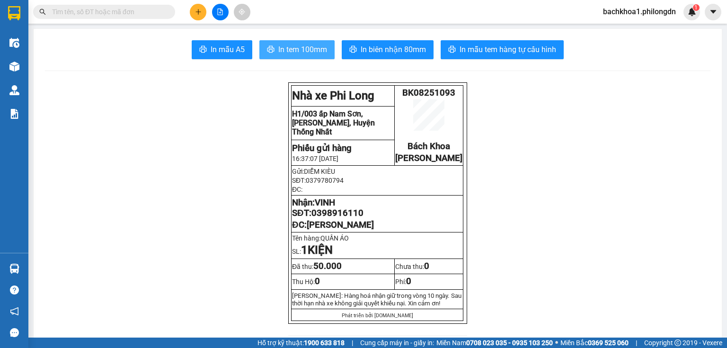
click at [298, 47] on span "In tem 100mm" at bounding box center [302, 50] width 49 height 12
click at [342, 218] on span "0398916110" at bounding box center [337, 213] width 52 height 10
click at [341, 218] on span "0398916110" at bounding box center [337, 213] width 52 height 10
click at [197, 9] on icon "plus" at bounding box center [198, 12] width 7 height 7
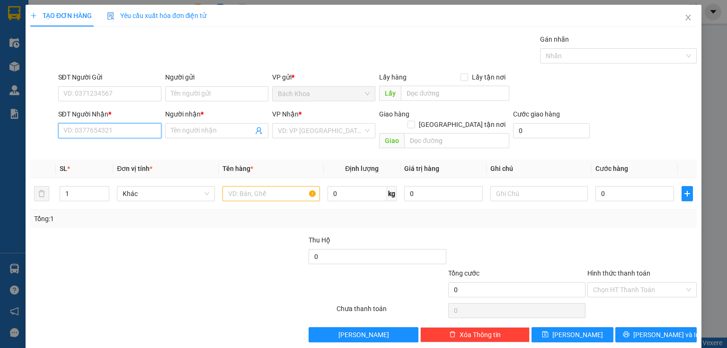
click at [93, 130] on input "SĐT Người Nhận *" at bounding box center [109, 130] width 103 height 15
click at [117, 148] on div "0395700364 - HẢI" at bounding box center [108, 149] width 91 height 10
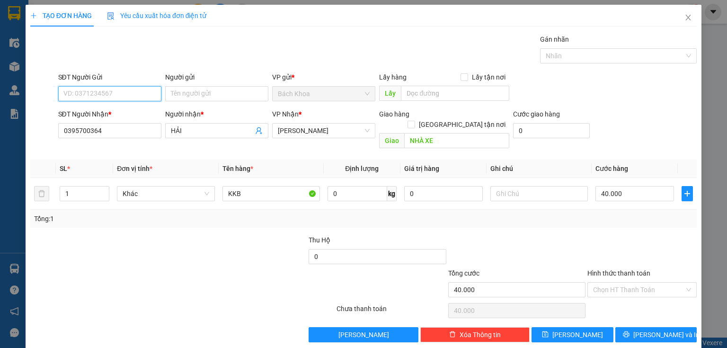
click at [113, 88] on input "SĐT Người Gửi" at bounding box center [109, 93] width 103 height 15
click at [121, 109] on div "0392305091" at bounding box center [108, 112] width 91 height 10
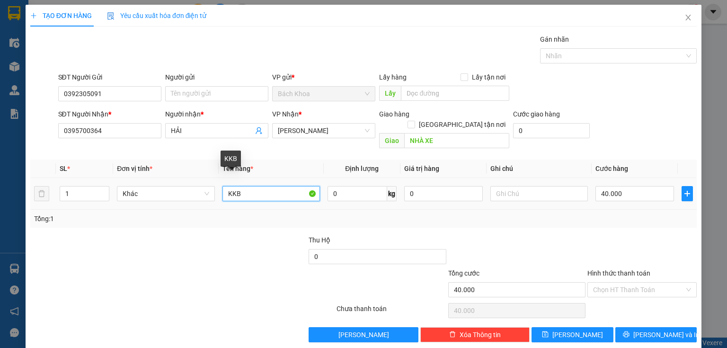
click at [246, 186] on input "KKB" at bounding box center [271, 193] width 98 height 15
click at [616, 283] on input "Hình thức thanh toán" at bounding box center [638, 290] width 91 height 14
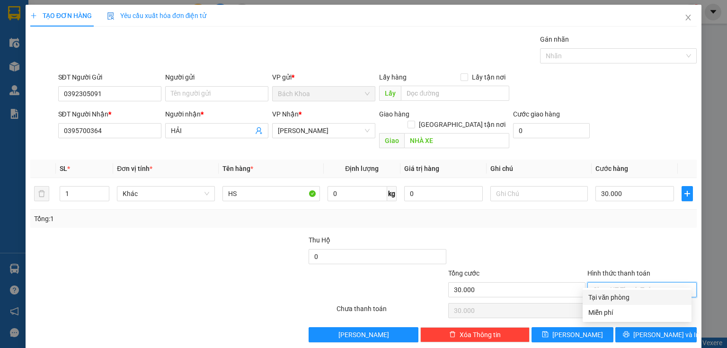
click at [627, 298] on div "Tại văn phòng" at bounding box center [637, 297] width 98 height 10
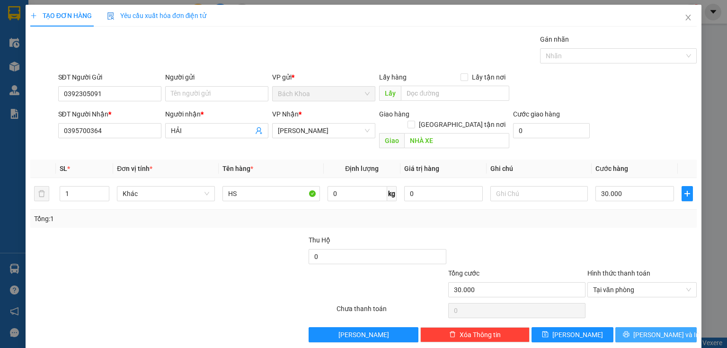
click at [651, 331] on button "[PERSON_NAME] và In" at bounding box center [656, 334] width 82 height 15
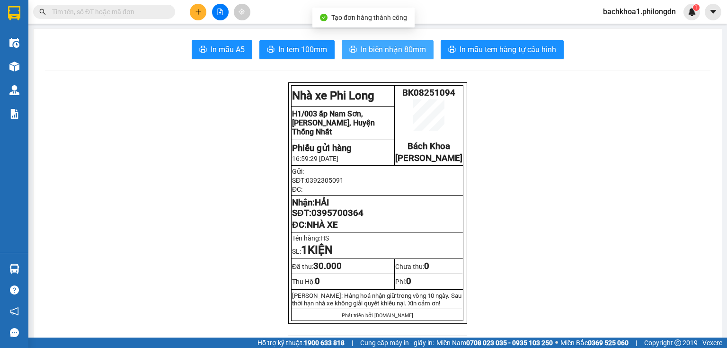
click at [378, 44] on span "In biên nhận 80mm" at bounding box center [393, 50] width 65 height 12
click at [382, 53] on span "In biên nhận 80mm" at bounding box center [393, 50] width 65 height 12
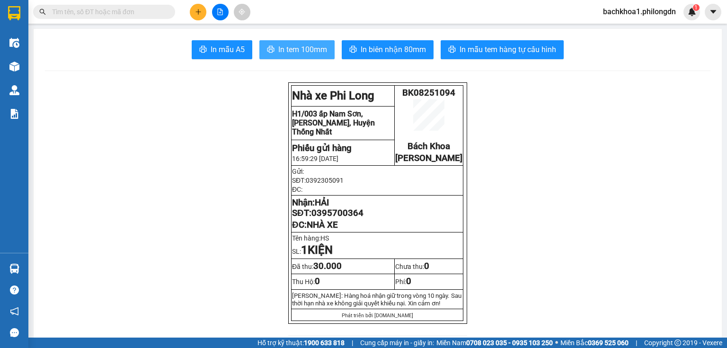
click at [290, 52] on span "In tem 100mm" at bounding box center [302, 50] width 49 height 12
click at [347, 218] on span "0395700364" at bounding box center [337, 213] width 52 height 10
click at [194, 9] on button at bounding box center [198, 12] width 17 height 17
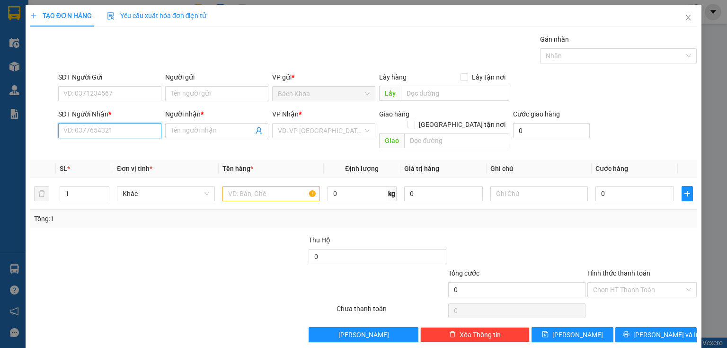
click at [80, 128] on input "SĐT Người Nhận *" at bounding box center [109, 130] width 103 height 15
click at [117, 146] on div "0906359608 - HƯƠNG" at bounding box center [108, 149] width 91 height 10
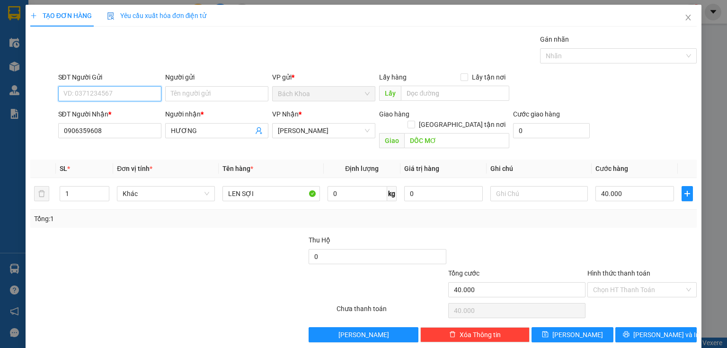
click at [112, 97] on input "SĐT Người Gửi" at bounding box center [109, 93] width 103 height 15
click at [117, 110] on div "0919999077 - THỦY" at bounding box center [108, 112] width 91 height 10
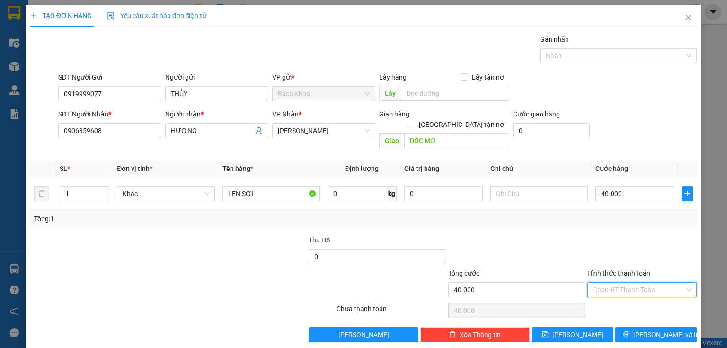
click at [616, 283] on input "Hình thức thanh toán" at bounding box center [638, 290] width 91 height 14
click at [615, 293] on div "Tại văn phòng" at bounding box center [637, 297] width 98 height 10
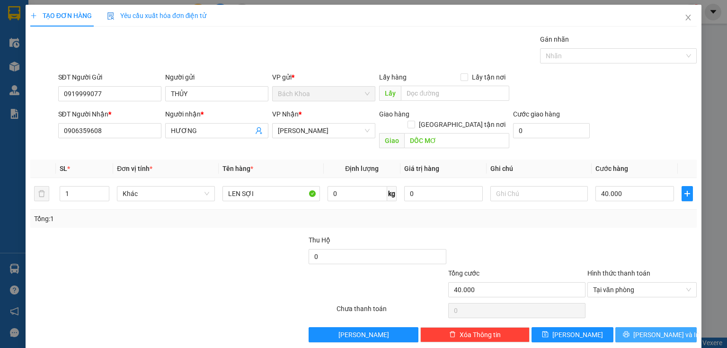
click at [666, 329] on span "[PERSON_NAME] và In" at bounding box center [666, 334] width 66 height 10
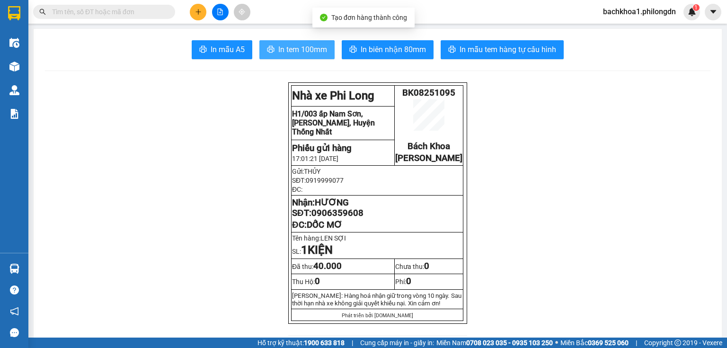
click at [307, 43] on button "In tem 100mm" at bounding box center [296, 49] width 75 height 19
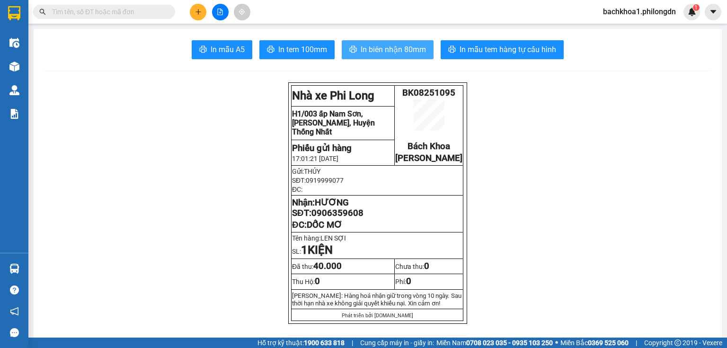
click at [386, 42] on button "In biên nhận 80mm" at bounding box center [388, 49] width 92 height 19
click at [382, 45] on span "In biên nhận 80mm" at bounding box center [393, 50] width 65 height 12
click at [338, 218] on span "0906359608" at bounding box center [337, 213] width 52 height 10
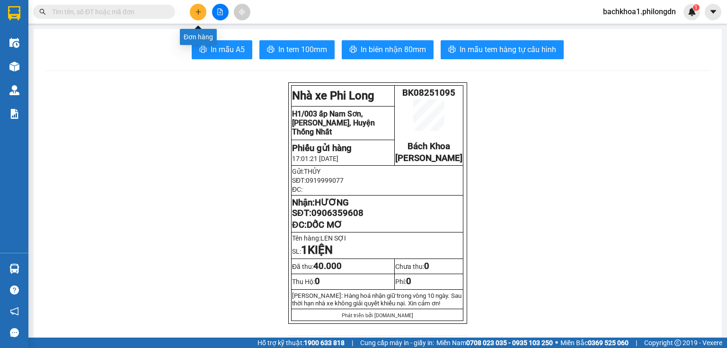
click at [197, 16] on button at bounding box center [198, 12] width 17 height 17
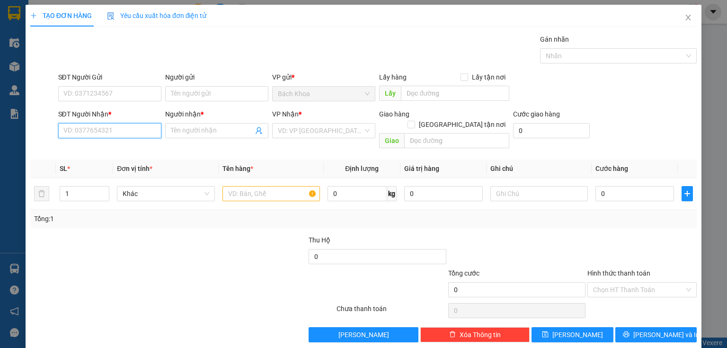
click at [92, 133] on input "SĐT Người Nhận *" at bounding box center [109, 130] width 103 height 15
paste input "0985646946"
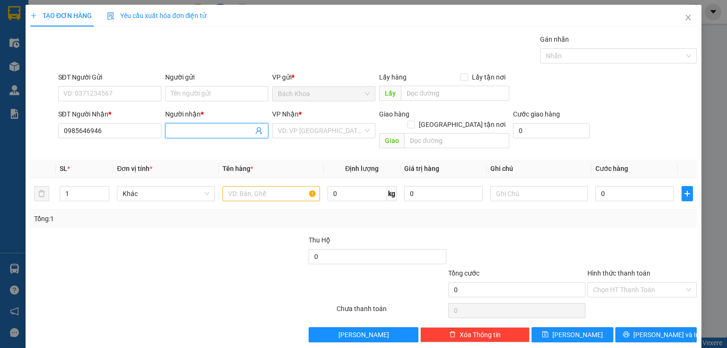
click at [201, 128] on input "Người nhận *" at bounding box center [212, 130] width 82 height 10
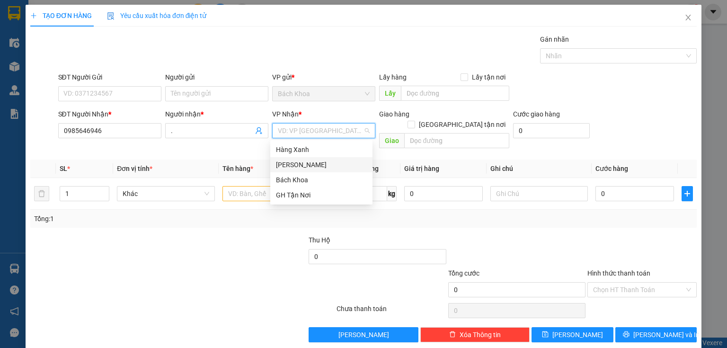
click at [297, 163] on div "[PERSON_NAME]" at bounding box center [321, 165] width 91 height 10
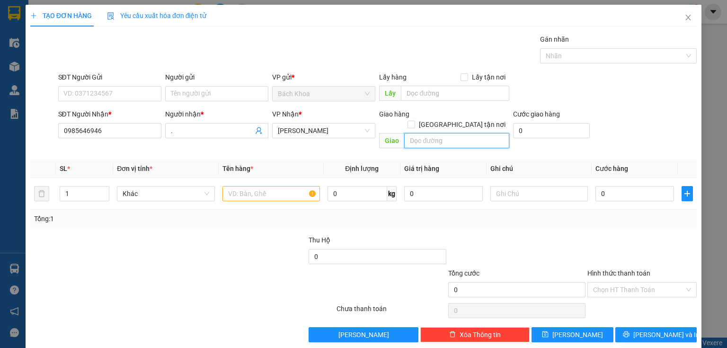
click at [443, 133] on input "text" at bounding box center [456, 140] width 105 height 15
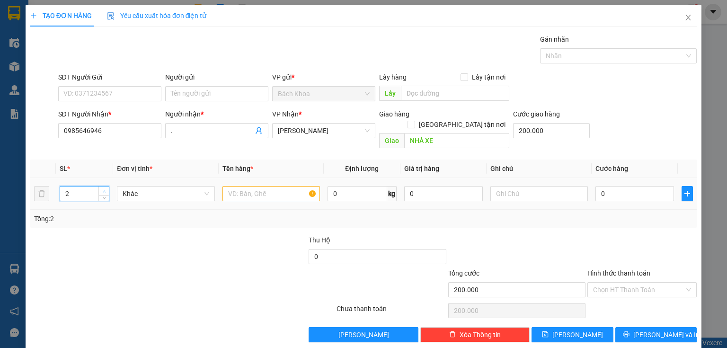
click at [103, 188] on span "up" at bounding box center [104, 191] width 6 height 6
click at [102, 188] on span "up" at bounding box center [104, 191] width 6 height 6
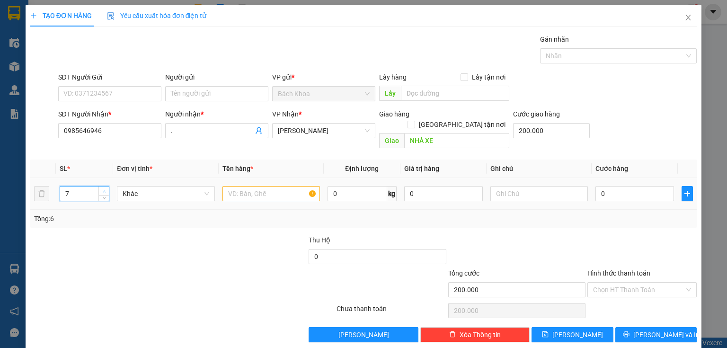
click at [101, 188] on span "up" at bounding box center [104, 191] width 6 height 6
click at [236, 186] on input "text" at bounding box center [271, 193] width 98 height 15
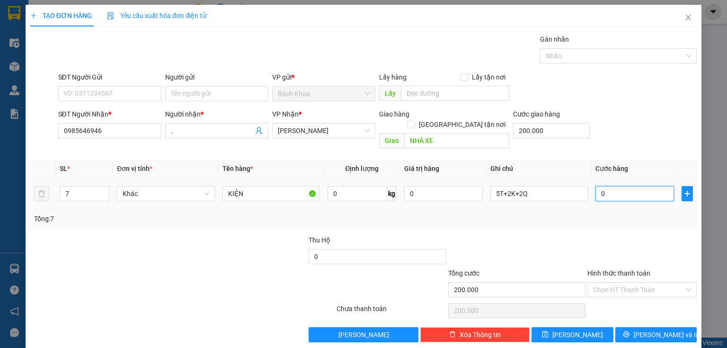
click at [601, 186] on input "0" at bounding box center [634, 193] width 79 height 15
click at [650, 332] on div "TẠO ĐƠN HÀNG Yêu cầu xuất hóa đơn điện tử Transit Pickup Surcharge Ids Transit …" at bounding box center [364, 177] width 676 height 345
click at [650, 329] on span "[PERSON_NAME] và In" at bounding box center [666, 334] width 66 height 10
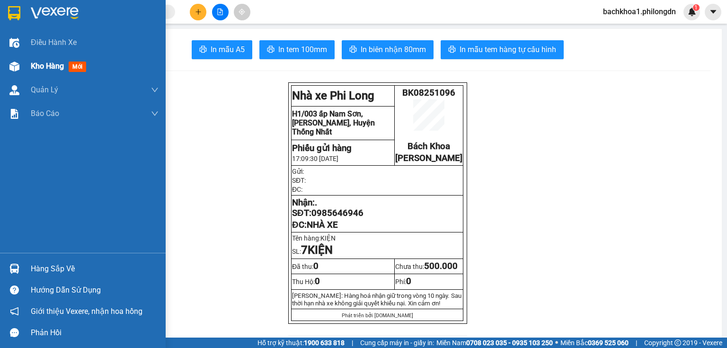
click at [45, 68] on span "Kho hàng" at bounding box center [47, 66] width 33 height 9
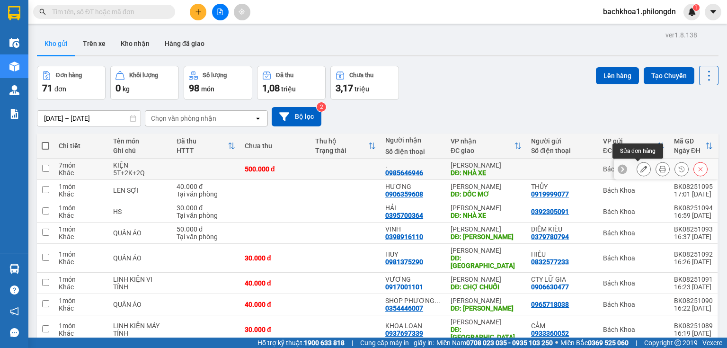
click at [641, 168] on icon at bounding box center [643, 169] width 7 height 7
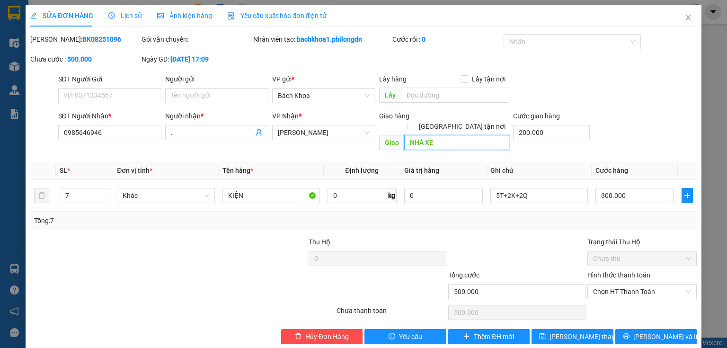
click at [464, 135] on input "NHÀ XE" at bounding box center [456, 142] width 105 height 15
click at [575, 331] on span "Lưu thay đổi" at bounding box center [588, 336] width 76 height 10
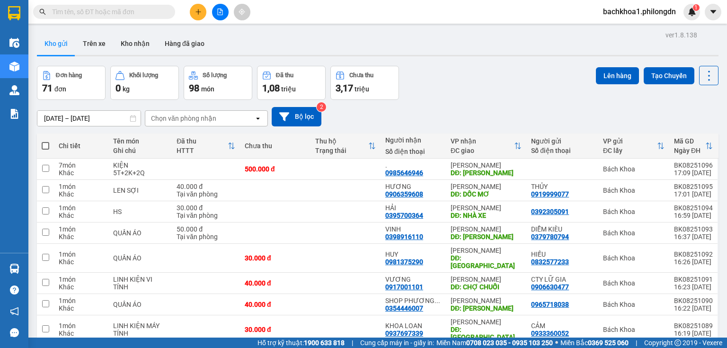
click at [200, 11] on icon "plus" at bounding box center [198, 12] width 7 height 7
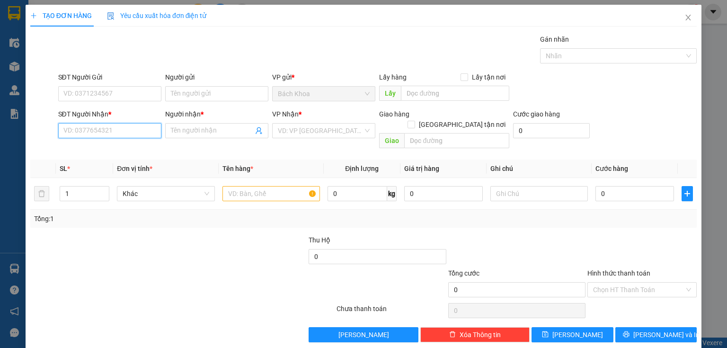
click at [100, 123] on input "SĐT Người Nhận *" at bounding box center [109, 130] width 103 height 15
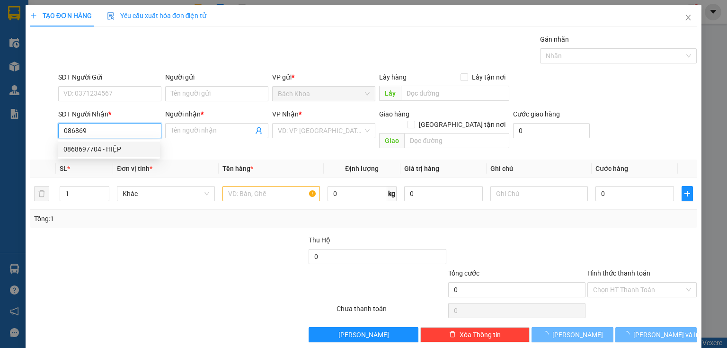
click at [100, 150] on div "0868697704 - HIỆP" at bounding box center [108, 149] width 91 height 10
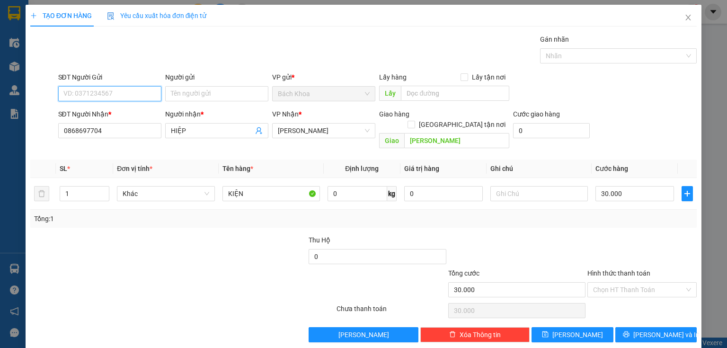
click at [107, 90] on input "SĐT Người Gửi" at bounding box center [109, 93] width 103 height 15
click at [108, 110] on div "0562494949" at bounding box center [108, 112] width 91 height 10
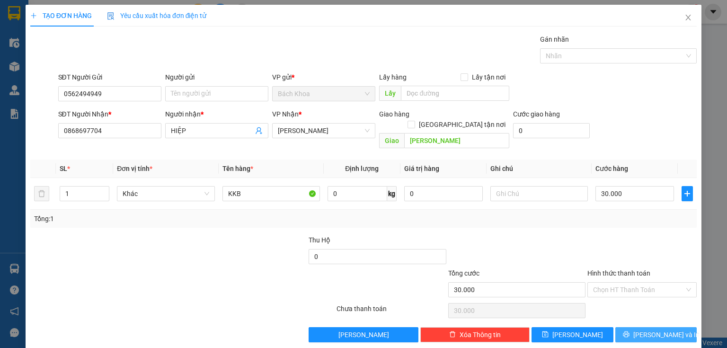
click at [633, 327] on button "[PERSON_NAME] và In" at bounding box center [656, 334] width 82 height 15
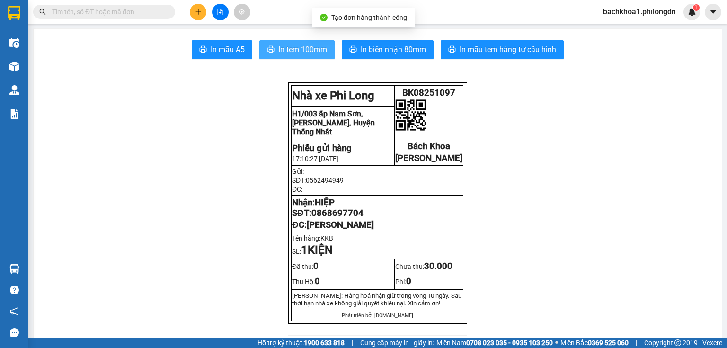
click at [293, 50] on span "In tem 100mm" at bounding box center [302, 50] width 49 height 12
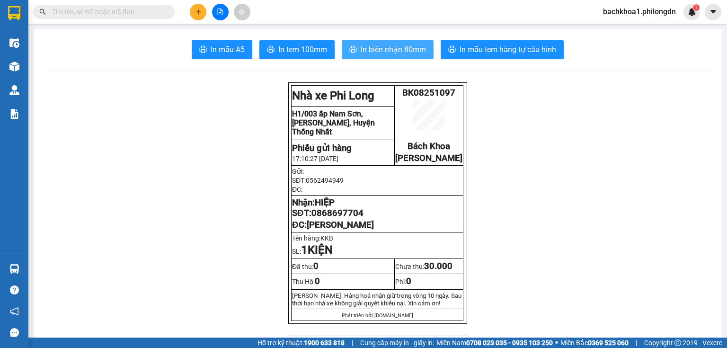
click at [383, 50] on span "In biên nhận 80mm" at bounding box center [393, 50] width 65 height 12
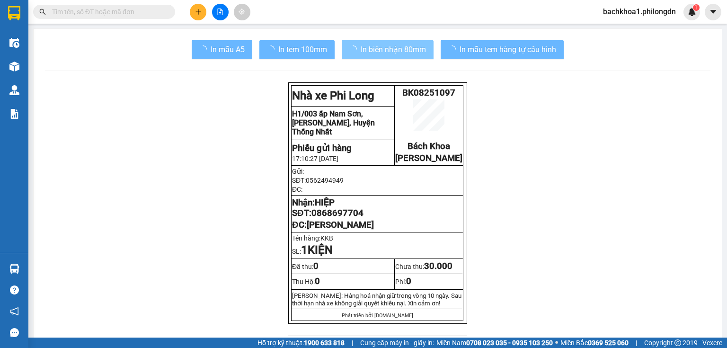
click at [394, 44] on span "In biên nhận 80mm" at bounding box center [393, 50] width 65 height 12
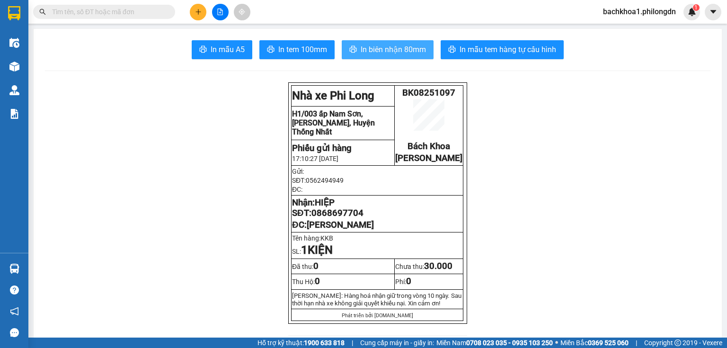
click at [405, 52] on span "In biên nhận 80mm" at bounding box center [393, 50] width 65 height 12
click at [340, 218] on span "0868697704" at bounding box center [337, 213] width 52 height 10
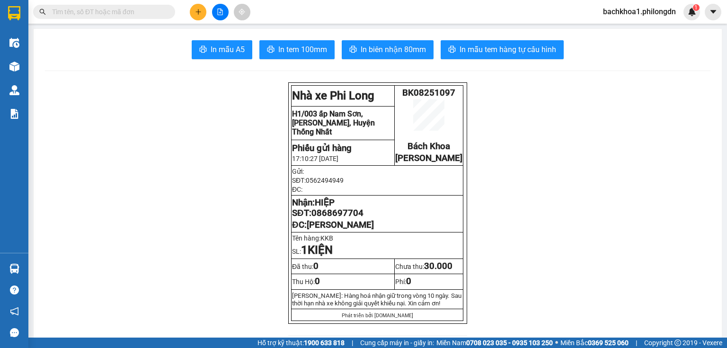
click at [340, 218] on span "0868697704" at bounding box center [337, 213] width 52 height 10
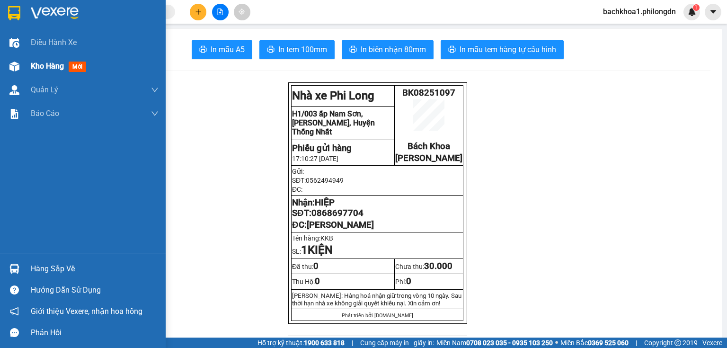
click at [55, 70] on span "Kho hàng" at bounding box center [47, 66] width 33 height 9
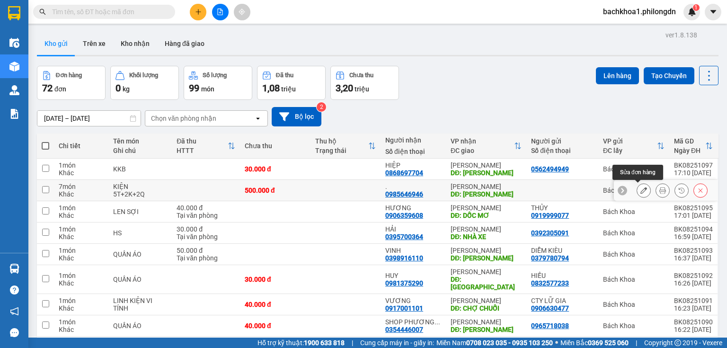
click at [640, 190] on icon at bounding box center [643, 190] width 7 height 7
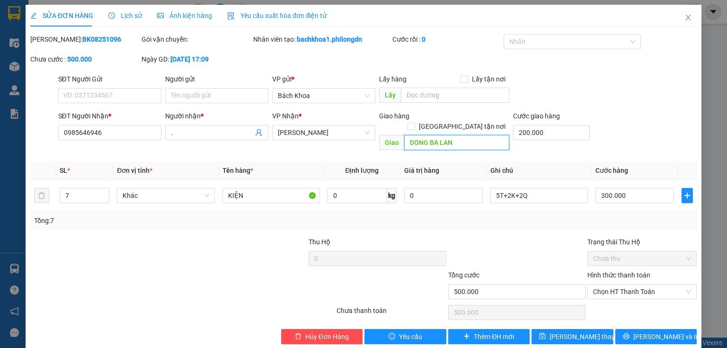
click at [466, 135] on input "DONG BA LAN" at bounding box center [456, 142] width 105 height 15
click at [627, 188] on input "300.000" at bounding box center [634, 195] width 79 height 15
click at [489, 237] on div at bounding box center [516, 253] width 139 height 33
click at [650, 331] on span "[PERSON_NAME] và In" at bounding box center [666, 336] width 66 height 10
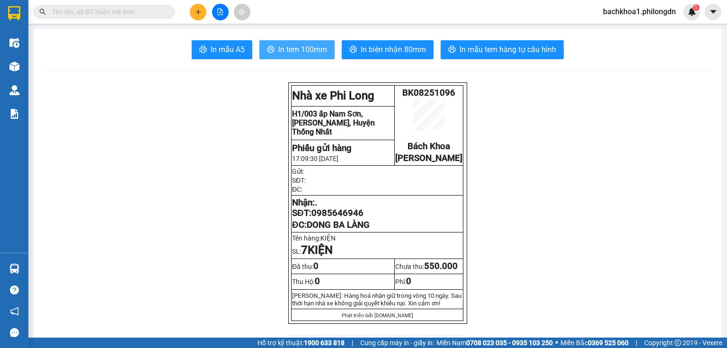
click at [297, 48] on span "In tem 100mm" at bounding box center [302, 50] width 49 height 12
click at [348, 218] on span "0985646946" at bounding box center [337, 213] width 52 height 10
click at [286, 49] on span "In tem 100mm" at bounding box center [302, 50] width 49 height 12
click at [292, 51] on span "In tem 100mm" at bounding box center [302, 50] width 49 height 12
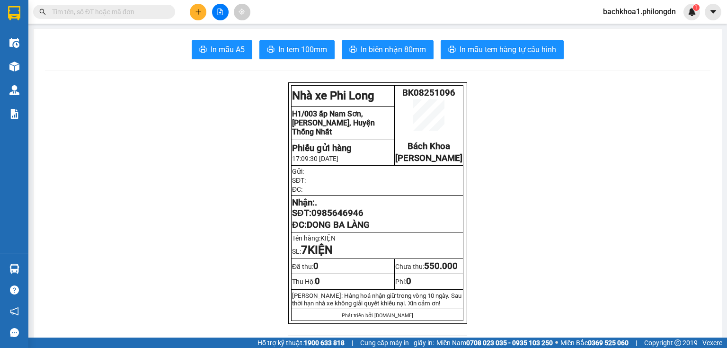
drag, startPoint x: 292, startPoint y: 51, endPoint x: 551, endPoint y: 307, distance: 364.8
drag, startPoint x: 551, startPoint y: 307, endPoint x: 197, endPoint y: 9, distance: 462.6
click at [197, 9] on icon "plus" at bounding box center [198, 12] width 7 height 7
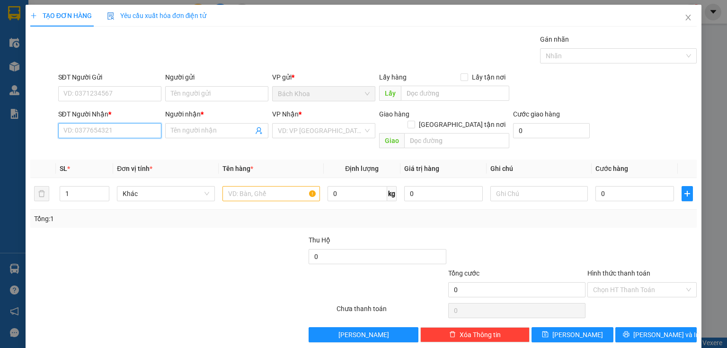
click at [144, 135] on input "SĐT Người Nhận *" at bounding box center [109, 130] width 103 height 15
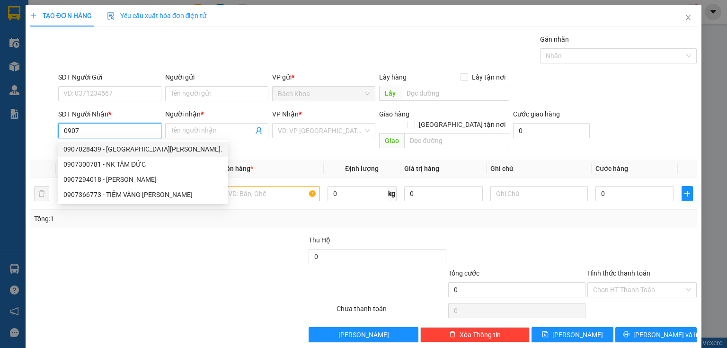
click at [155, 142] on div "0907028439 - NK Minh Đức." at bounding box center [143, 149] width 170 height 15
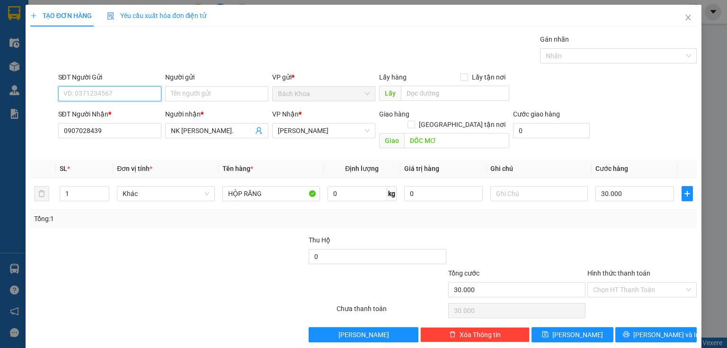
click at [104, 89] on input "SĐT Người Gửi" at bounding box center [109, 93] width 103 height 15
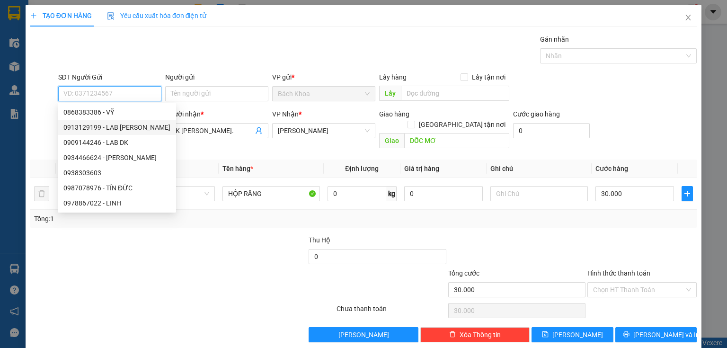
click at [124, 124] on div "0913129199 - LAB NGUYỄN LONG" at bounding box center [116, 127] width 107 height 10
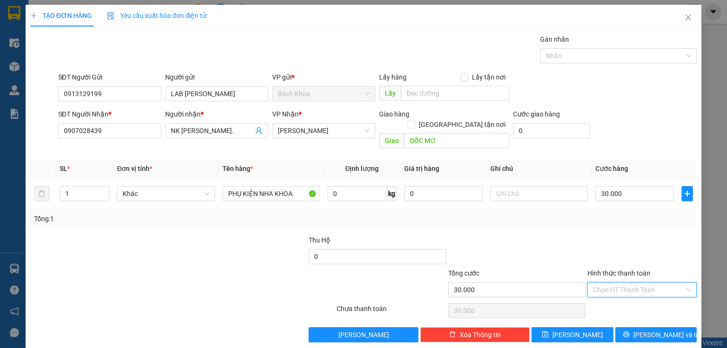
drag, startPoint x: 632, startPoint y: 275, endPoint x: 629, endPoint y: 307, distance: 32.3
click at [634, 283] on input "Hình thức thanh toán" at bounding box center [638, 290] width 91 height 14
click at [625, 299] on div "Tại văn phòng" at bounding box center [637, 297] width 98 height 10
click at [625, 327] on button "[PERSON_NAME] và In" at bounding box center [656, 334] width 82 height 15
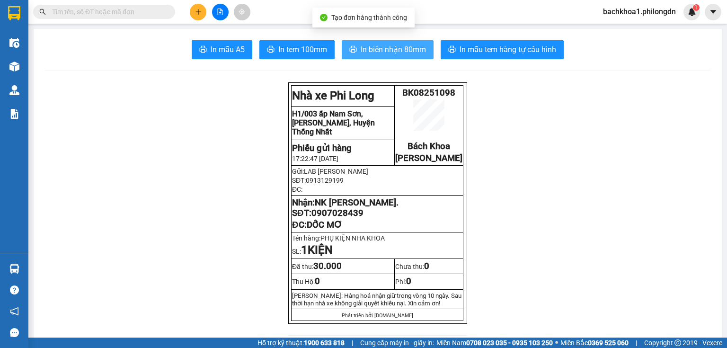
click at [381, 50] on span "In biên nhận 80mm" at bounding box center [393, 50] width 65 height 12
click at [401, 46] on span "In biên nhận 80mm" at bounding box center [393, 50] width 65 height 12
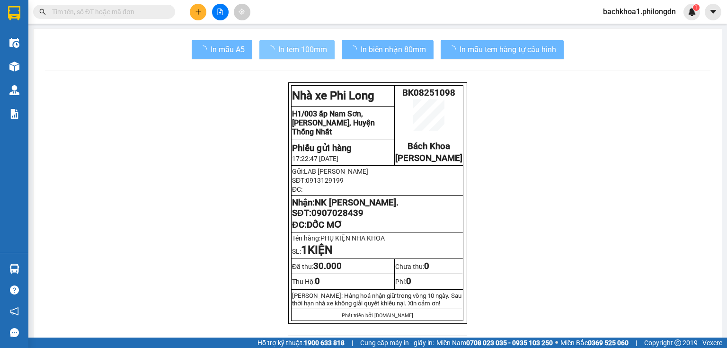
click at [320, 51] on span "In tem 100mm" at bounding box center [302, 50] width 49 height 12
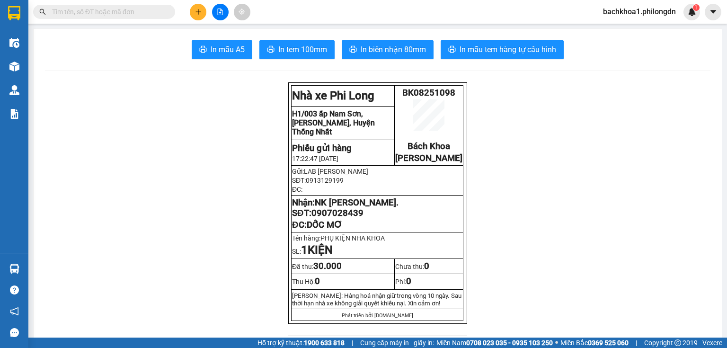
click at [351, 218] on span "0907028439" at bounding box center [337, 213] width 52 height 10
click at [350, 218] on span "0907028439" at bounding box center [337, 213] width 52 height 10
click at [349, 218] on span "0907028439" at bounding box center [337, 213] width 52 height 10
click at [199, 14] on icon "plus" at bounding box center [198, 12] width 7 height 7
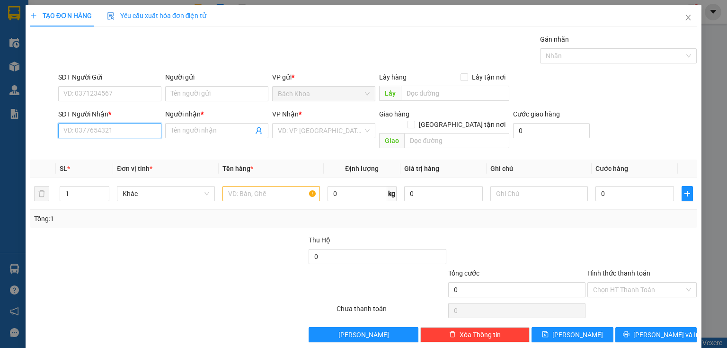
click at [92, 128] on input "SĐT Người Nhận *" at bounding box center [109, 130] width 103 height 15
click at [96, 143] on div "0865436210 - QUÂN" at bounding box center [109, 149] width 102 height 15
type input "0865436210"
type input "QUÂN"
type input "NHÀ XE"
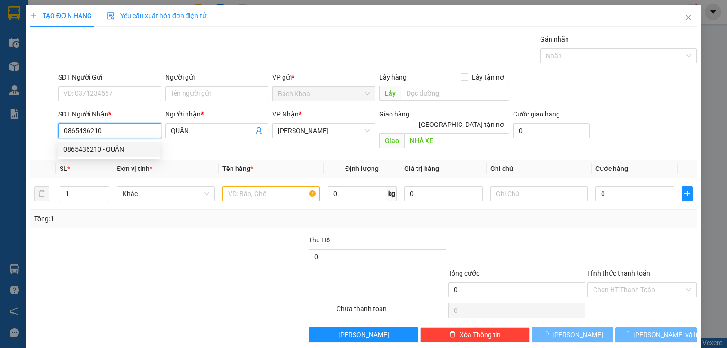
type input "30.000"
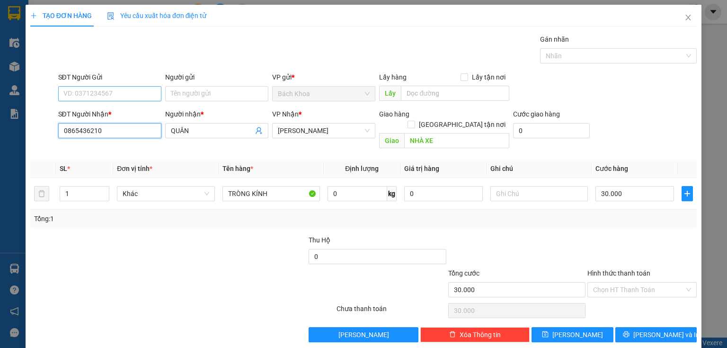
type input "0865436210"
click at [125, 95] on input "SĐT Người Gửi" at bounding box center [109, 93] width 103 height 15
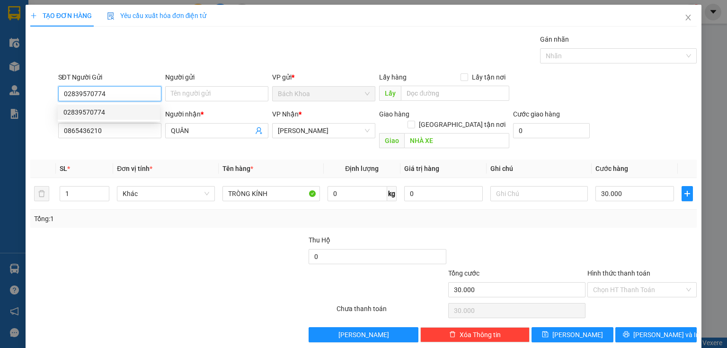
click at [103, 114] on div "02839570774" at bounding box center [108, 112] width 91 height 10
type input "02839570774"
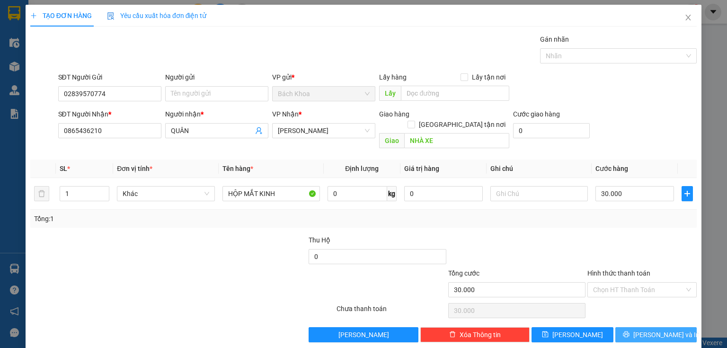
drag, startPoint x: 632, startPoint y: 324, endPoint x: 629, endPoint y: 310, distance: 14.1
click at [632, 327] on button "[PERSON_NAME] và In" at bounding box center [656, 334] width 82 height 15
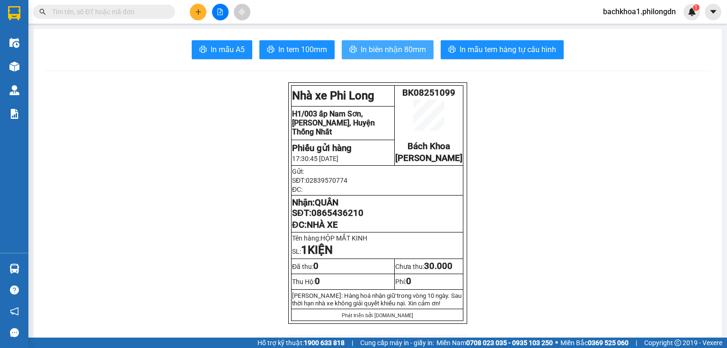
click at [379, 45] on span "In biên nhận 80mm" at bounding box center [393, 50] width 65 height 12
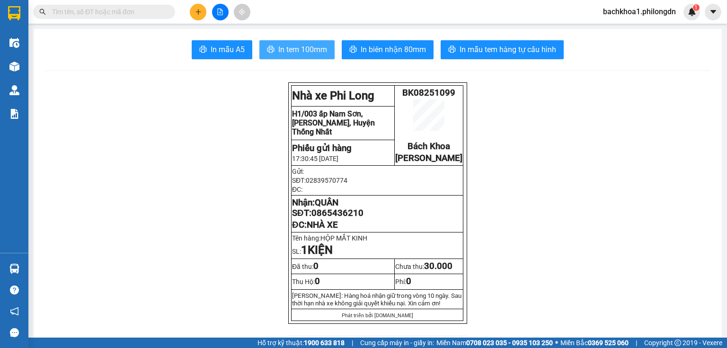
click at [320, 49] on span "In tem 100mm" at bounding box center [302, 50] width 49 height 12
click at [356, 218] on span "0865436210" at bounding box center [337, 213] width 52 height 10
copy span "0865436210"
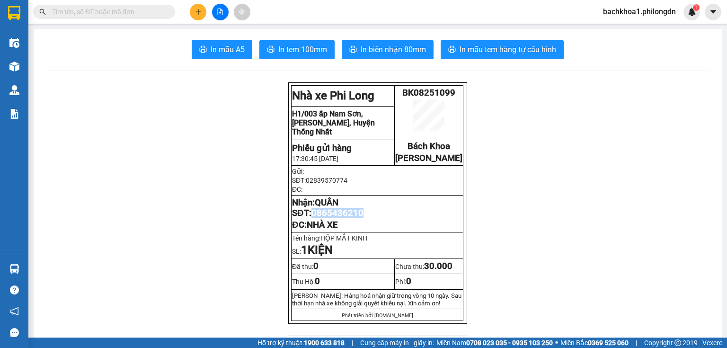
click at [193, 9] on button at bounding box center [198, 12] width 17 height 17
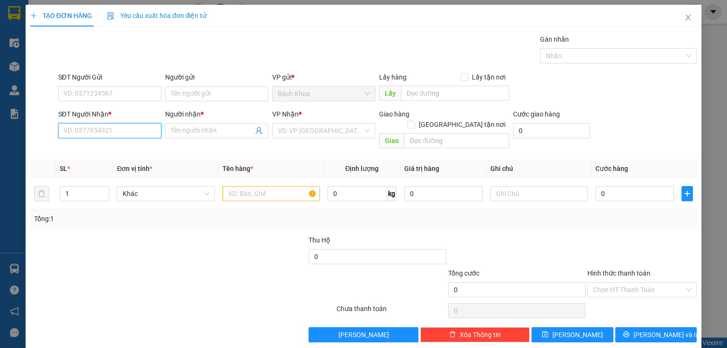
click at [112, 130] on input "SĐT Người Nhận *" at bounding box center [109, 130] width 103 height 15
click at [105, 148] on div "0908187909 - [PERSON_NAME]" at bounding box center [109, 149] width 93 height 10
type input "0908187909"
type input "[PERSON_NAME]"
type input "CHỢ DỐC MƠ"
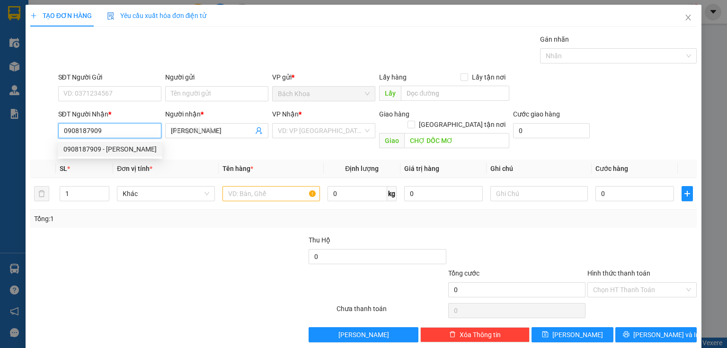
type input "40.000"
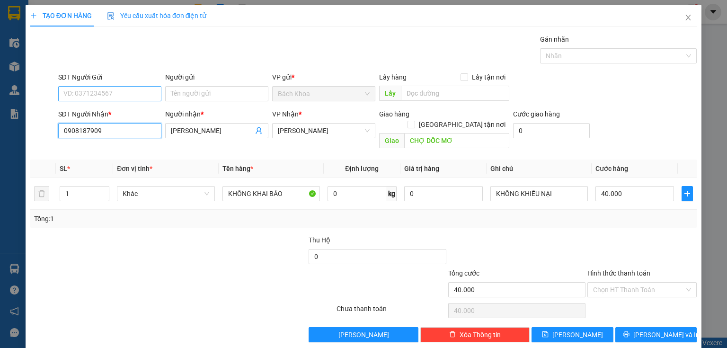
type input "0908187909"
click at [88, 94] on input "SĐT Người Gửi" at bounding box center [109, 93] width 103 height 15
click at [112, 111] on div "0918080881" at bounding box center [108, 112] width 91 height 10
type input "0918080881"
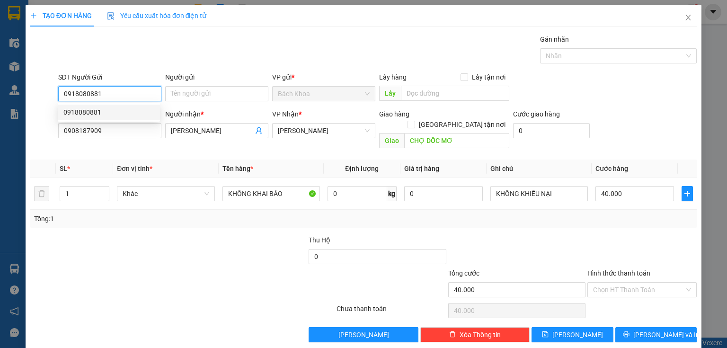
type input "50.000"
type input "0918080881"
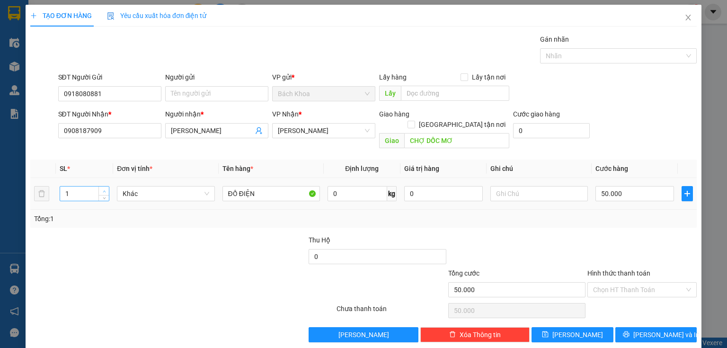
type input "2"
click at [103, 190] on icon "up" at bounding box center [104, 191] width 3 height 3
click at [635, 186] on input "50.000" at bounding box center [634, 193] width 79 height 15
type input "8"
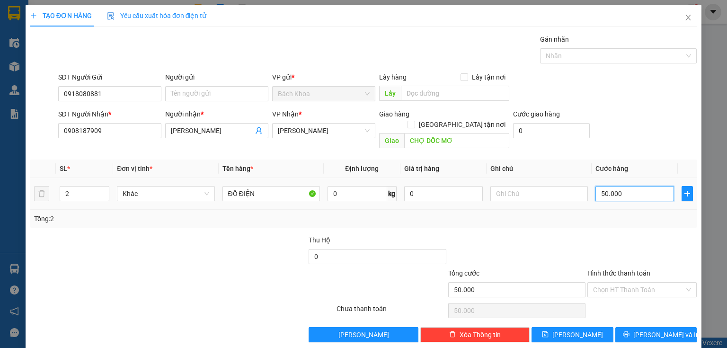
type input "8"
type input "80"
type input "800"
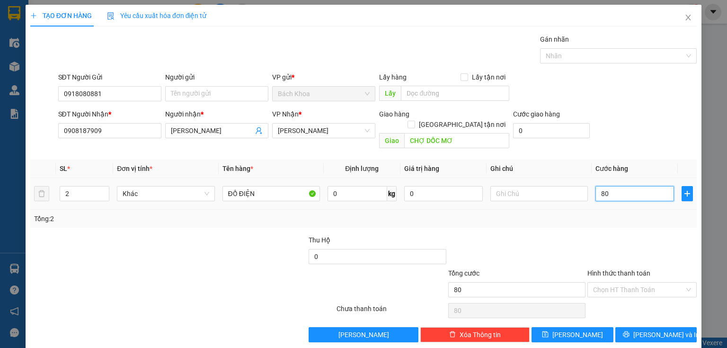
type input "800"
type input "8.000"
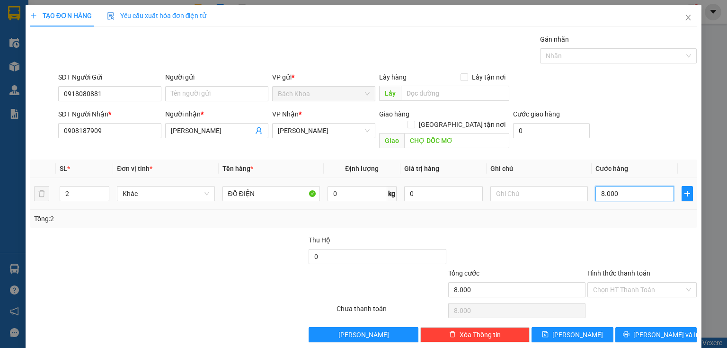
type input "80.000"
click at [643, 329] on span "[PERSON_NAME] và In" at bounding box center [666, 334] width 66 height 10
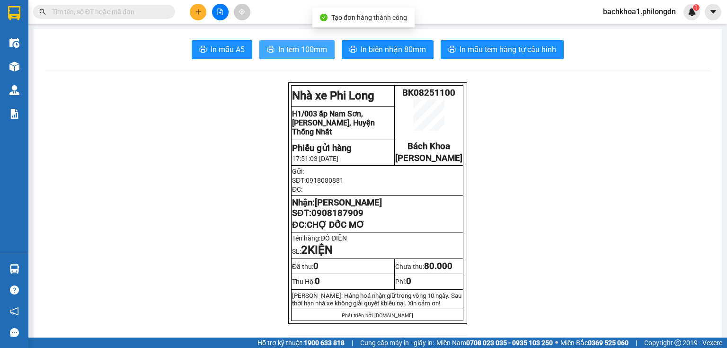
click at [311, 49] on span "In tem 100mm" at bounding box center [302, 50] width 49 height 12
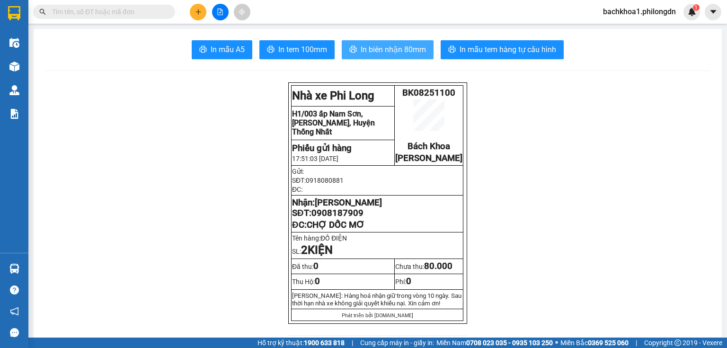
click at [396, 49] on span "In biên nhận 80mm" at bounding box center [393, 50] width 65 height 12
click at [336, 218] on span "0908187909" at bounding box center [337, 213] width 52 height 10
click at [198, 14] on icon "plus" at bounding box center [198, 11] width 0 height 5
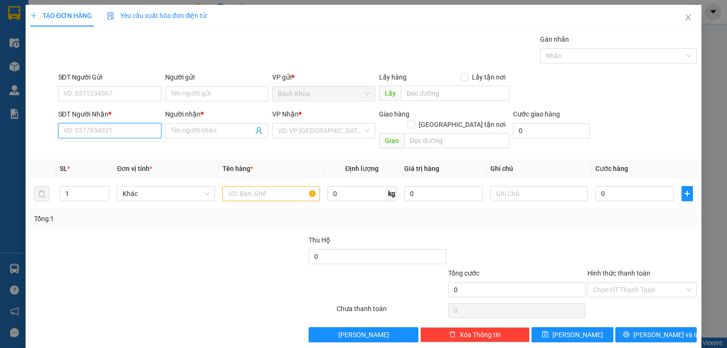
click at [76, 129] on input "SĐT Người Nhận *" at bounding box center [109, 130] width 103 height 15
click at [102, 145] on div "0868697704 - HIỆP" at bounding box center [108, 149] width 91 height 10
type input "0868697704"
type input "HIỆP"
type input "[PERSON_NAME]"
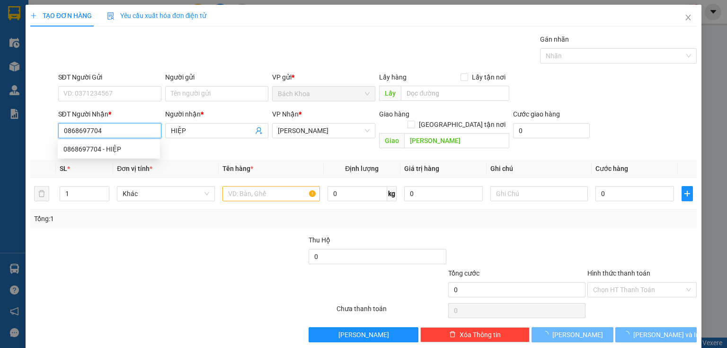
type input "30.000"
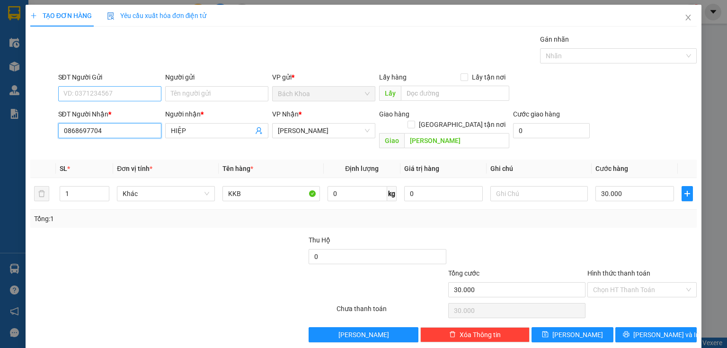
type input "0868697704"
click at [90, 94] on input "SĐT Người Gửi" at bounding box center [109, 93] width 103 height 15
type input "0909"
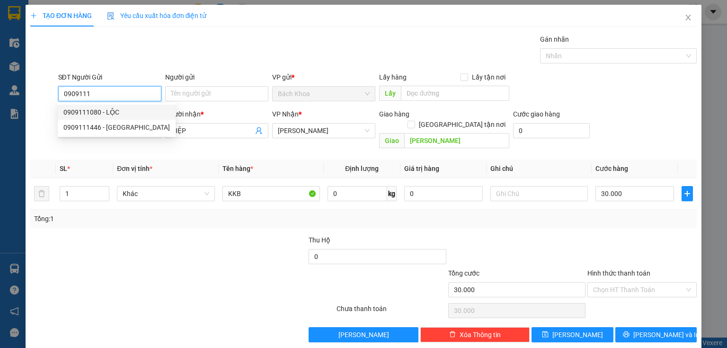
click at [108, 115] on div "0909111080 - LỘC" at bounding box center [116, 112] width 107 height 10
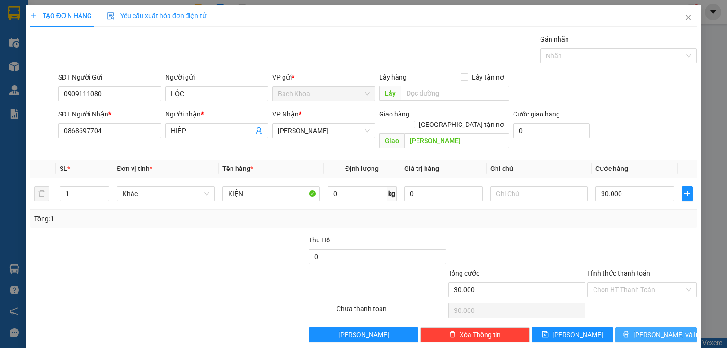
click at [663, 329] on span "[PERSON_NAME] và In" at bounding box center [666, 334] width 66 height 10
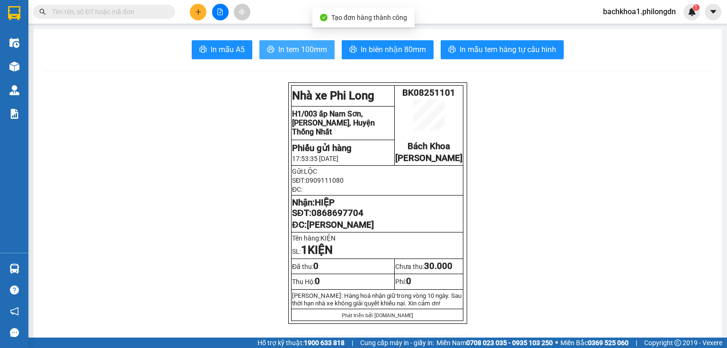
click at [282, 53] on span "In tem 100mm" at bounding box center [302, 50] width 49 height 12
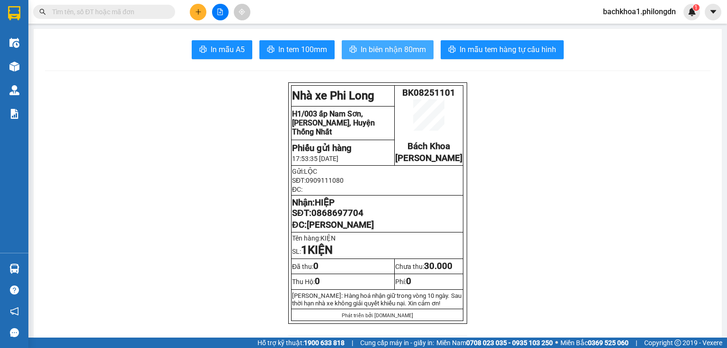
click at [385, 47] on span "In biên nhận 80mm" at bounding box center [393, 50] width 65 height 12
click at [339, 218] on span "0868697704" at bounding box center [337, 213] width 52 height 10
drag, startPoint x: 339, startPoint y: 219, endPoint x: 337, endPoint y: 225, distance: 6.4
click at [193, 8] on button at bounding box center [198, 12] width 17 height 17
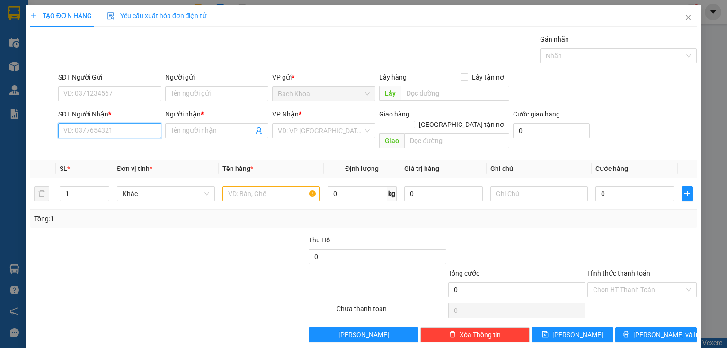
click at [104, 135] on input "SĐT Người Nhận *" at bounding box center [109, 130] width 103 height 15
click at [142, 151] on div "0396817708 - ÁNH BÌNH MINH" at bounding box center [109, 149] width 92 height 10
type input "0396817708"
type input "ÁNH BÌNH MINH"
type input "NHÀ XE"
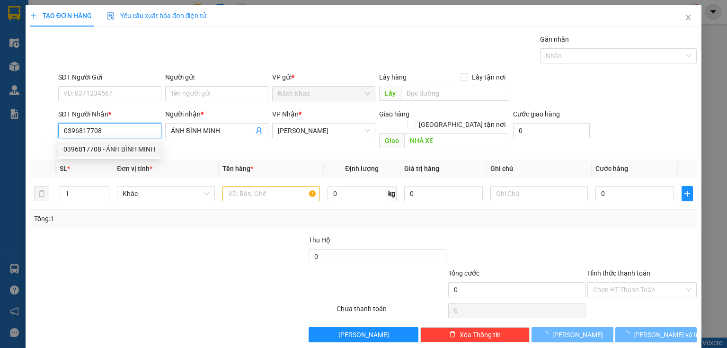
type input "40.000"
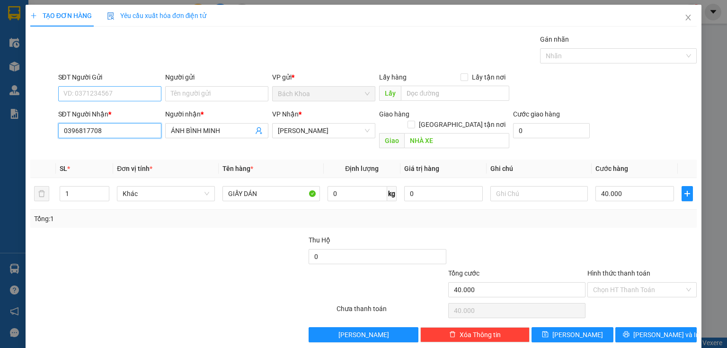
type input "0396817708"
click at [112, 92] on input "SĐT Người Gửi" at bounding box center [109, 93] width 103 height 15
click at [102, 114] on div "0916006438" at bounding box center [108, 112] width 91 height 10
type input "0916006438"
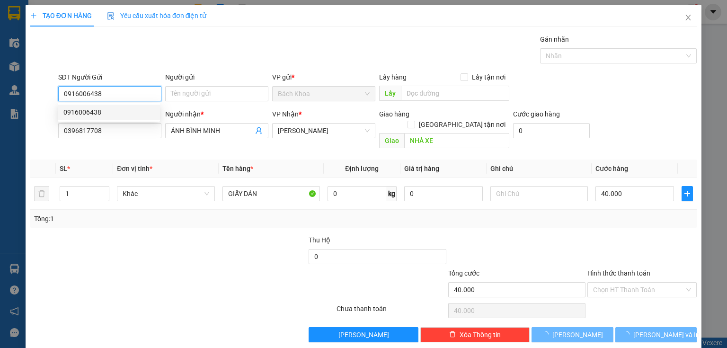
type input "80.000"
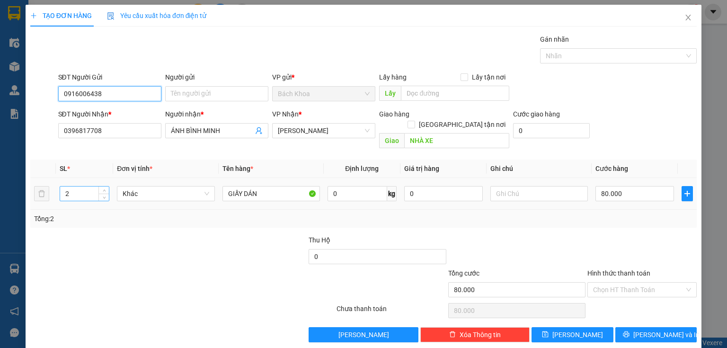
type input "0916006438"
click at [68, 186] on input "2" at bounding box center [84, 193] width 49 height 14
click at [70, 186] on input "21" at bounding box center [84, 193] width 49 height 14
type input "1"
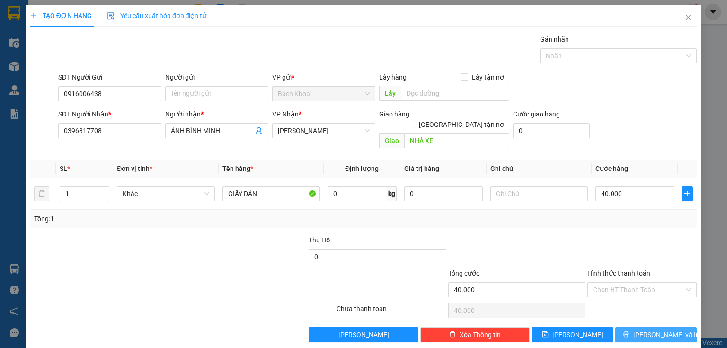
click at [659, 330] on button "[PERSON_NAME] và In" at bounding box center [656, 334] width 82 height 15
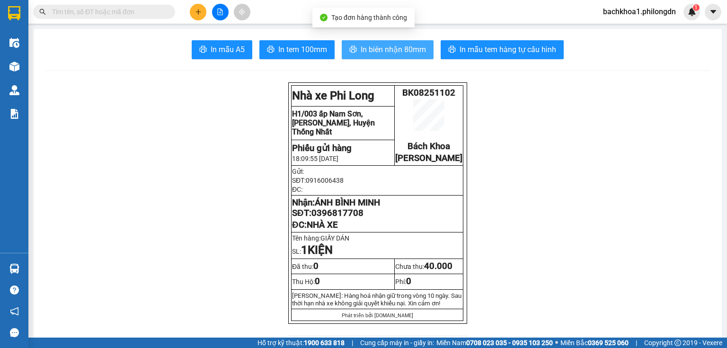
click at [386, 48] on span "In biên nhận 80mm" at bounding box center [393, 50] width 65 height 12
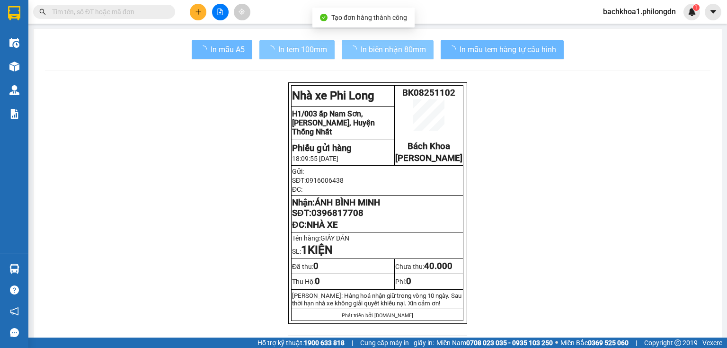
click at [301, 51] on span "In tem 100mm" at bounding box center [302, 50] width 49 height 12
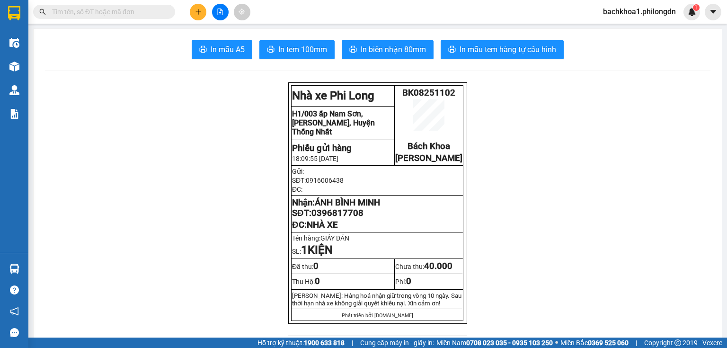
click at [349, 218] on span "0396817708" at bounding box center [337, 213] width 52 height 10
click at [197, 11] on icon "plus" at bounding box center [197, 11] width 5 height 0
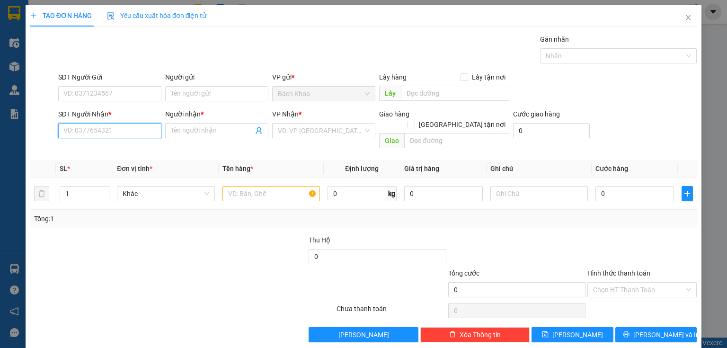
click at [124, 133] on input "SĐT Người Nhận *" at bounding box center [109, 130] width 103 height 15
click at [98, 149] on div "0933745547 - HUY" at bounding box center [108, 149] width 91 height 10
type input "0933745547"
type input "HUY"
type input "SUỐI NHO"
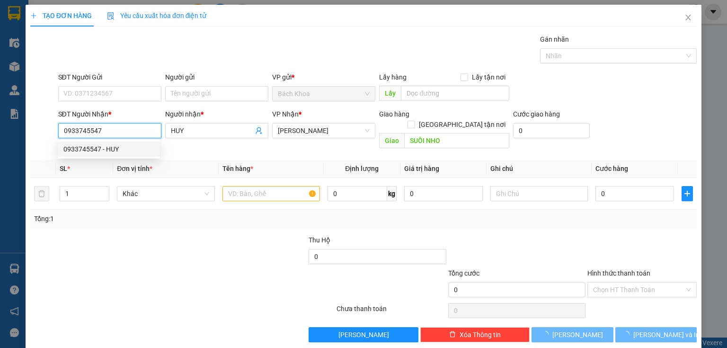
type input "40.000"
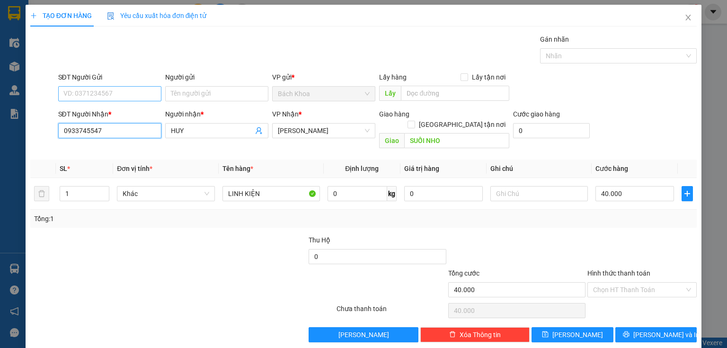
type input "0933745547"
click at [125, 95] on input "SĐT Người Gửi" at bounding box center [109, 93] width 103 height 15
type input "0817561"
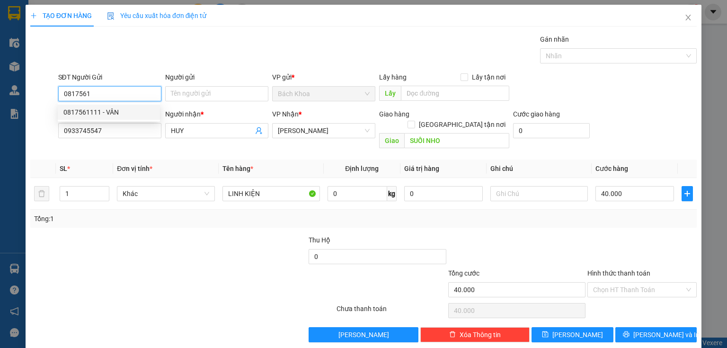
click at [124, 108] on div "0817561111 - VÂN" at bounding box center [108, 112] width 91 height 10
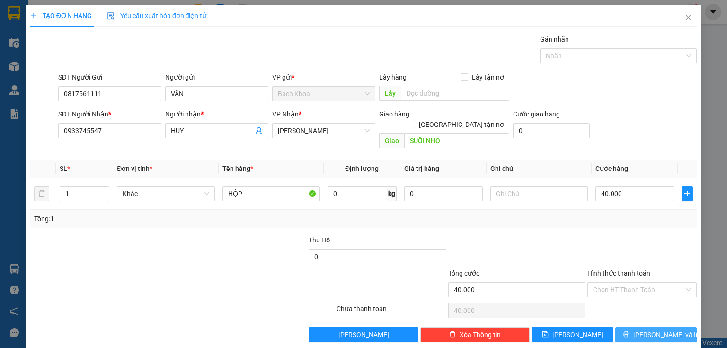
click at [641, 327] on button "[PERSON_NAME] và In" at bounding box center [656, 334] width 82 height 15
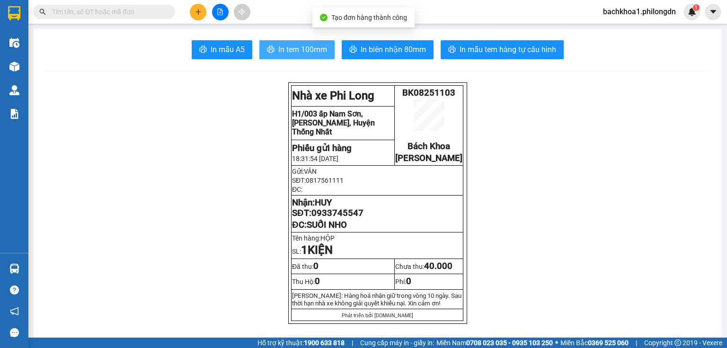
click at [275, 57] on button "In tem 100mm" at bounding box center [296, 49] width 75 height 19
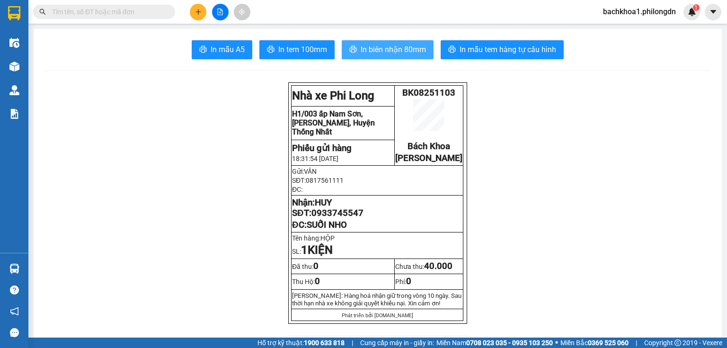
click at [363, 44] on span "In biên nhận 80mm" at bounding box center [393, 50] width 65 height 12
click at [333, 218] on span "0933745547" at bounding box center [337, 213] width 52 height 10
